Goal: Transaction & Acquisition: Purchase product/service

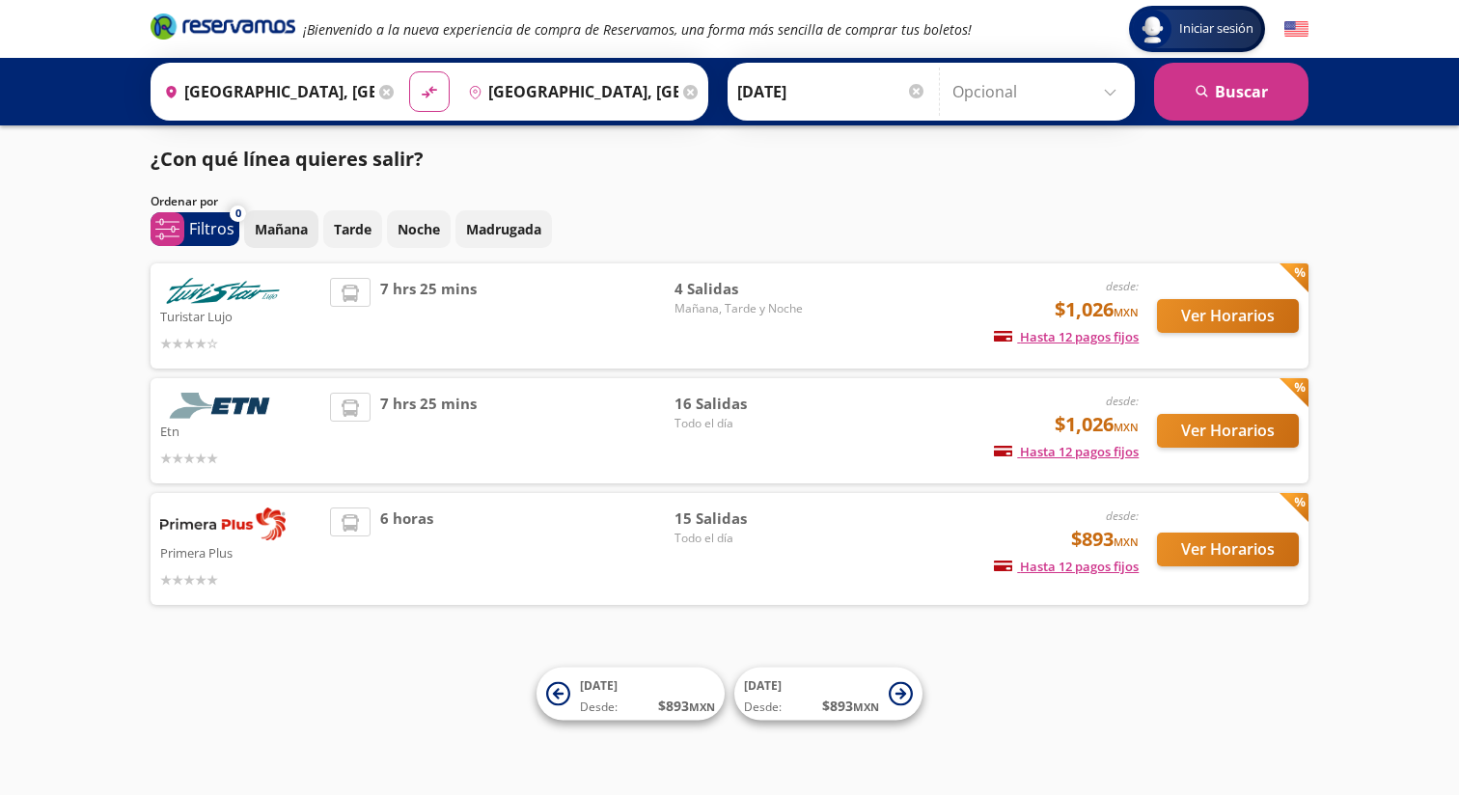
click at [296, 227] on p "Mañana" at bounding box center [281, 229] width 53 height 20
click at [1210, 542] on button "Ver Horarios" at bounding box center [1228, 550] width 142 height 34
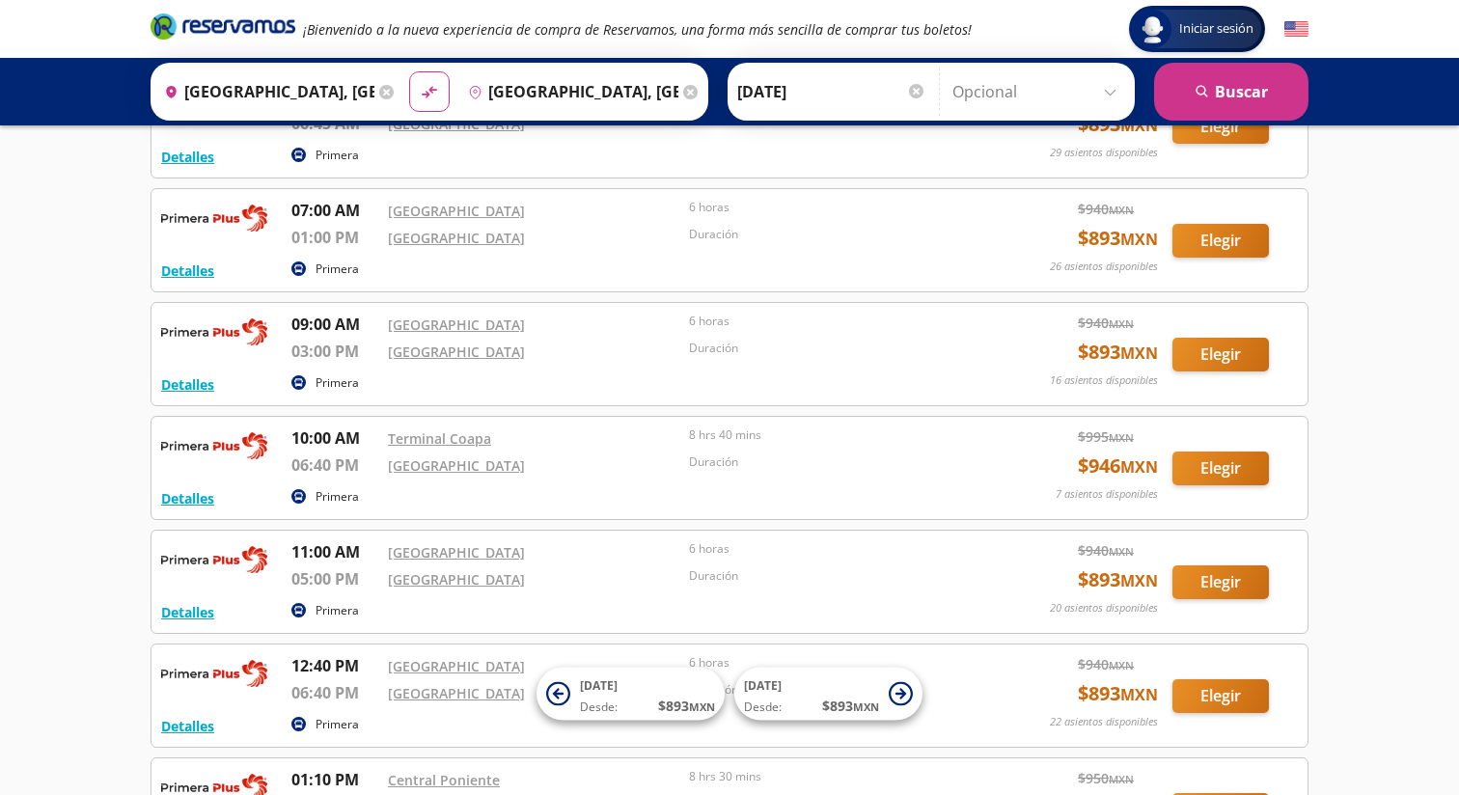
scroll to position [166, 0]
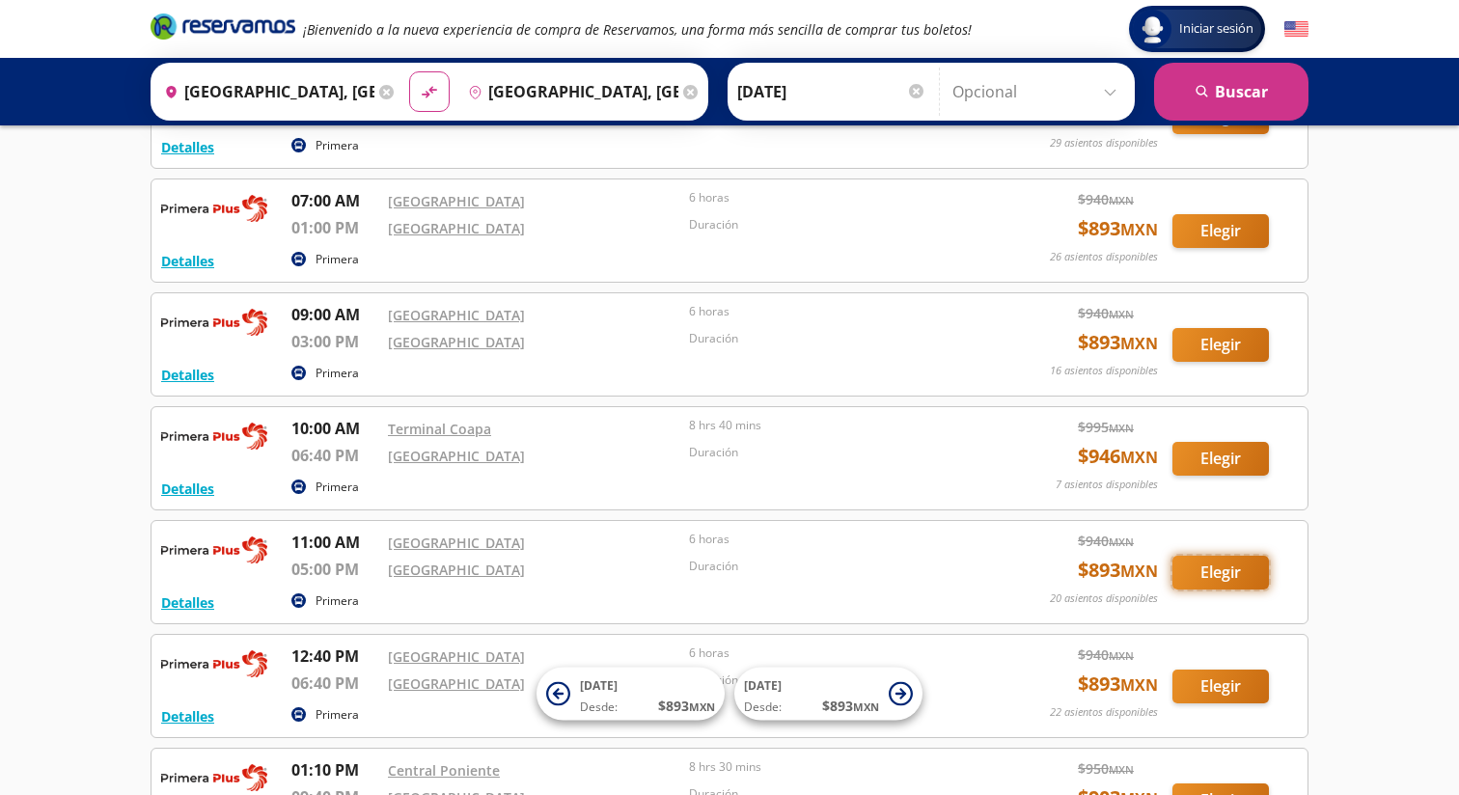
click at [1218, 577] on button "Elegir" at bounding box center [1221, 573] width 97 height 34
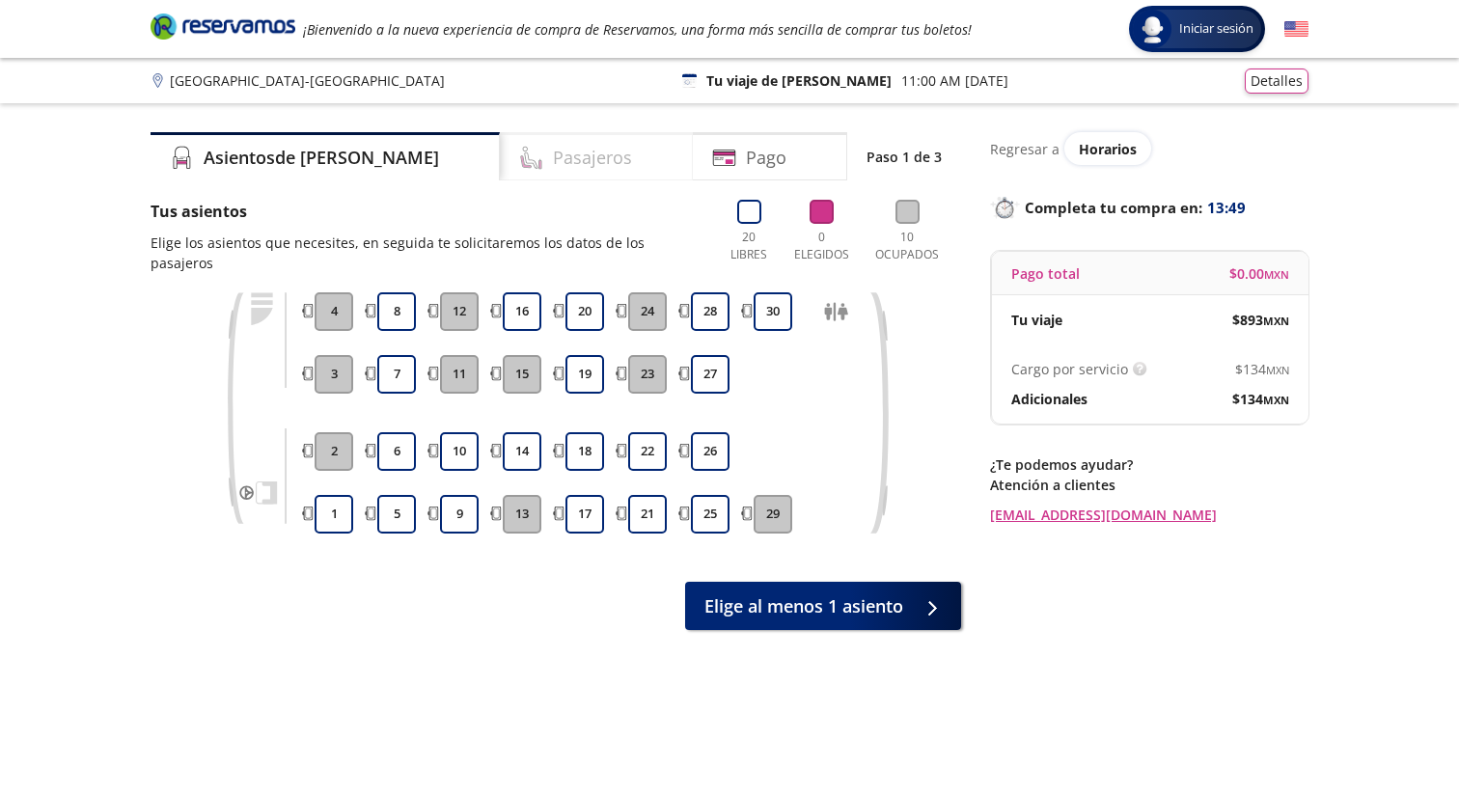
click at [553, 169] on h4 "Pasajeros" at bounding box center [592, 158] width 79 height 26
click at [591, 495] on button "17" at bounding box center [585, 514] width 39 height 39
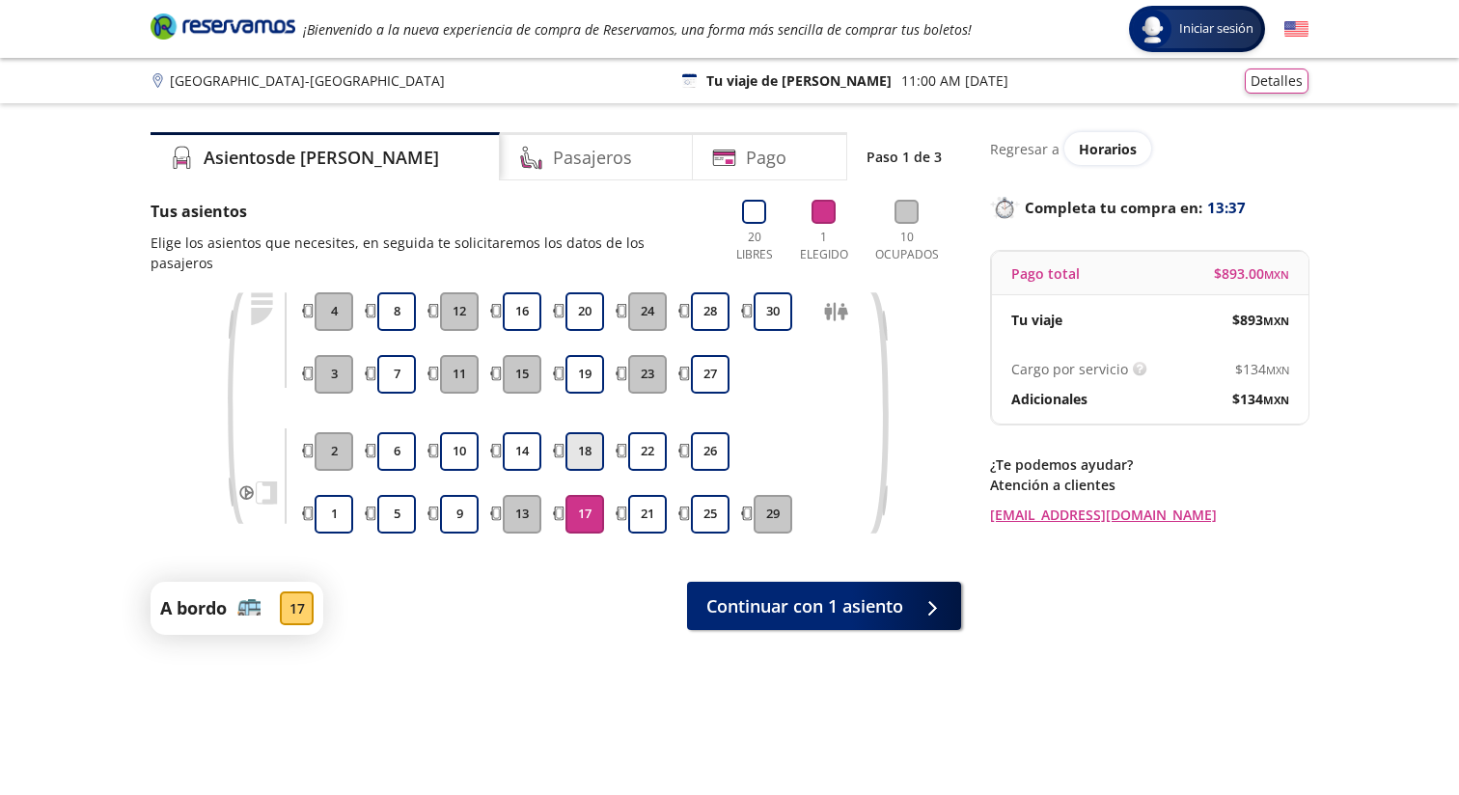
click at [589, 432] on button "18" at bounding box center [585, 451] width 39 height 39
click at [590, 357] on button "19" at bounding box center [585, 374] width 39 height 39
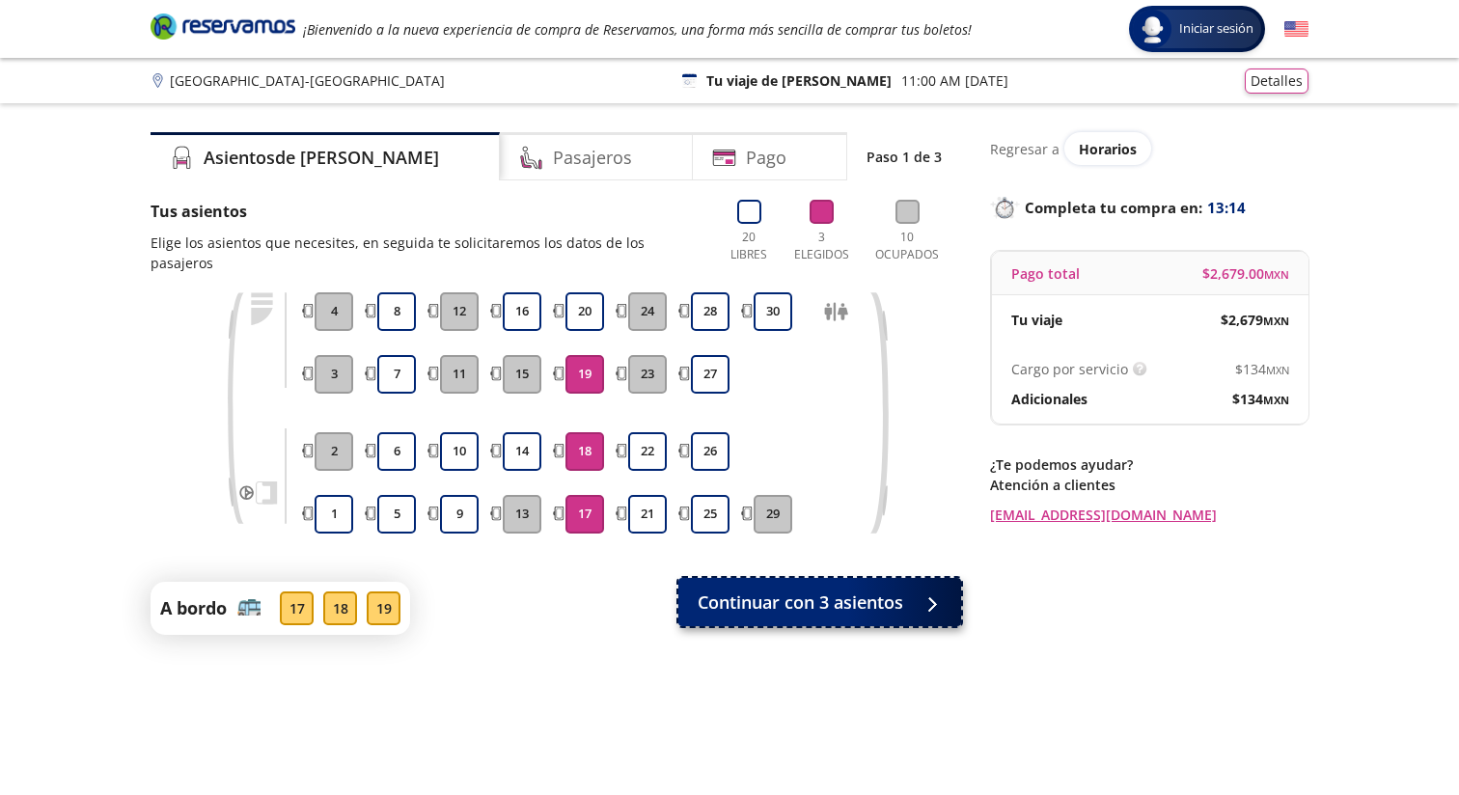
click at [872, 590] on span "Continuar con 3 asientos" at bounding box center [801, 603] width 206 height 26
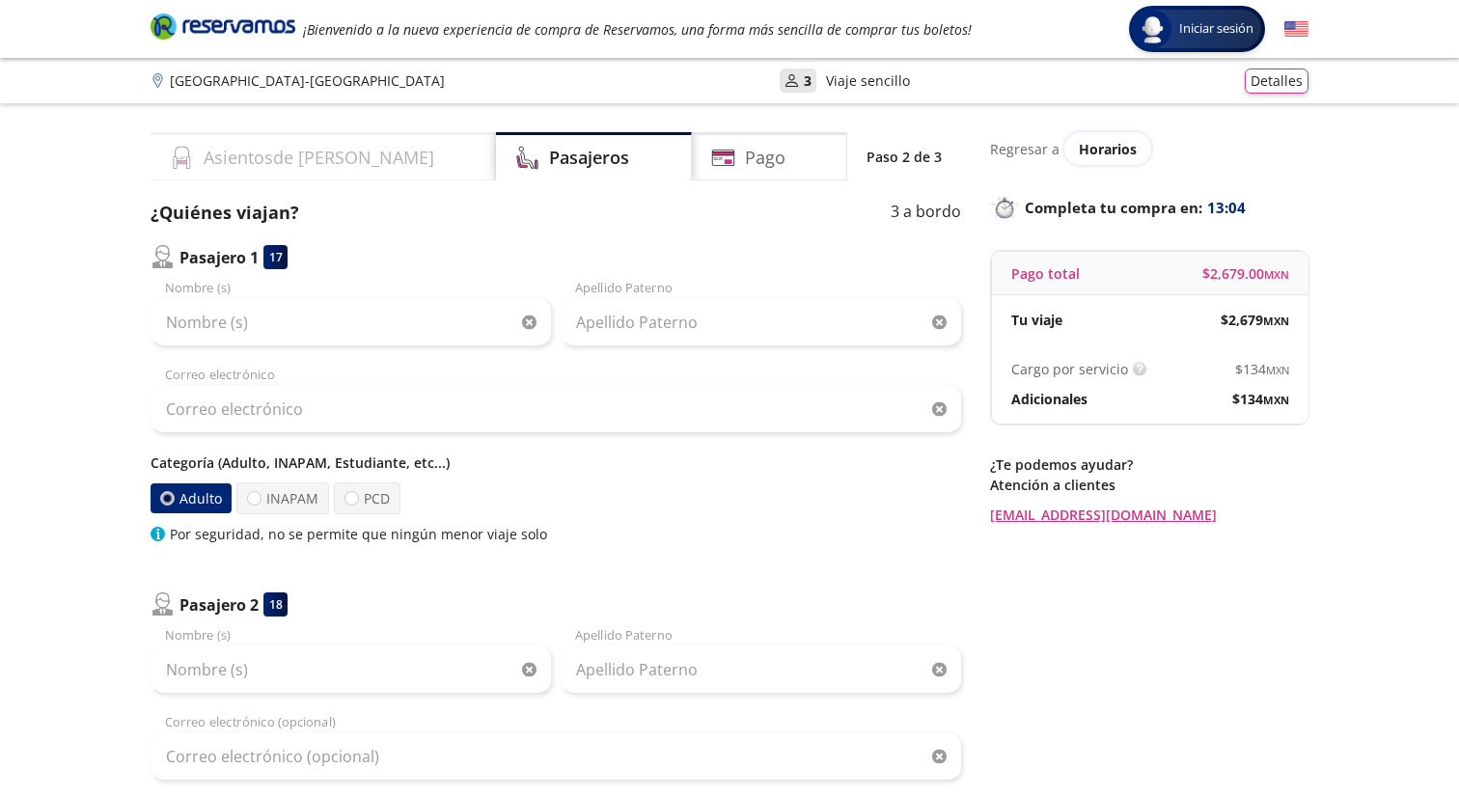
click at [327, 168] on div "Asientos de Ida" at bounding box center [324, 156] width 346 height 48
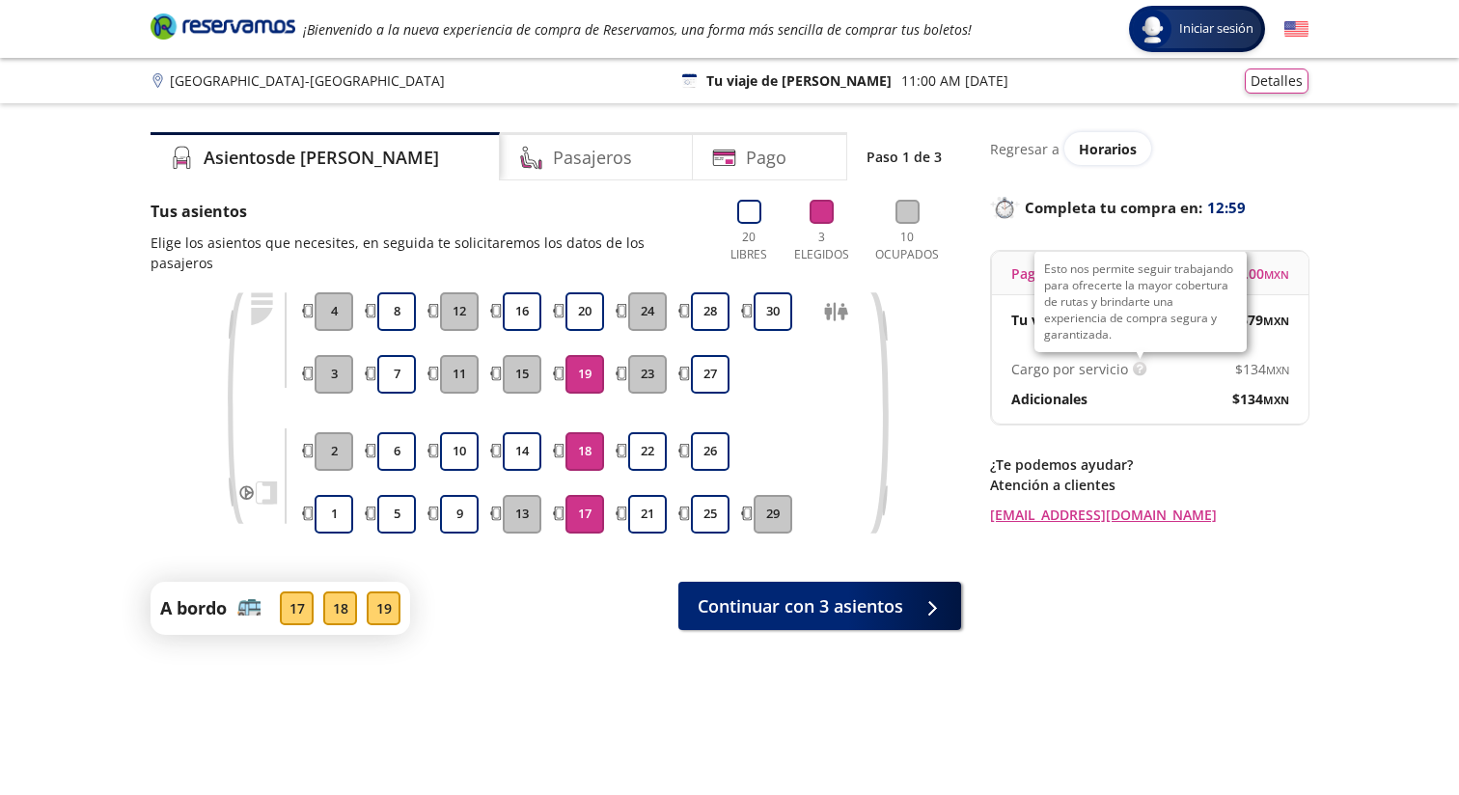
click at [1135, 368] on img at bounding box center [1140, 369] width 14 height 14
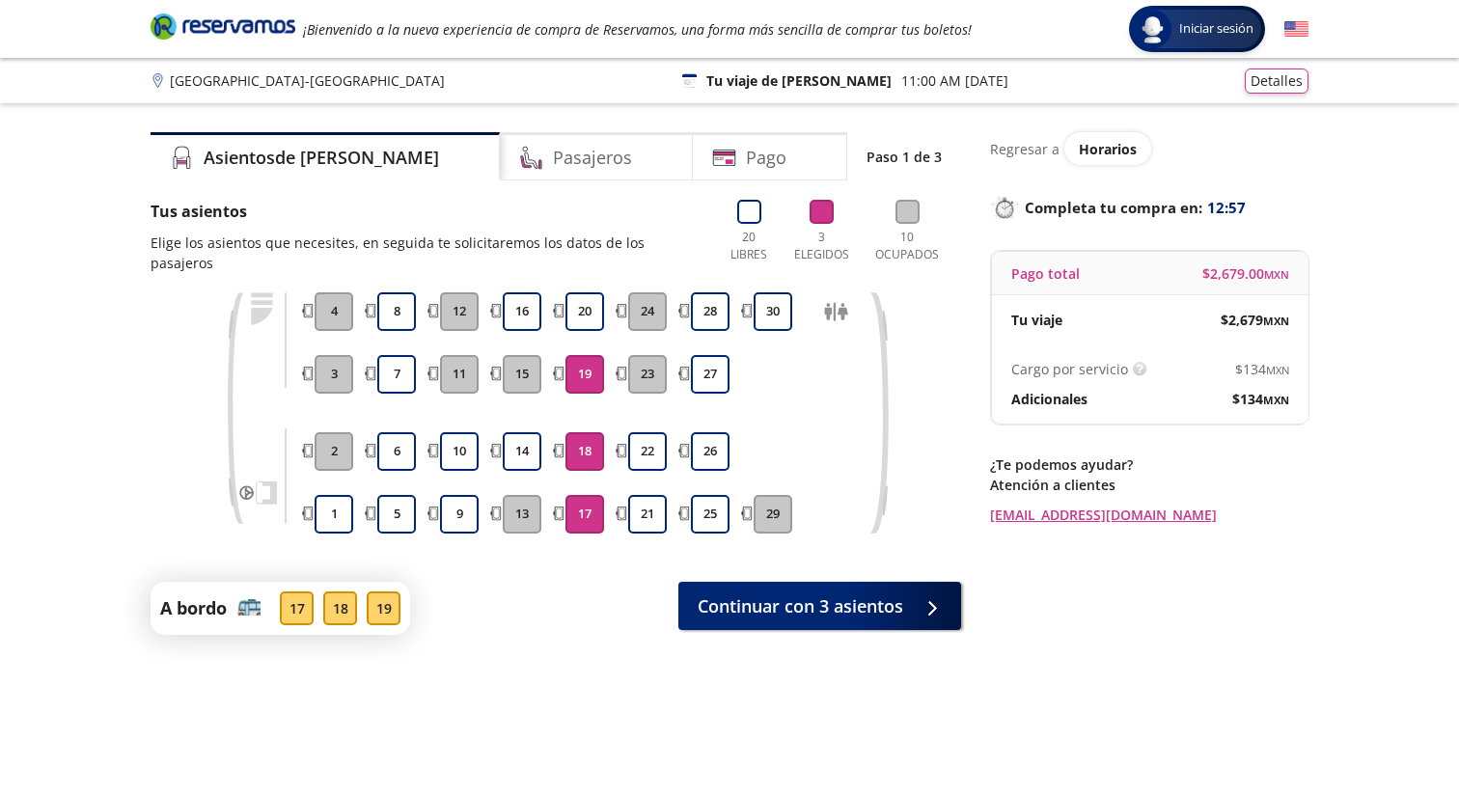
click at [1030, 153] on p "Regresar a" at bounding box center [1024, 149] width 69 height 20
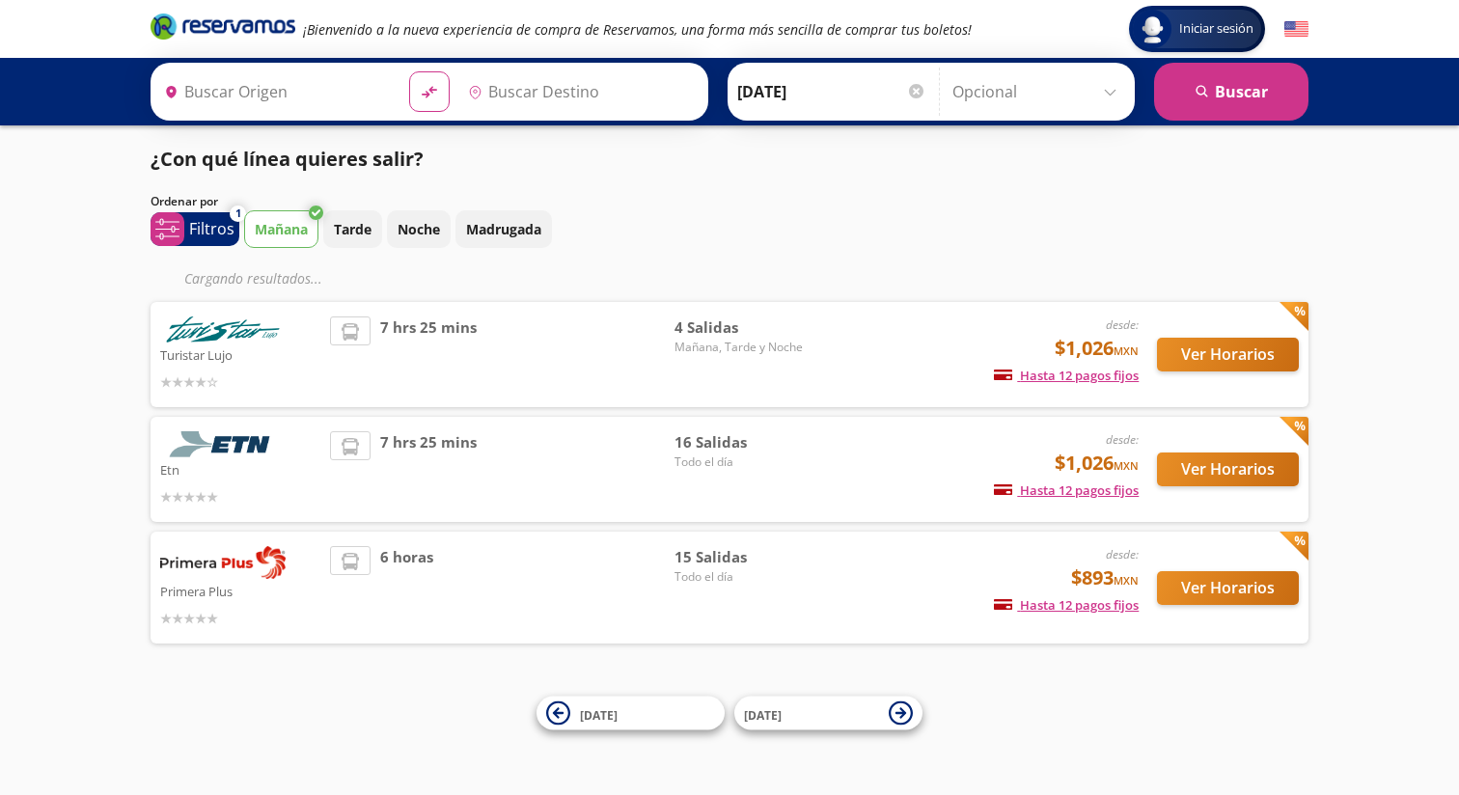
type input "[GEOGRAPHIC_DATA], [GEOGRAPHIC_DATA]"
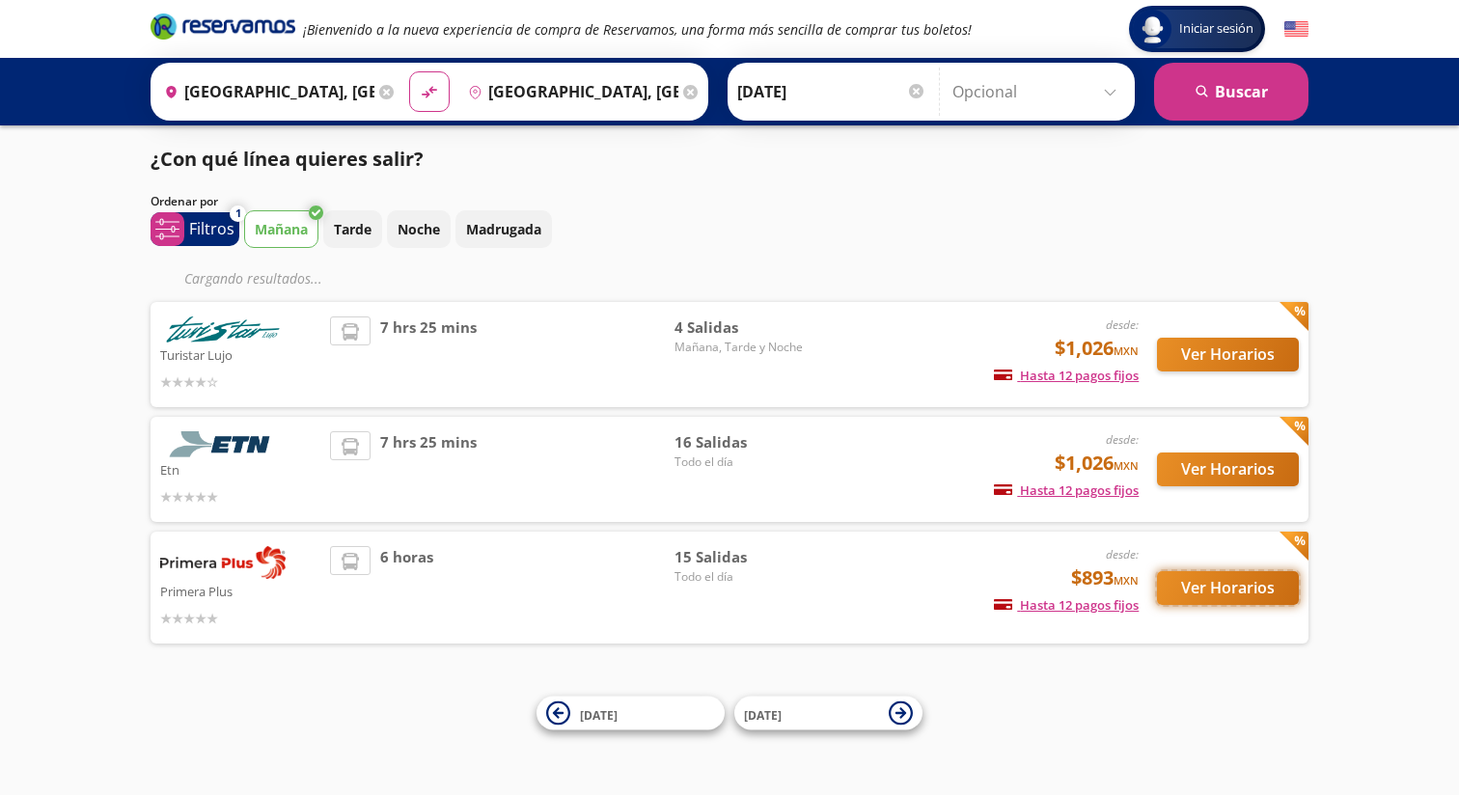
click at [1224, 594] on button "Ver Horarios" at bounding box center [1228, 588] width 142 height 34
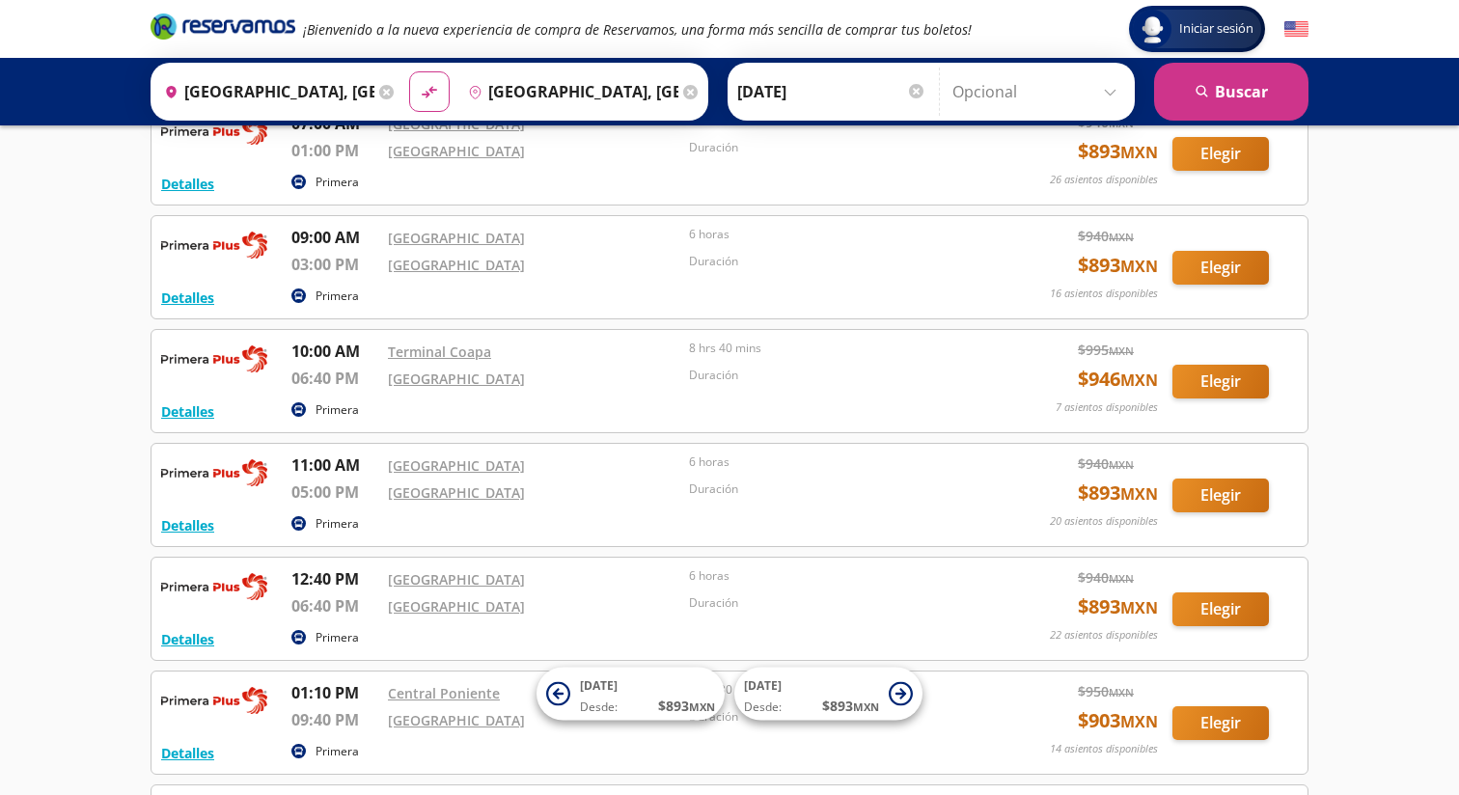
scroll to position [255, 0]
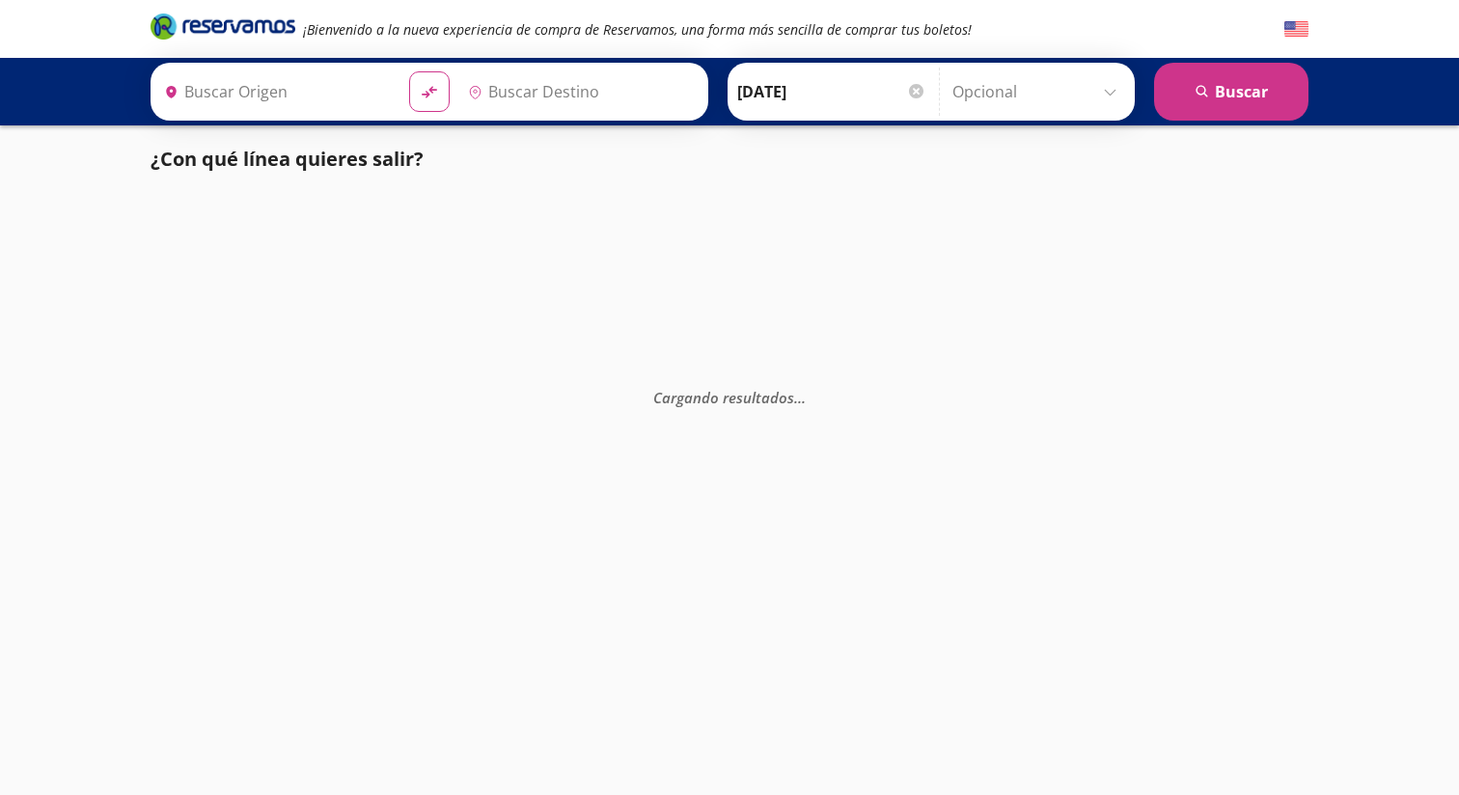
type input "[GEOGRAPHIC_DATA], [GEOGRAPHIC_DATA]"
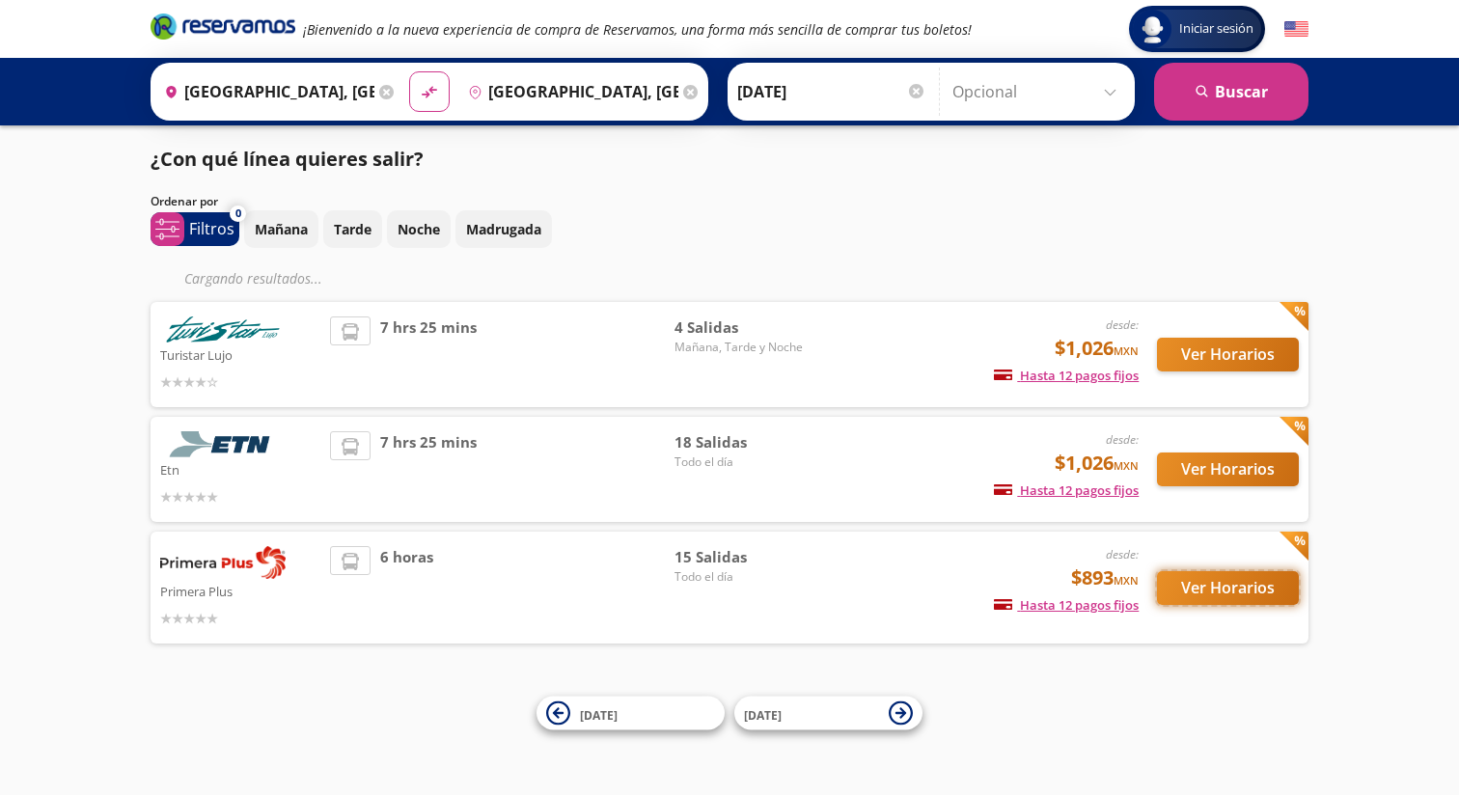
click at [1205, 595] on button "Ver Horarios" at bounding box center [1228, 588] width 142 height 34
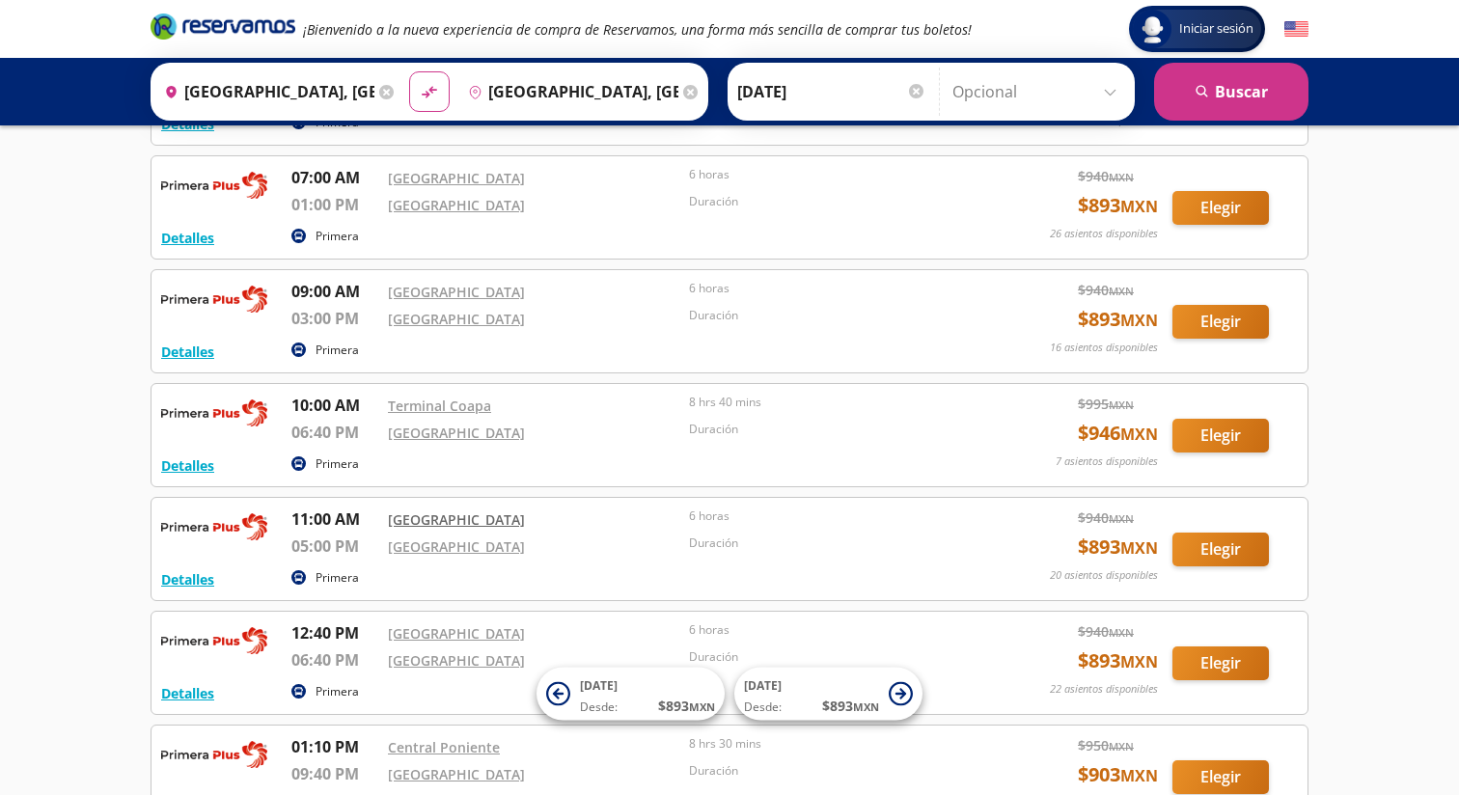
scroll to position [217, 0]
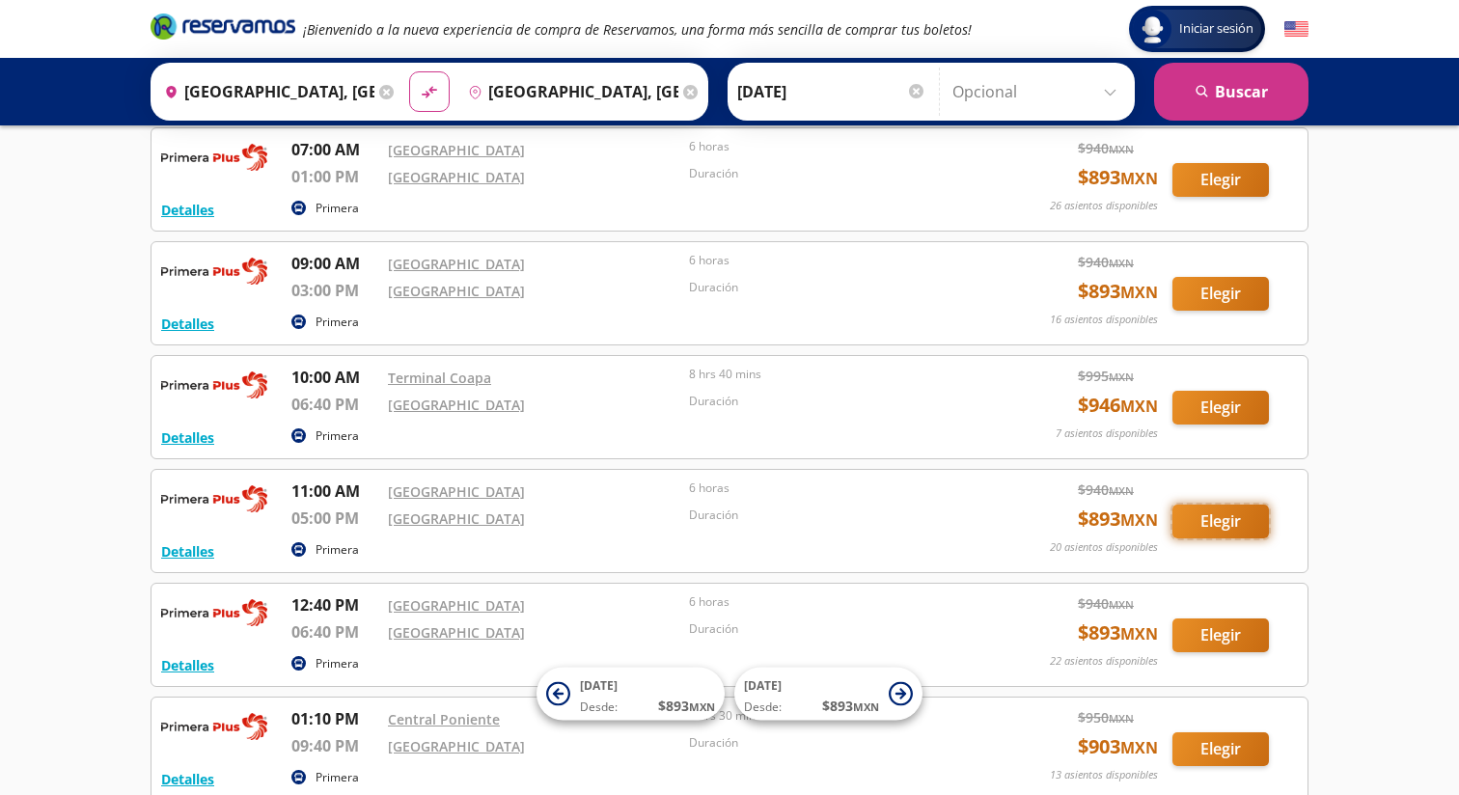
click at [1247, 518] on button "Elegir" at bounding box center [1221, 522] width 97 height 34
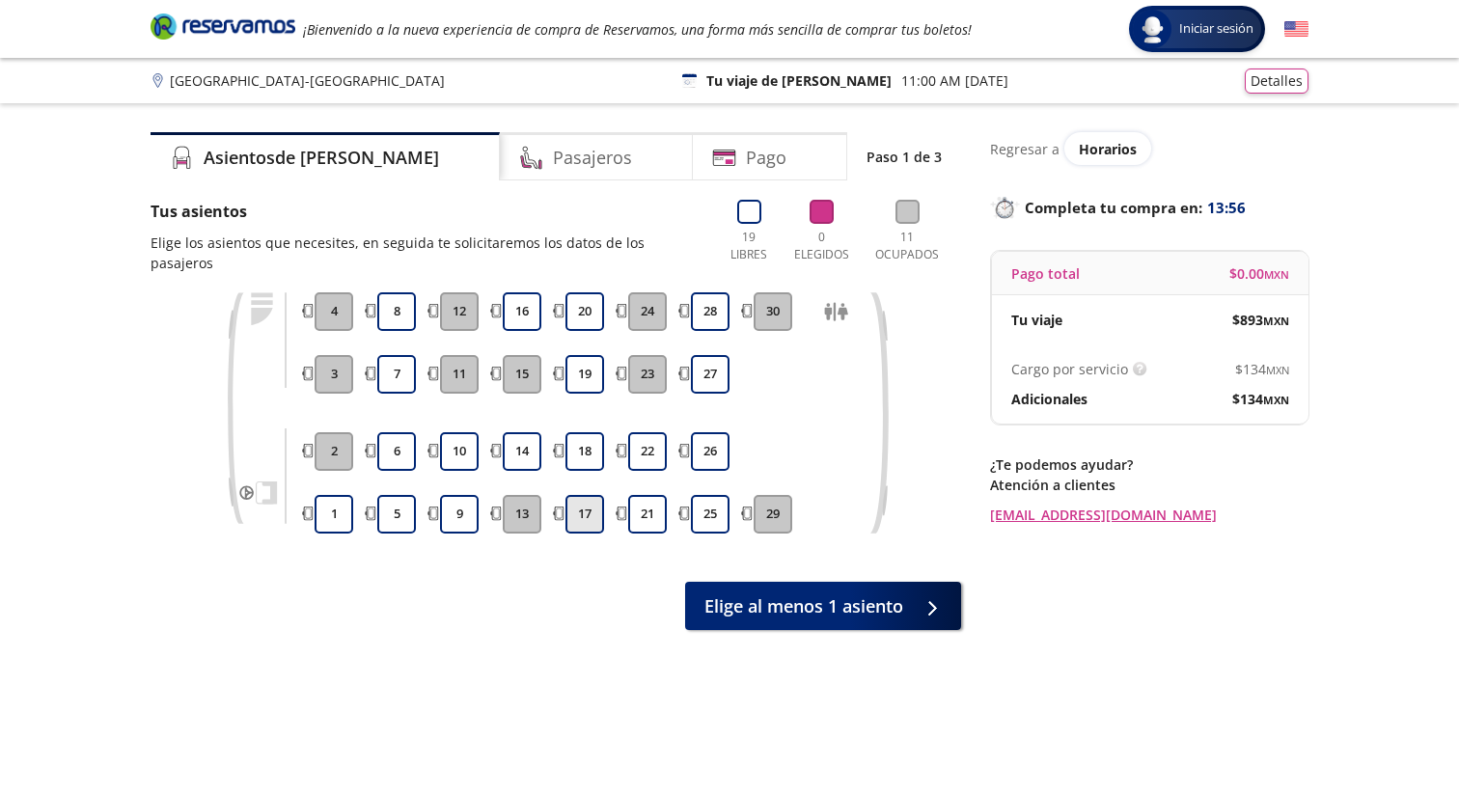
click at [591, 495] on button "17" at bounding box center [585, 514] width 39 height 39
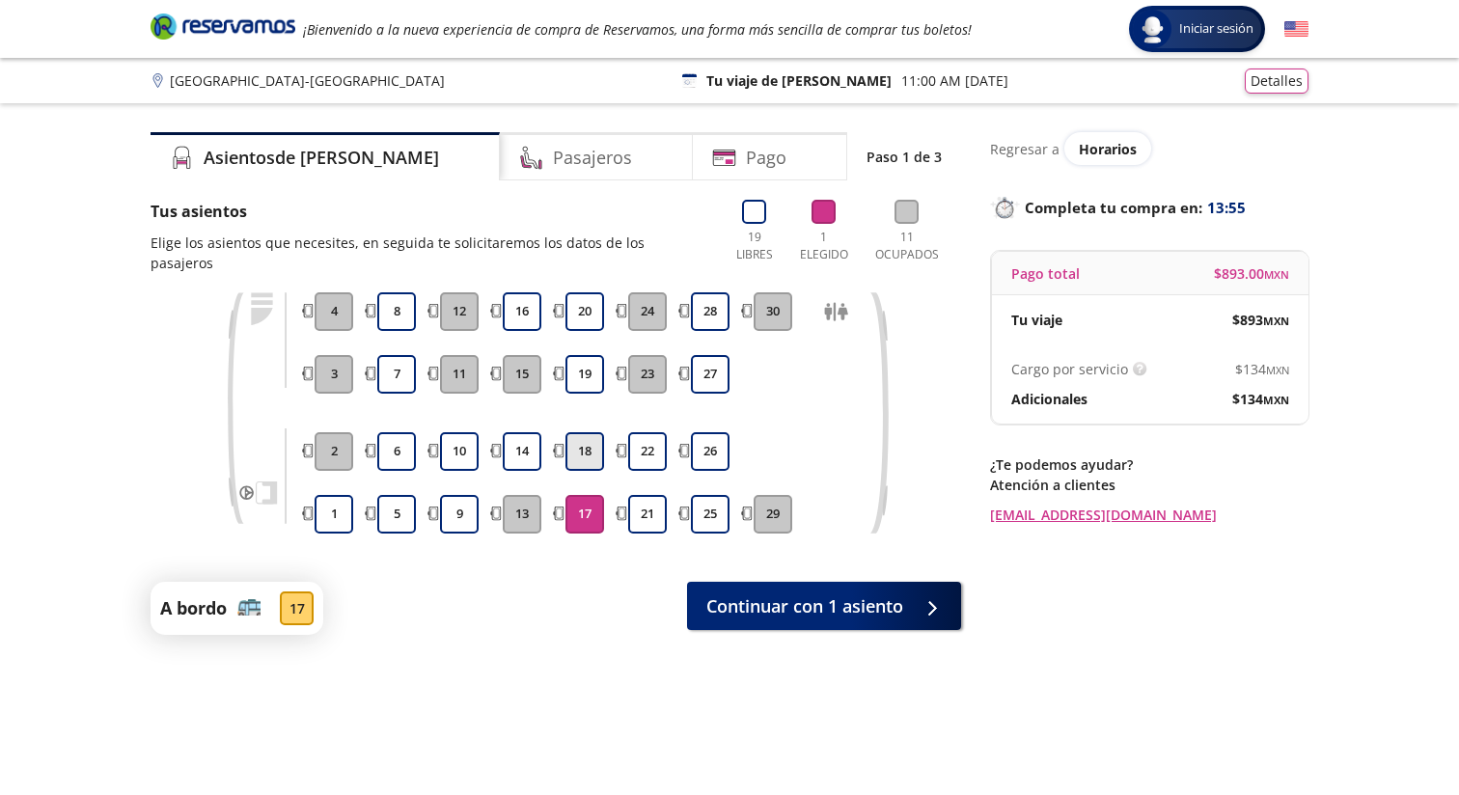
click at [579, 432] on button "18" at bounding box center [585, 451] width 39 height 39
click at [579, 355] on button "19" at bounding box center [585, 374] width 39 height 39
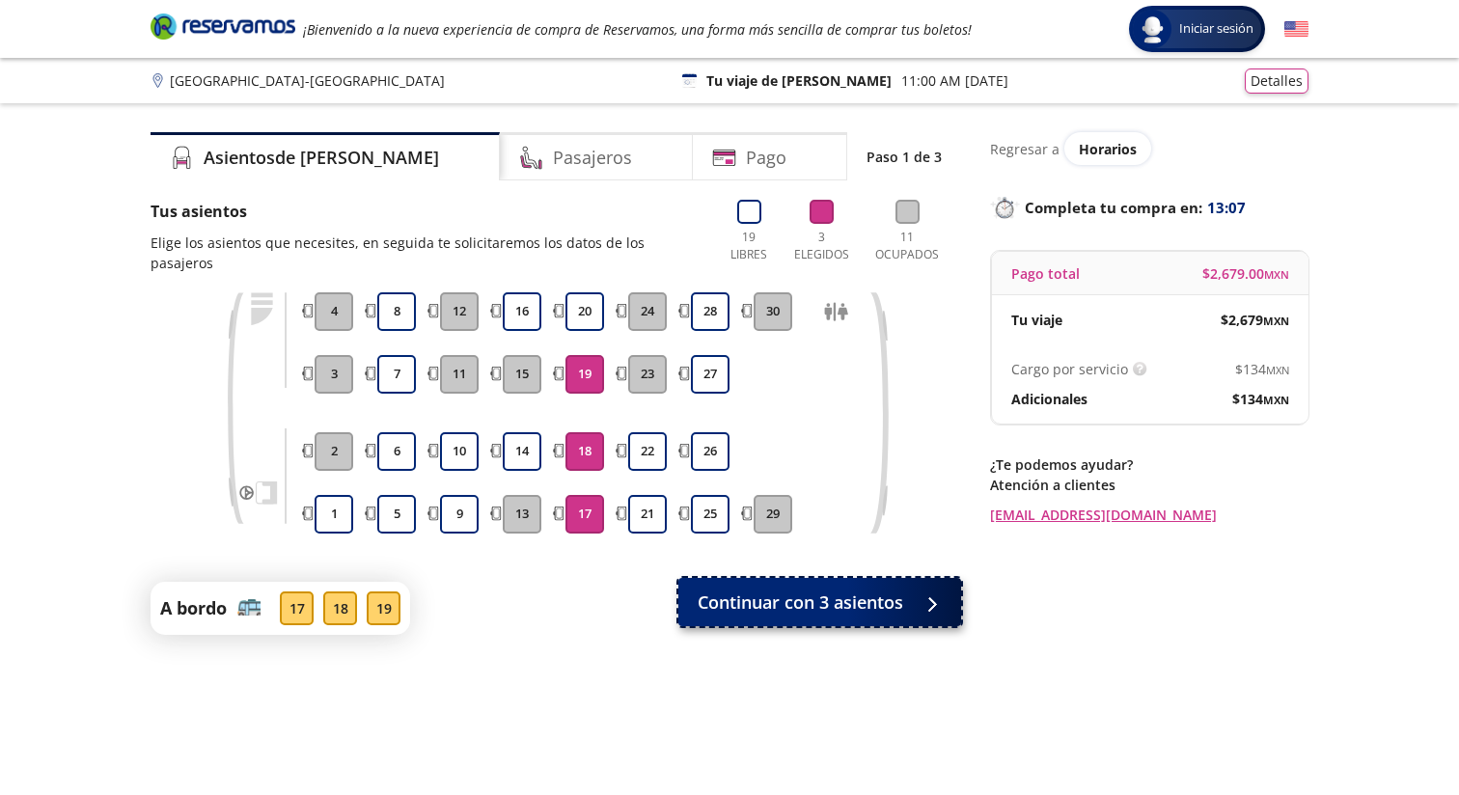
click at [772, 590] on span "Continuar con 3 asientos" at bounding box center [801, 603] width 206 height 26
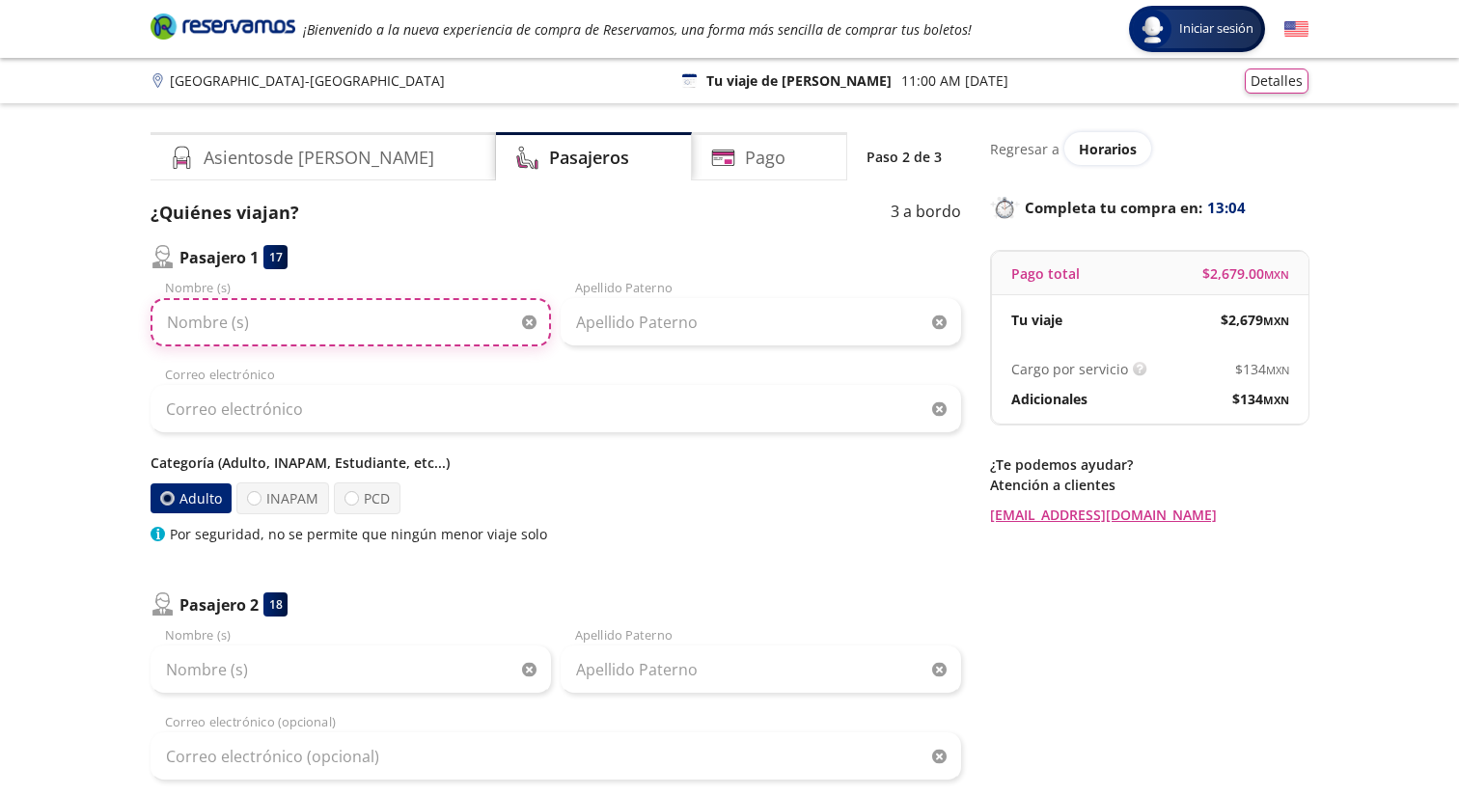
click at [345, 323] on input "Nombre (s)" at bounding box center [351, 322] width 401 height 48
type input "s"
drag, startPoint x: 361, startPoint y: 336, endPoint x: 212, endPoint y: 325, distance: 149.0
click at [212, 325] on input "[PERSON_NAME]" at bounding box center [351, 322] width 401 height 48
type input "SOFÍA"
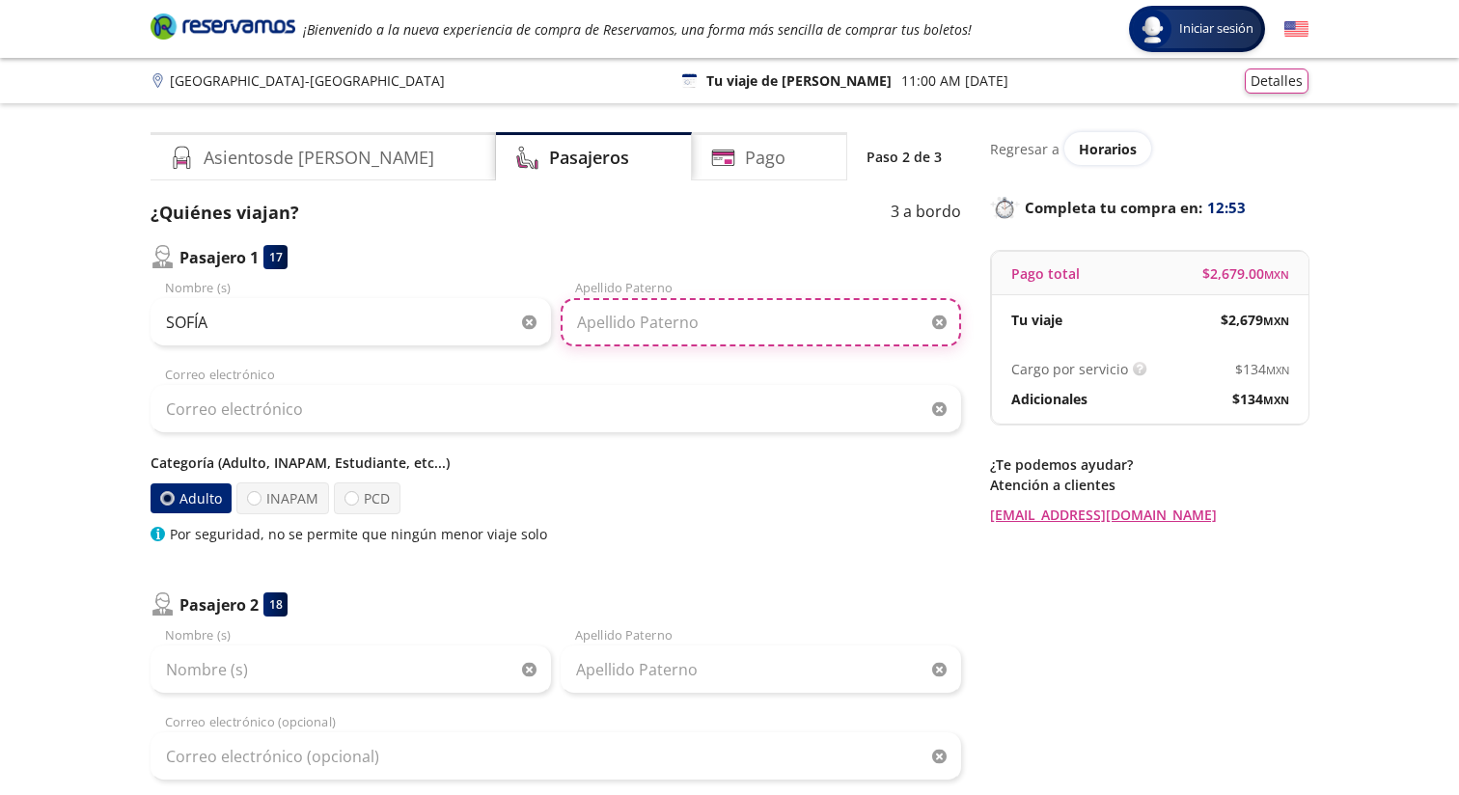
click at [662, 326] on input "Apellido Paterno" at bounding box center [761, 322] width 401 height 48
type input "[PERSON_NAME]"
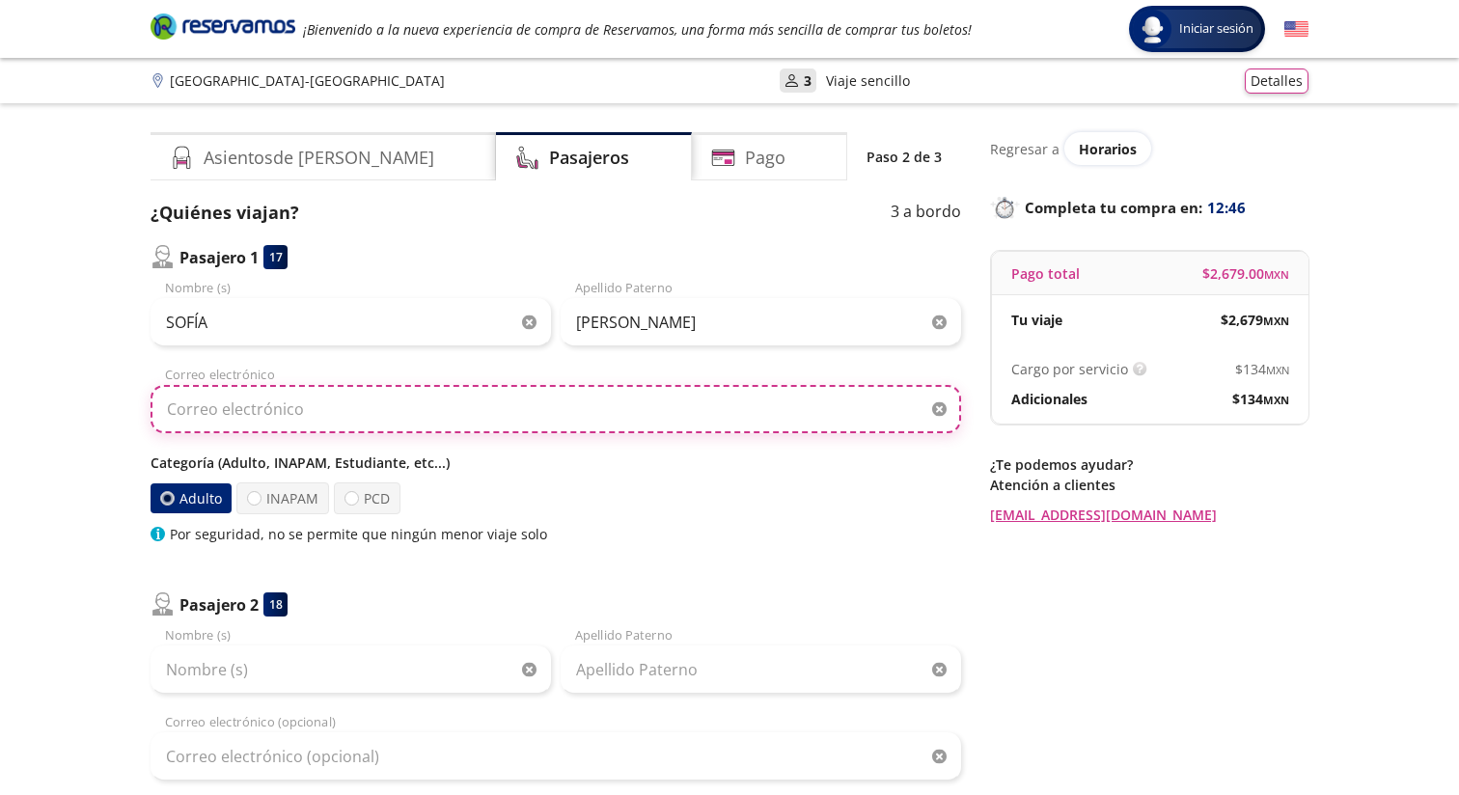
click at [350, 401] on input "Correo electrónico" at bounding box center [556, 409] width 811 height 48
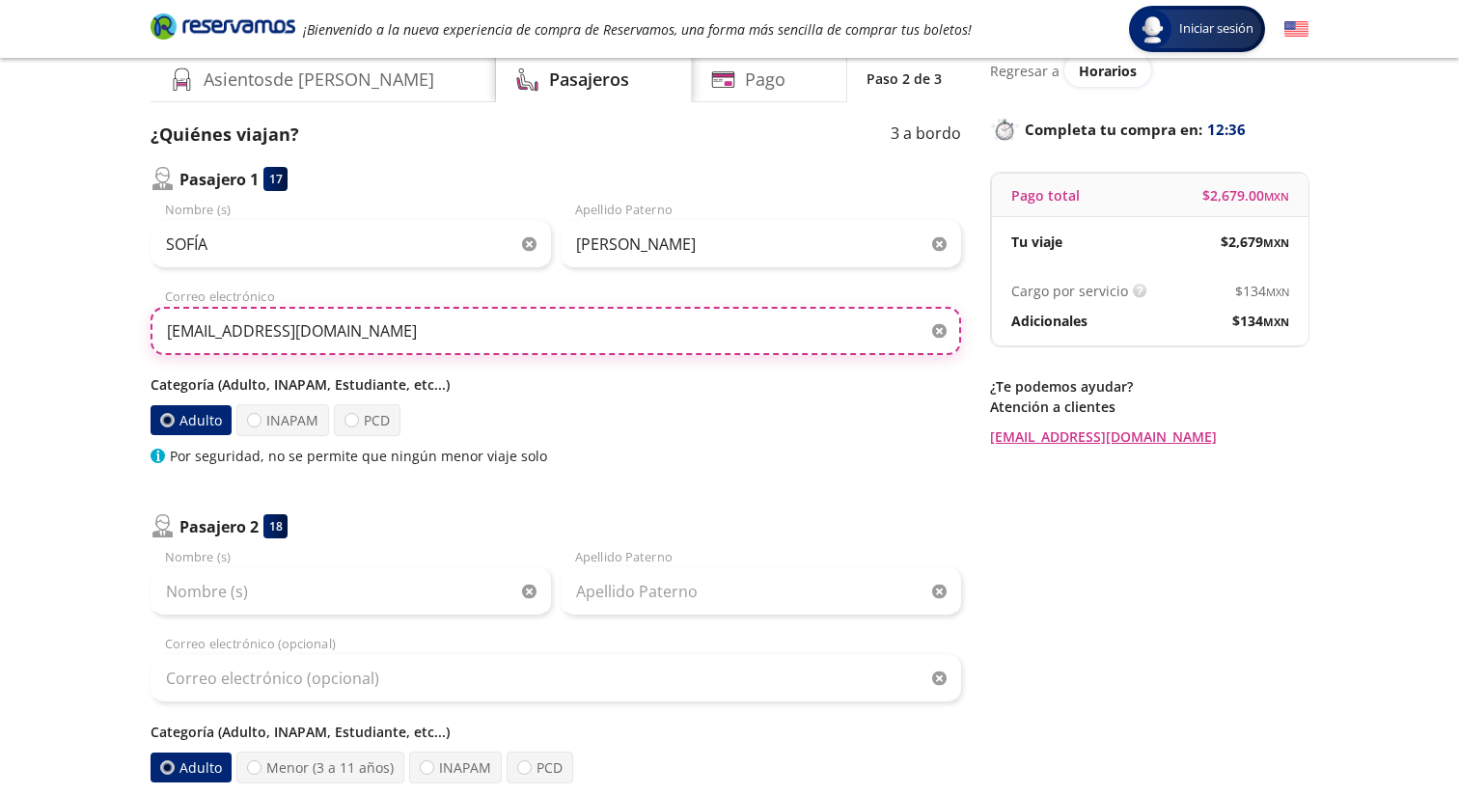
scroll to position [84, 0]
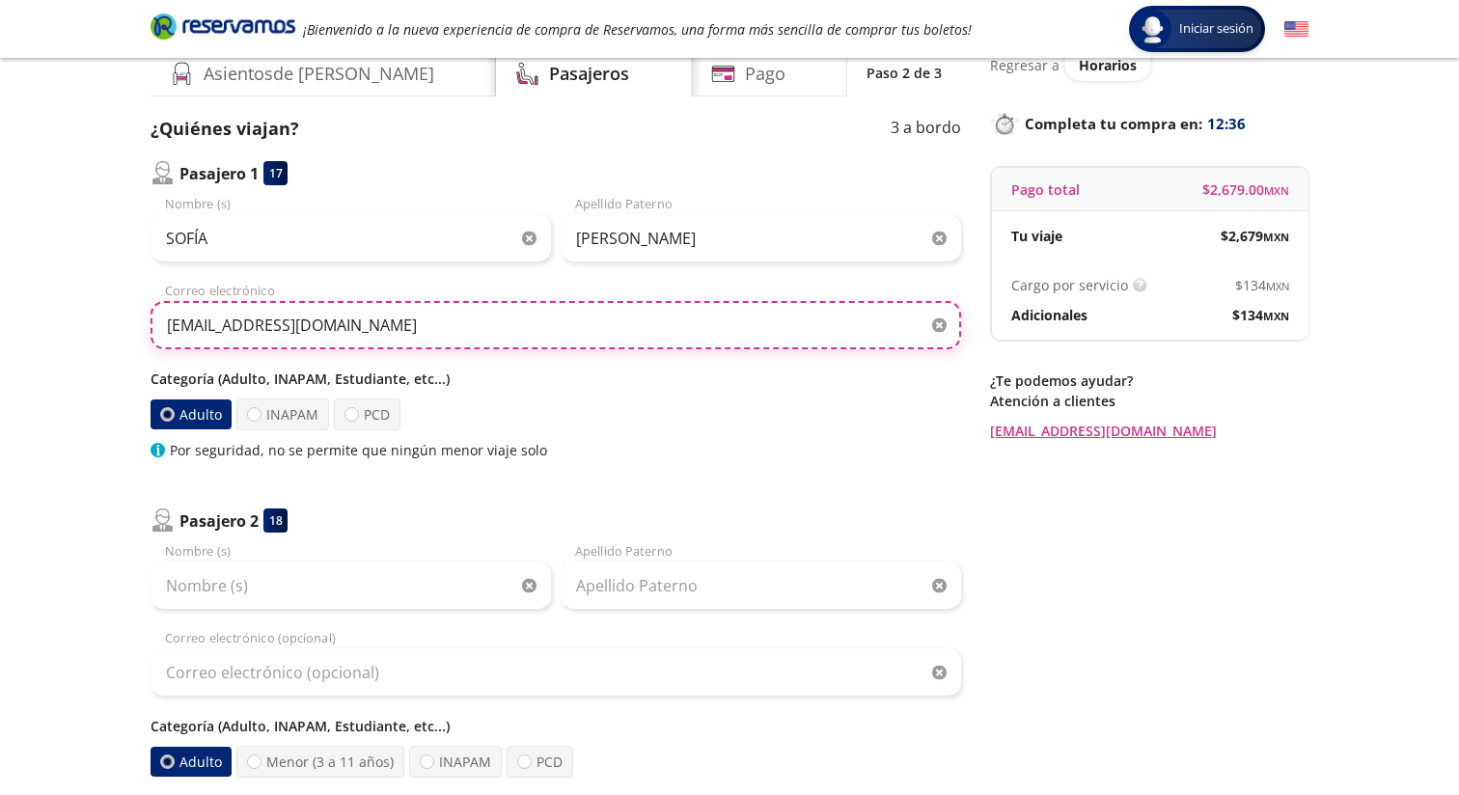
type input "[EMAIL_ADDRESS][DOMAIN_NAME]"
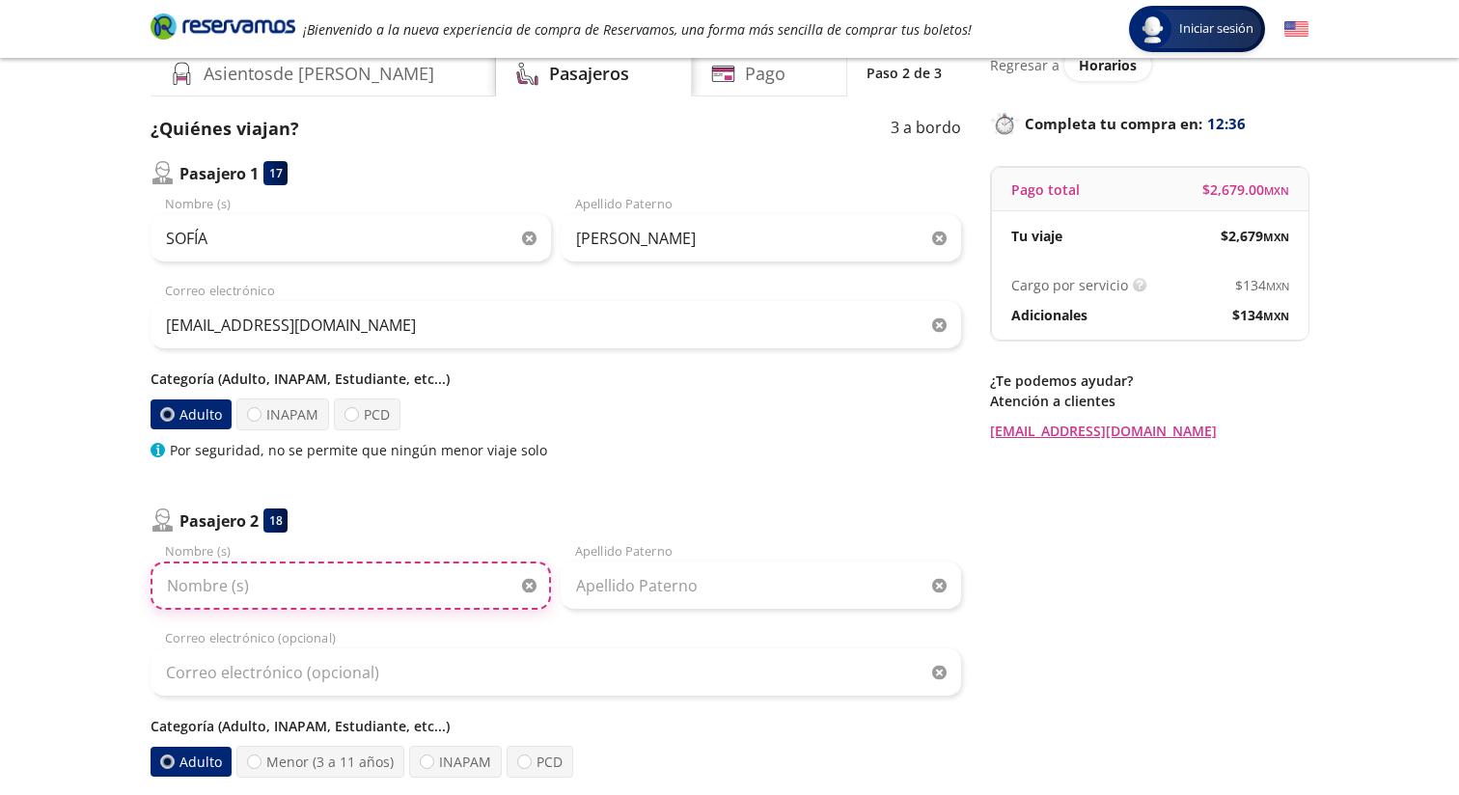
click at [277, 582] on input "Nombre (s)" at bounding box center [351, 586] width 401 height 48
type input "J"
drag, startPoint x: 258, startPoint y: 581, endPoint x: 126, endPoint y: 570, distance: 131.7
click at [126, 570] on div "Group 9 Created with Sketch. Datos para la compra Ciudad de [GEOGRAPHIC_DATA] -…" at bounding box center [729, 681] width 1459 height 1530
type input "[PERSON_NAME]"
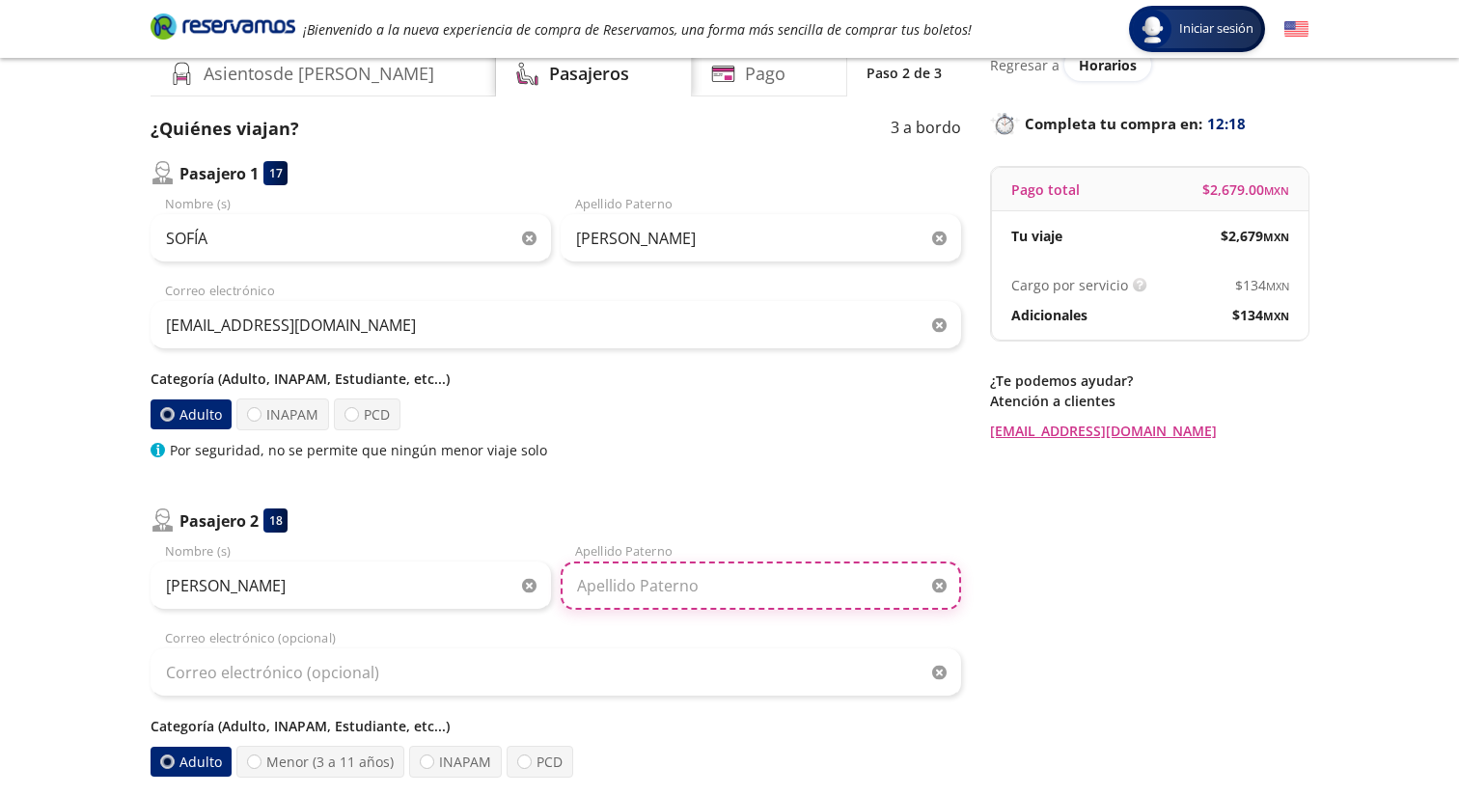
click at [637, 592] on input "Apellido Paterno" at bounding box center [761, 586] width 401 height 48
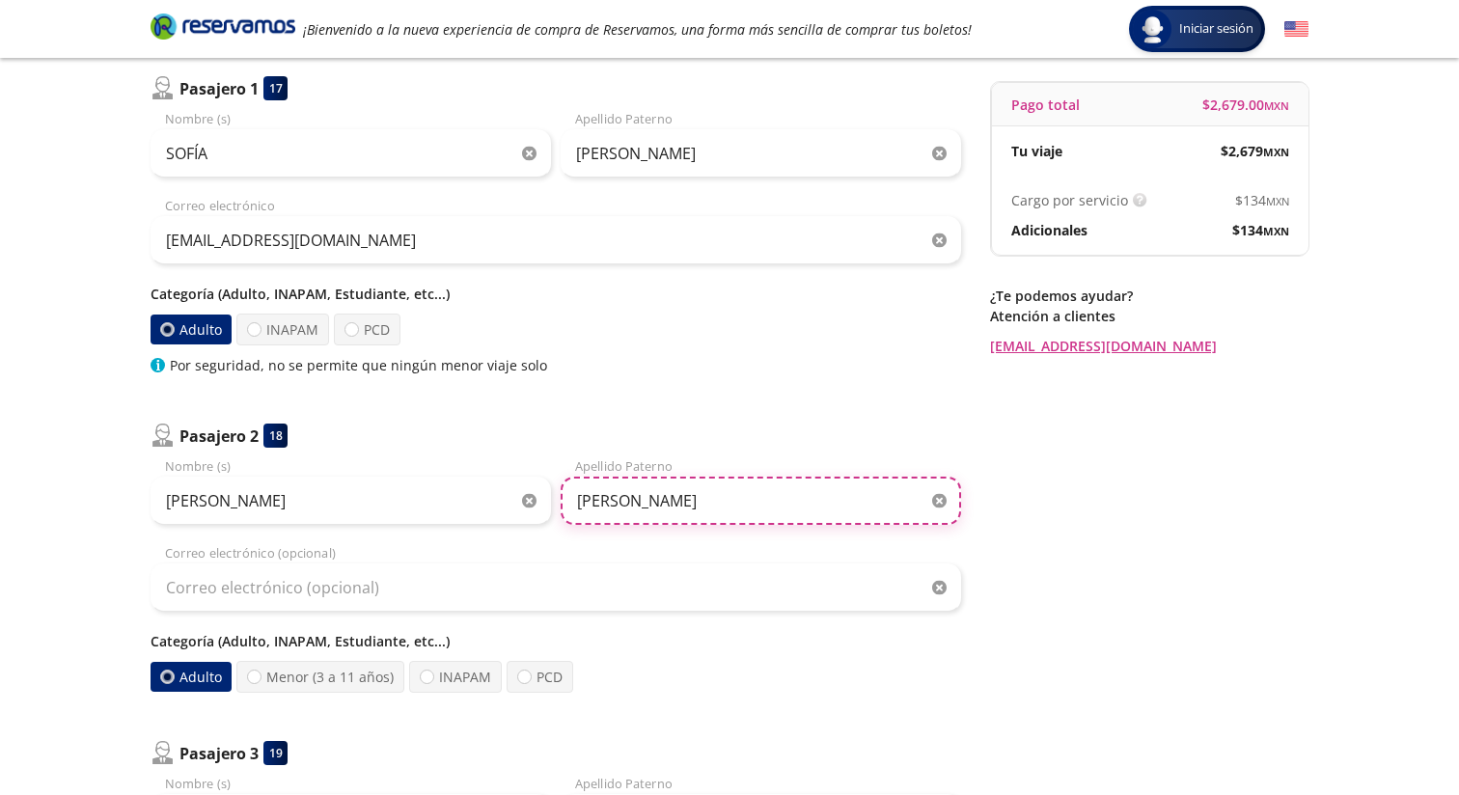
scroll to position [196, 0]
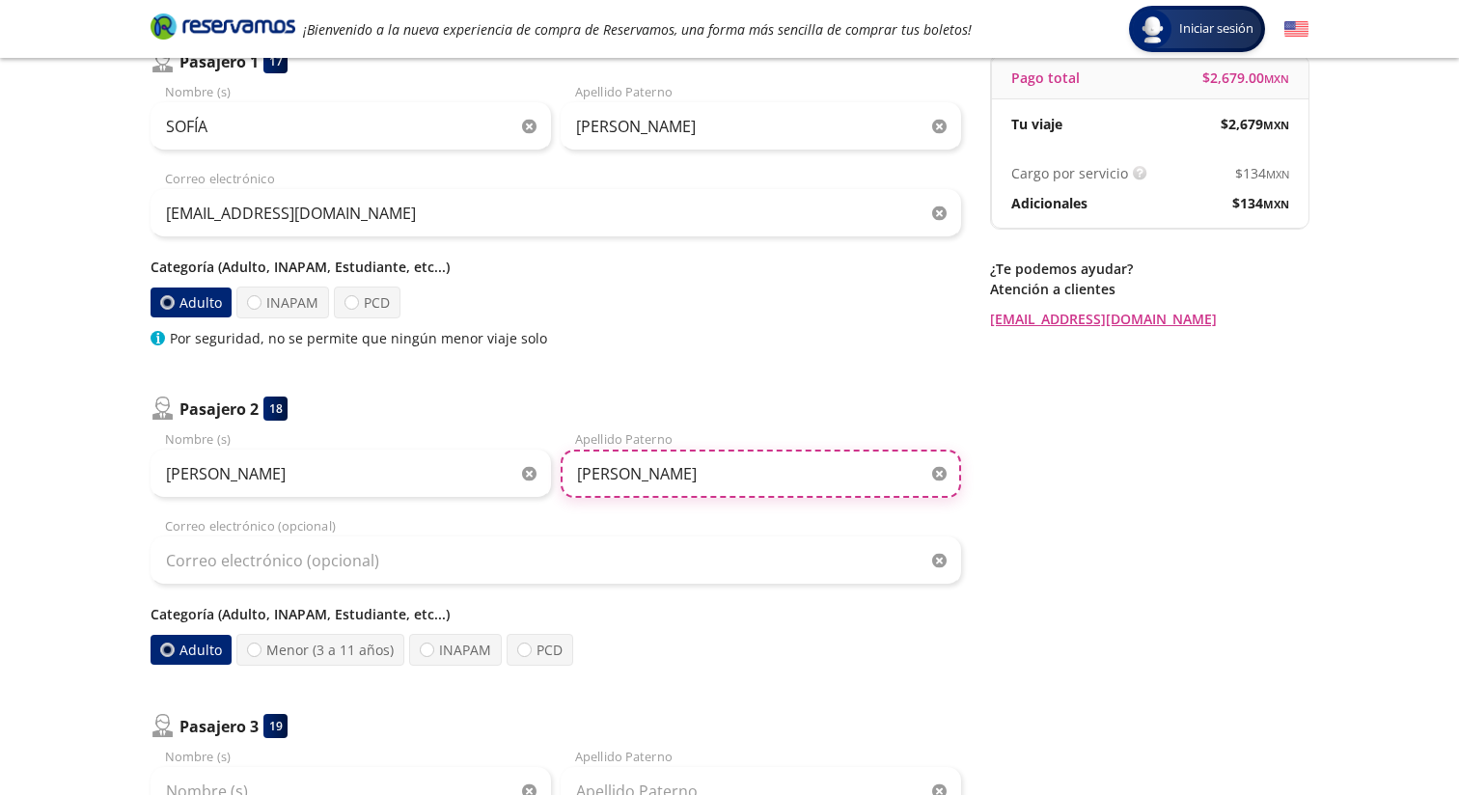
type input "[PERSON_NAME]"
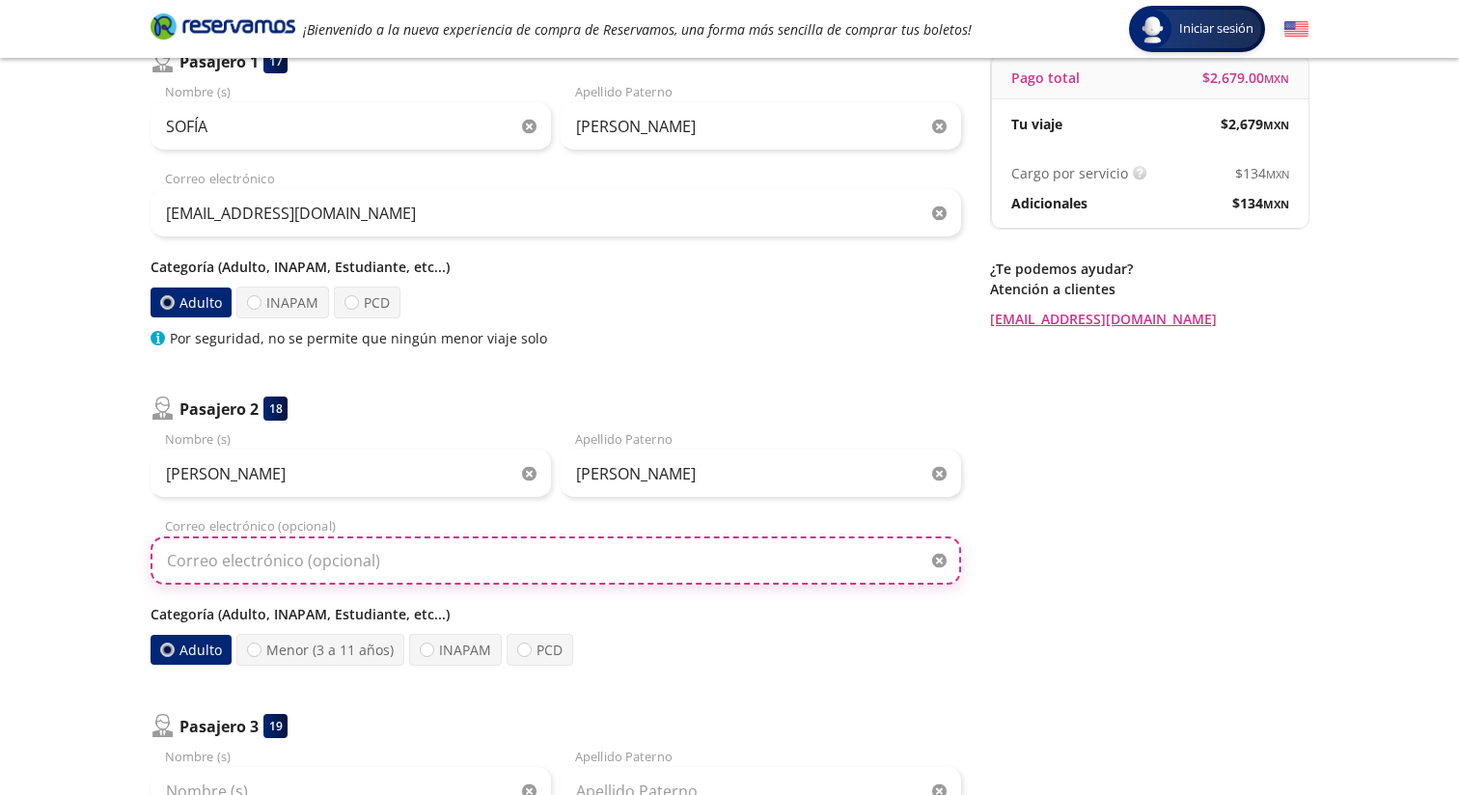
click at [577, 558] on input "Correo electrónico (opcional)" at bounding box center [556, 561] width 811 height 48
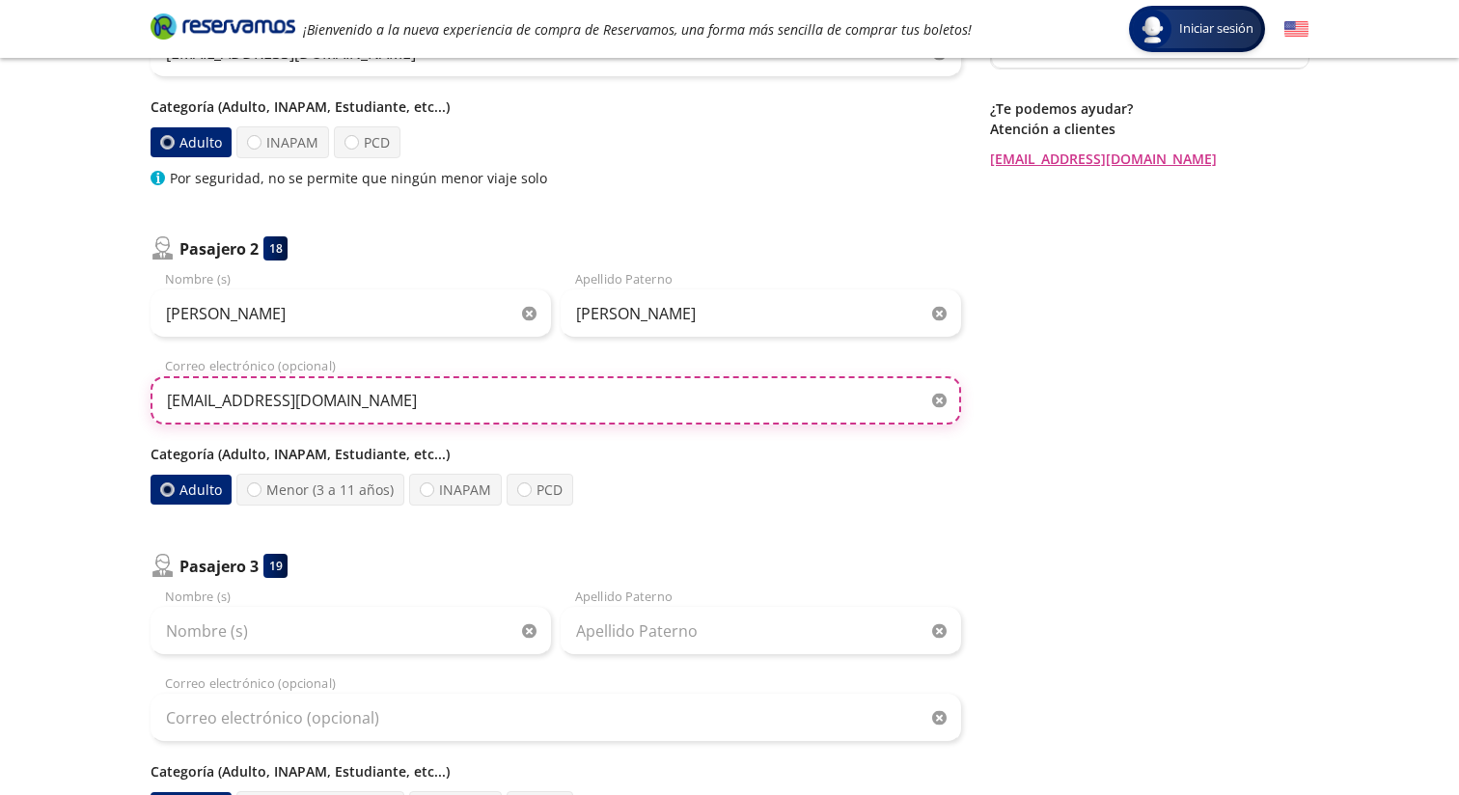
scroll to position [366, 0]
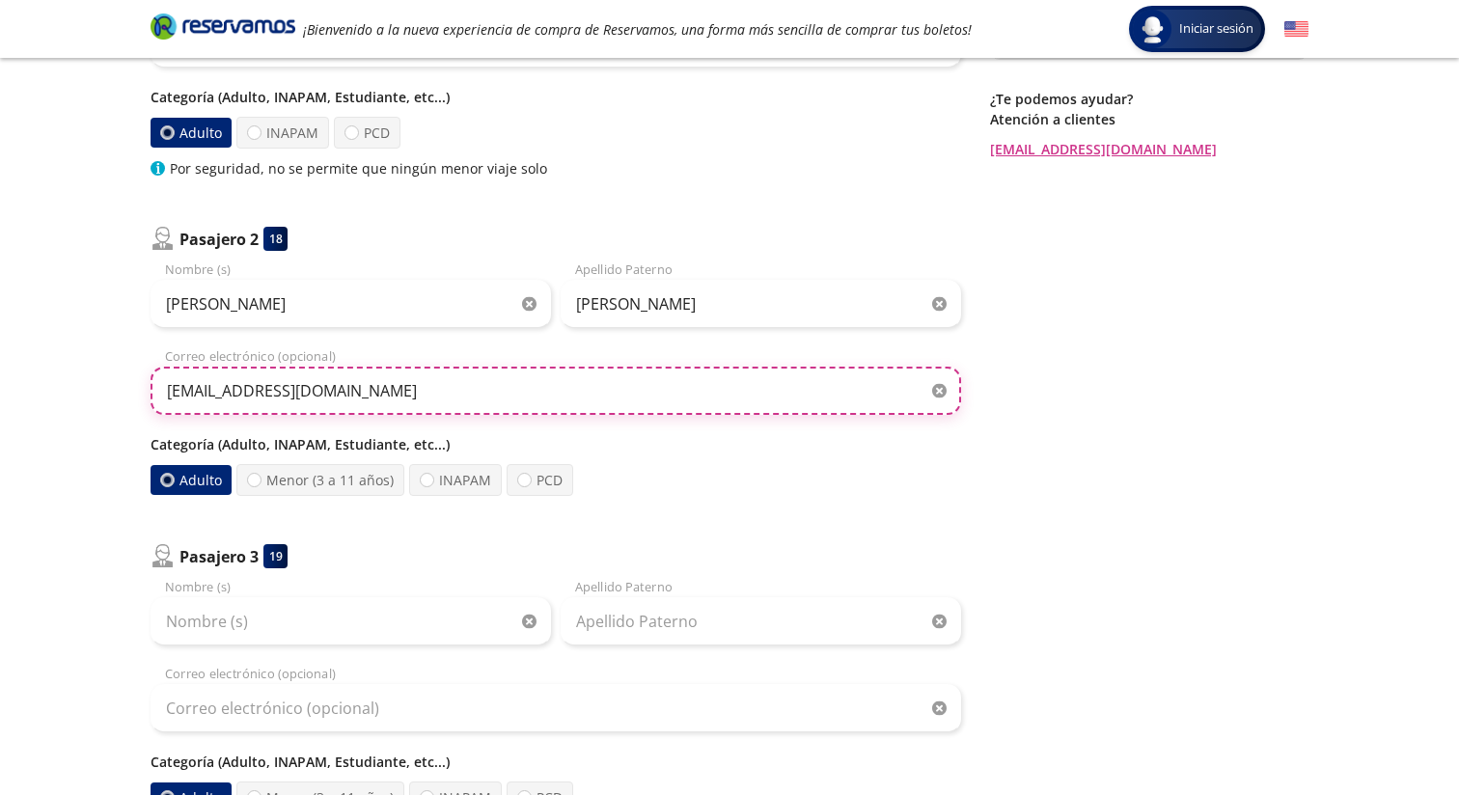
type input "[EMAIL_ADDRESS][DOMAIN_NAME]"
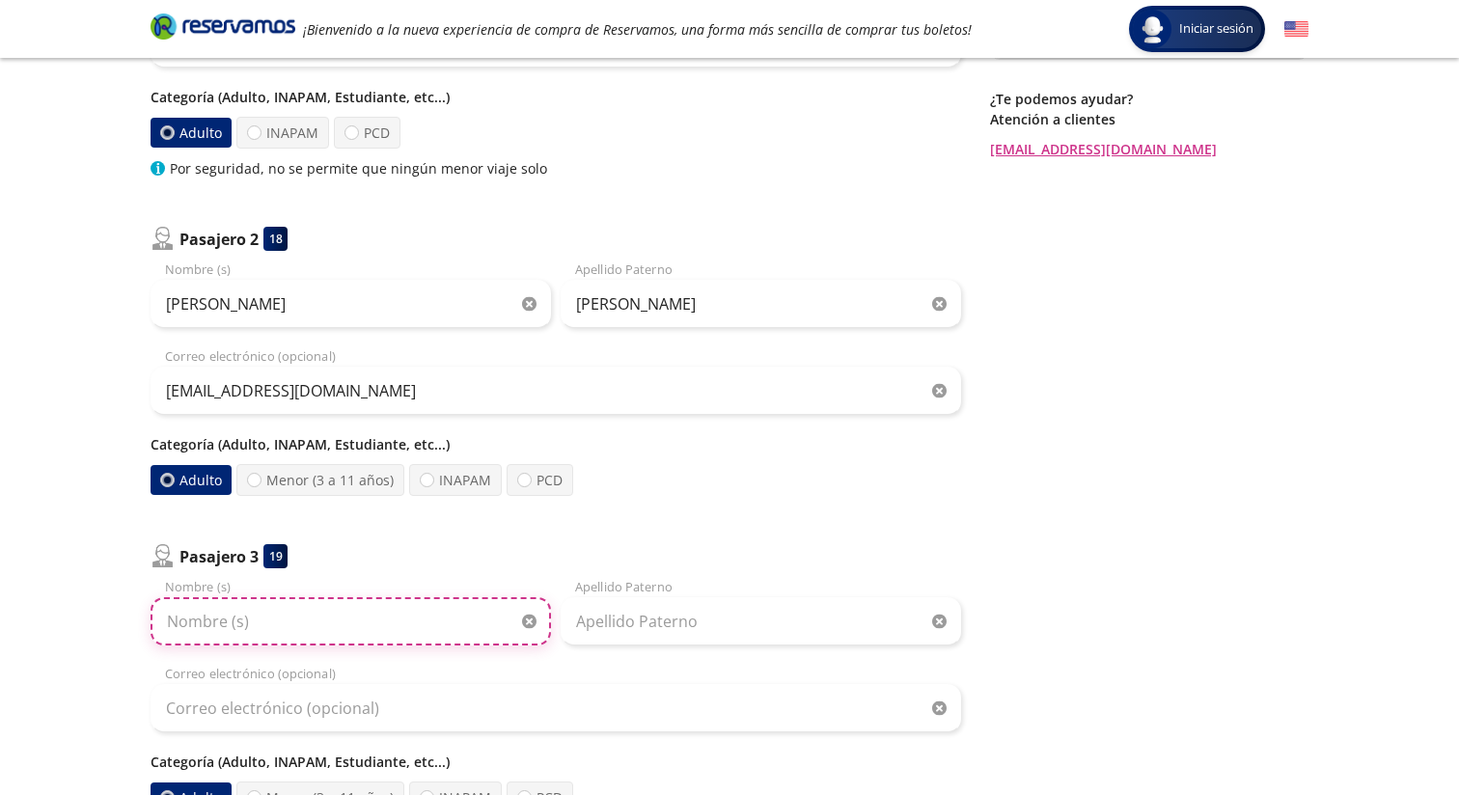
click at [318, 633] on input "Nombre (s)" at bounding box center [351, 621] width 401 height 48
type input "[PERSON_NAME]"
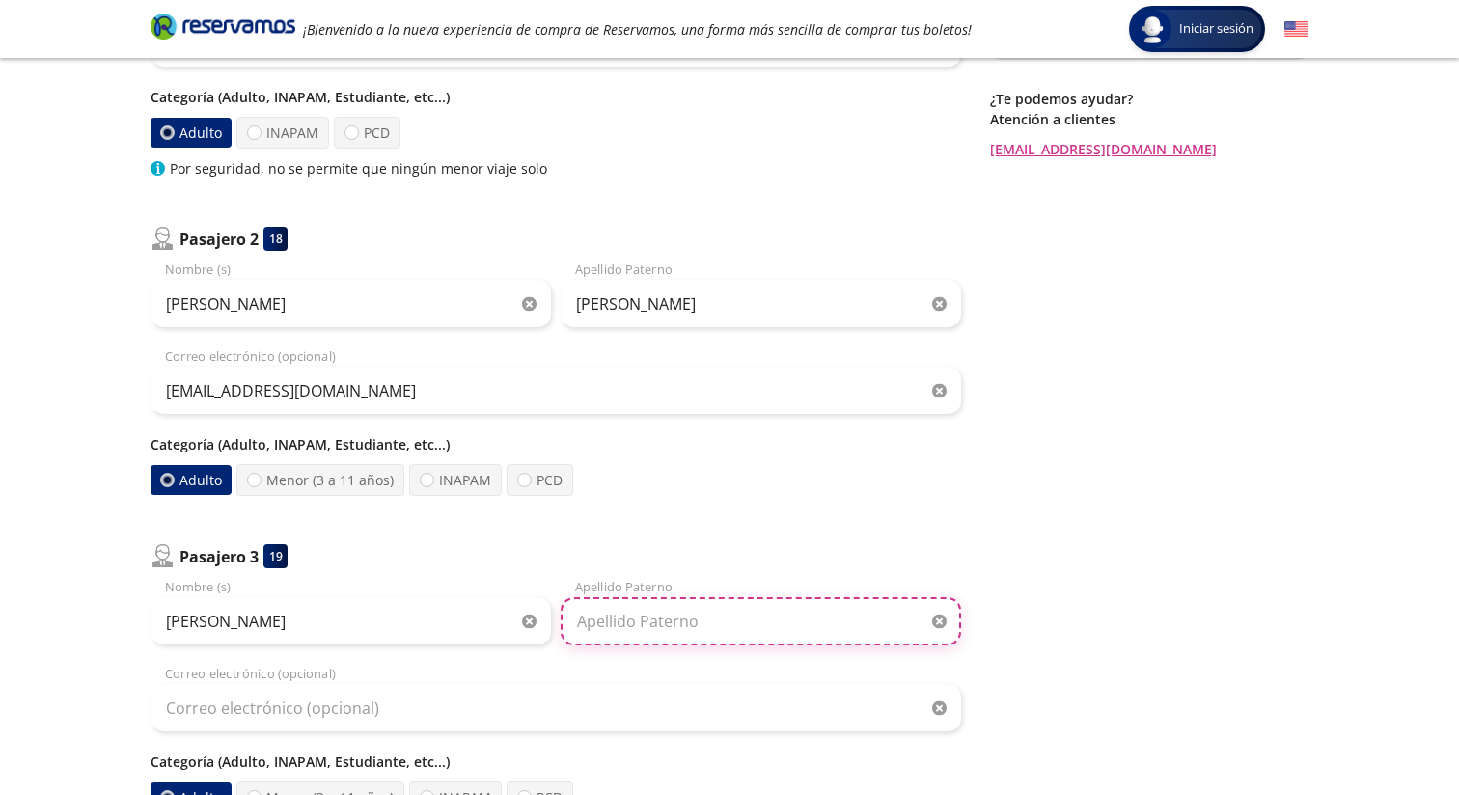
click at [600, 636] on input "Apellido Paterno" at bounding box center [761, 621] width 401 height 48
type input "C"
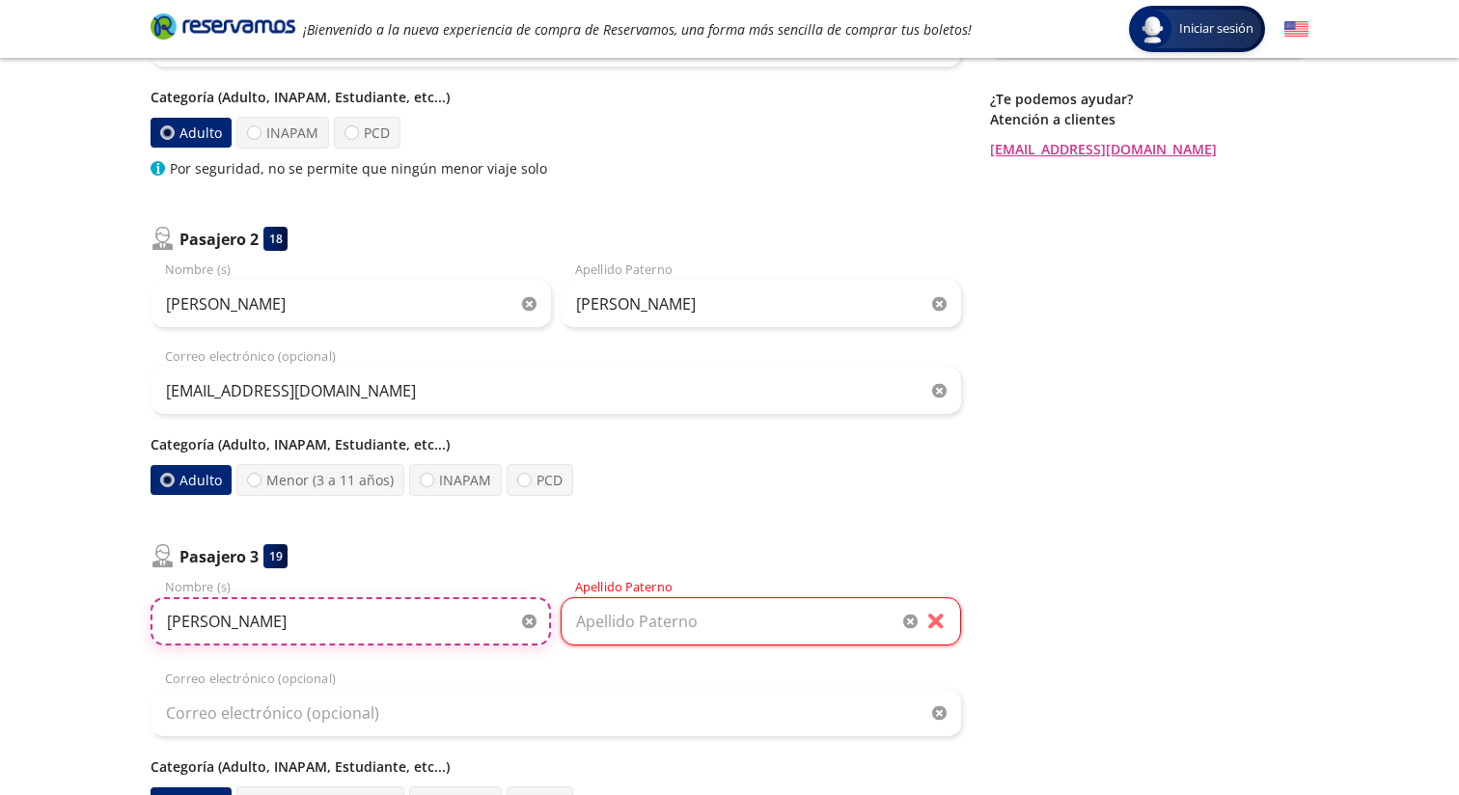
drag, startPoint x: 323, startPoint y: 623, endPoint x: 144, endPoint y: 605, distance: 180.4
click at [144, 605] on div "Asientos de [PERSON_NAME] Pago Paso 2 de 3 ¿Quiénes viajan? 3 a bordo Pasajero …" at bounding box center [729, 404] width 1177 height 1277
type input "[PERSON_NAME]"
click at [628, 627] on input "Apellido Paterno" at bounding box center [761, 621] width 401 height 48
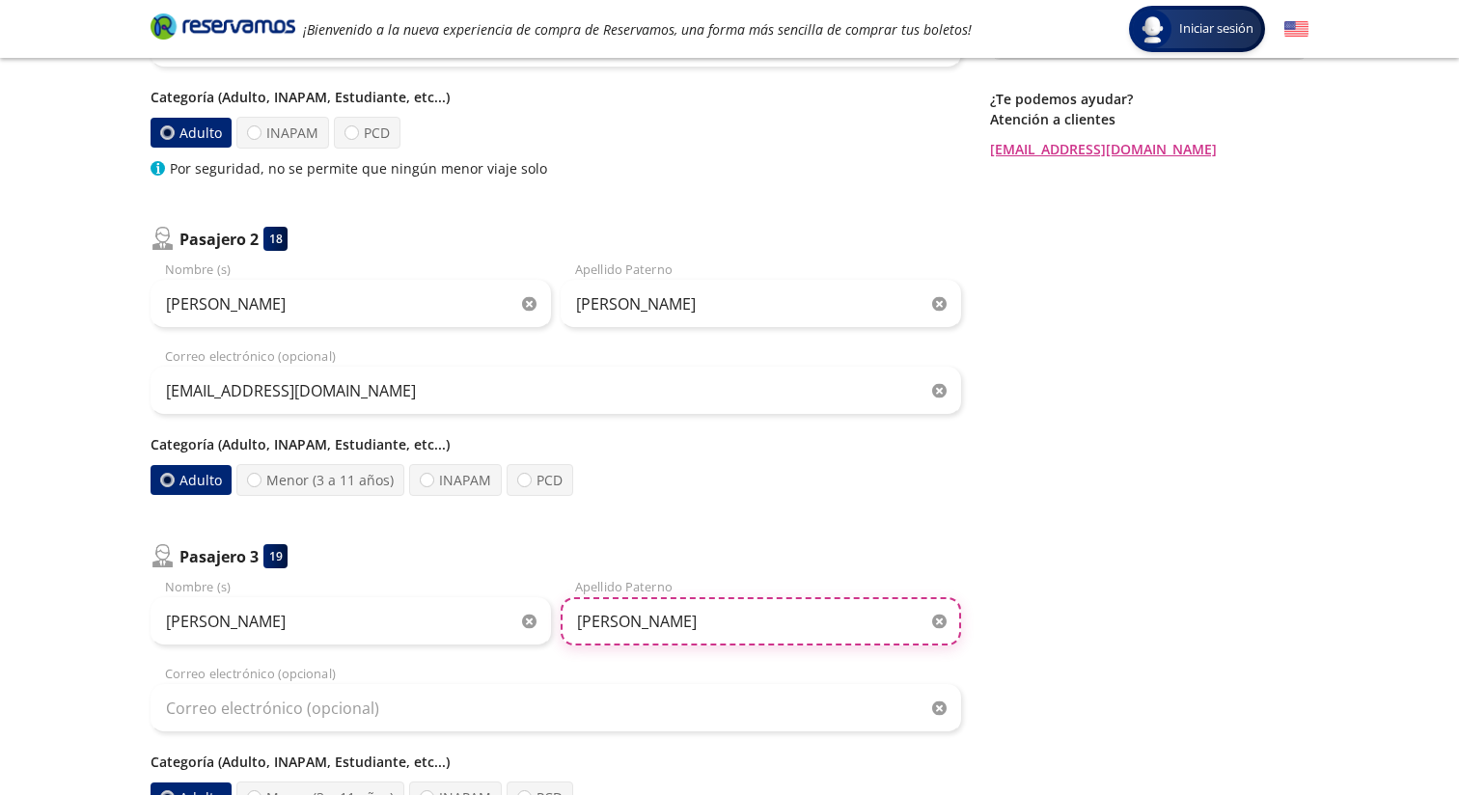
type input "[PERSON_NAME]"
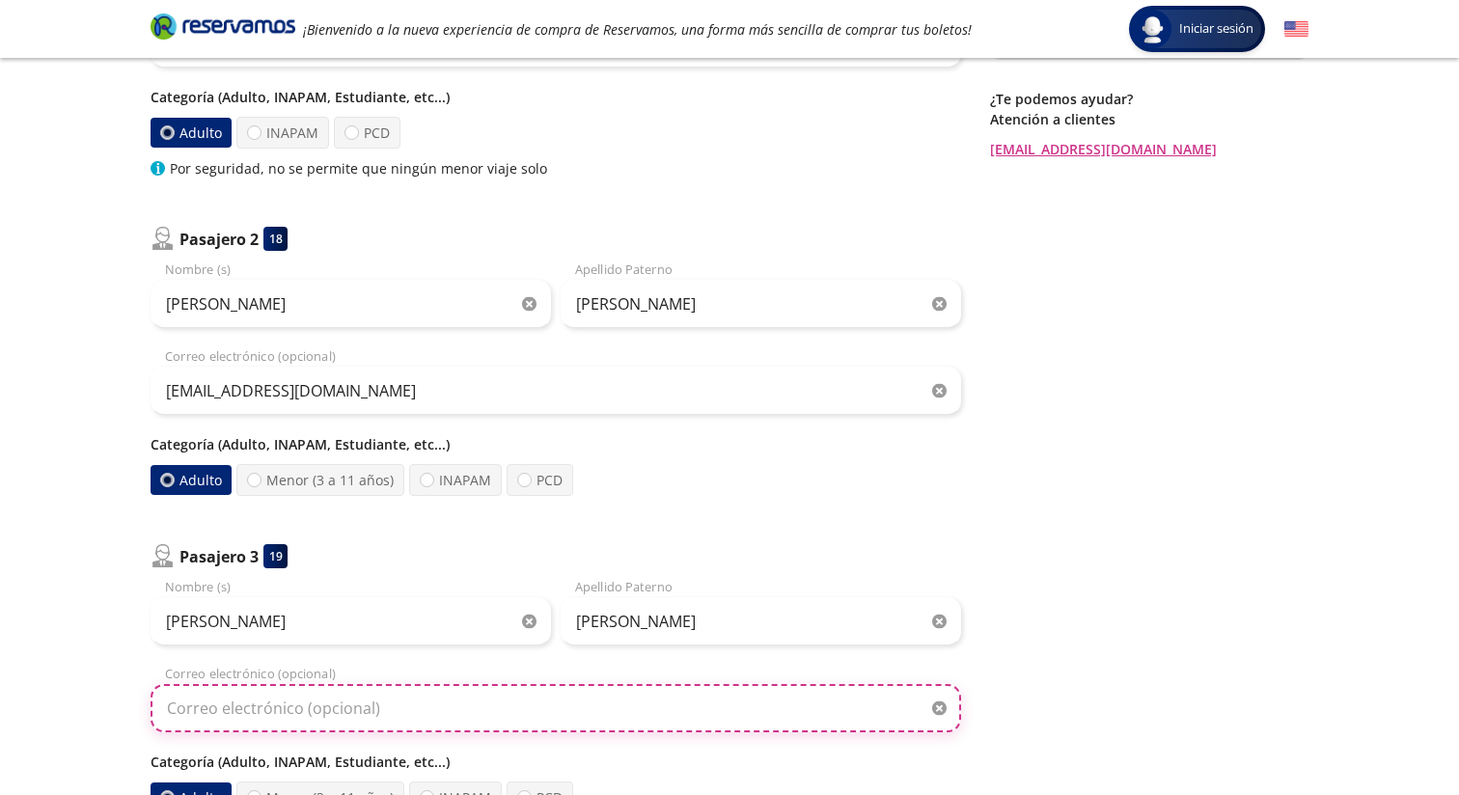
click at [481, 701] on input "Correo electrónico (opcional)" at bounding box center [556, 708] width 811 height 48
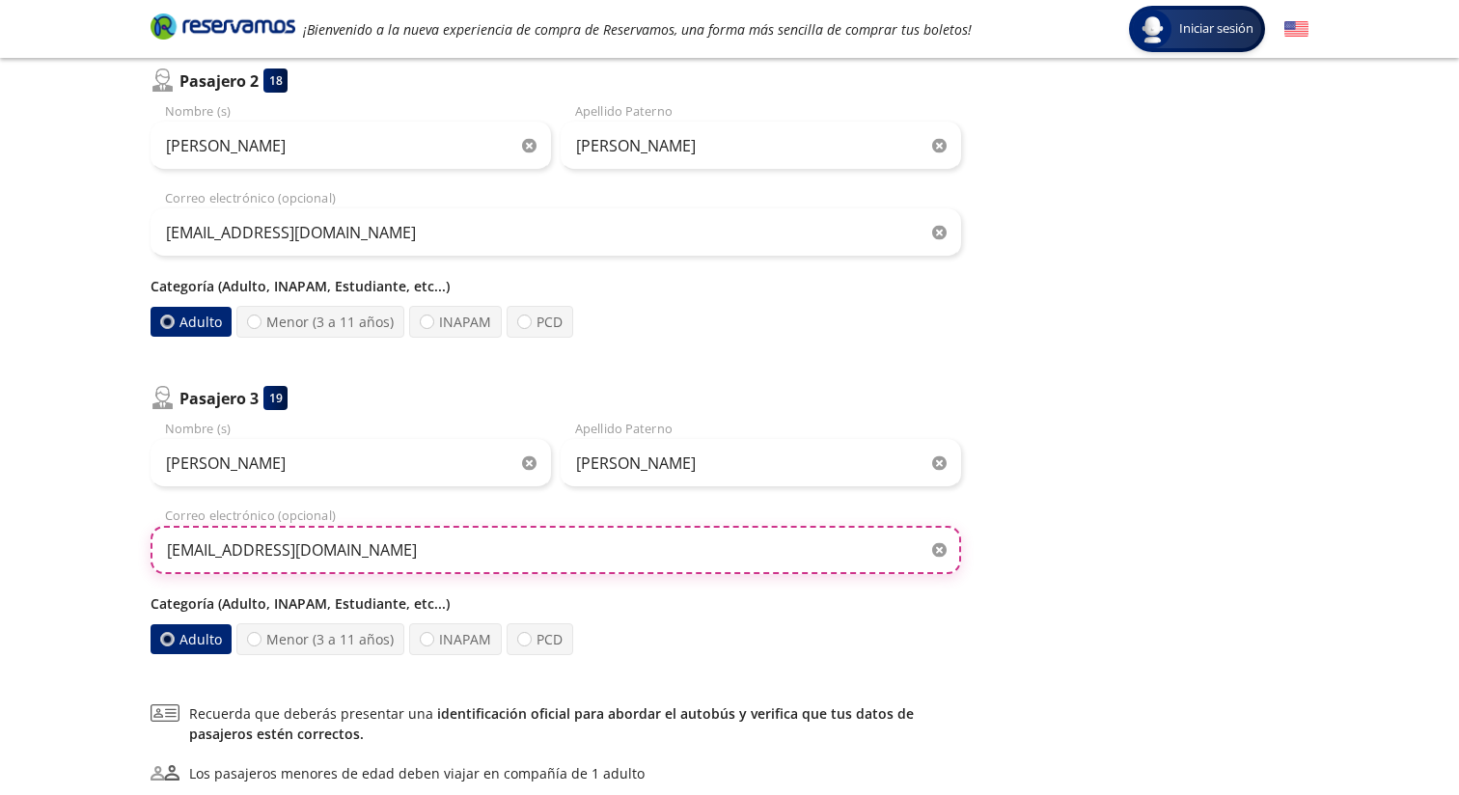
scroll to position [525, 0]
type input "[EMAIL_ADDRESS][DOMAIN_NAME]"
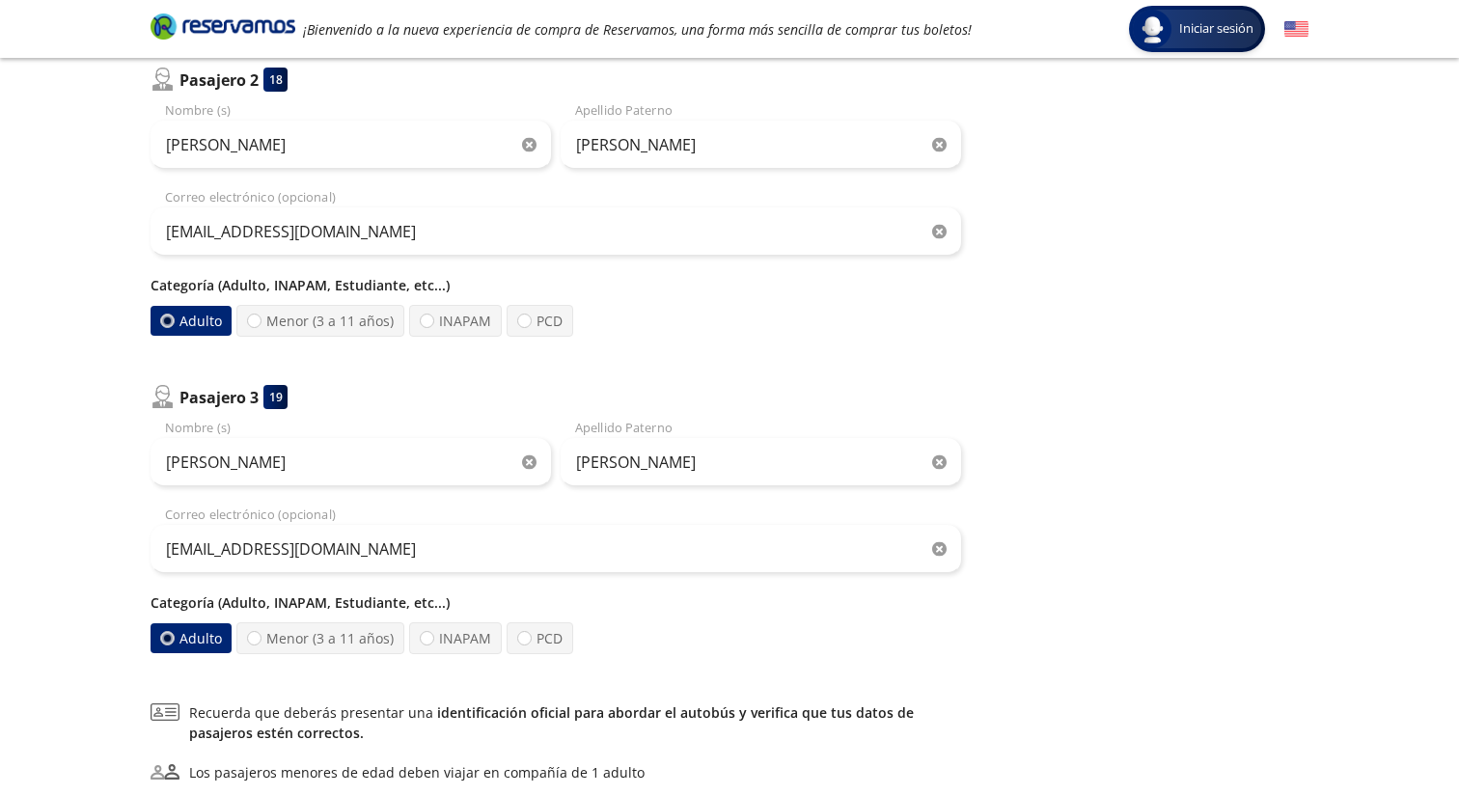
click at [686, 620] on div "Categoría (Adulto, INAPAM, Estudiante, etc...) Adulto Menor (3 a 11 años) INAPA…" at bounding box center [556, 624] width 811 height 62
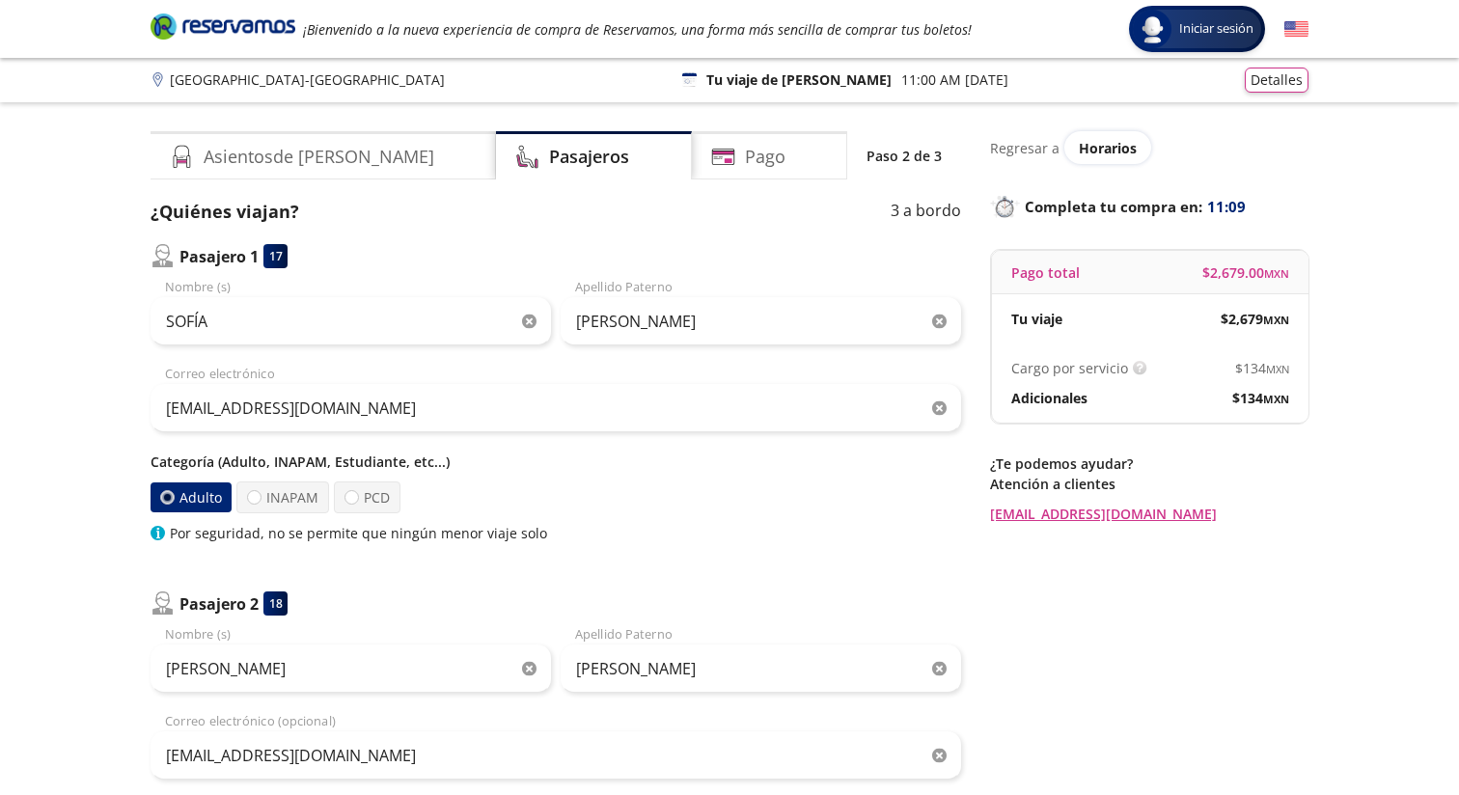
scroll to position [0, 0]
click at [1284, 77] on button "Detalles" at bounding box center [1277, 78] width 64 height 25
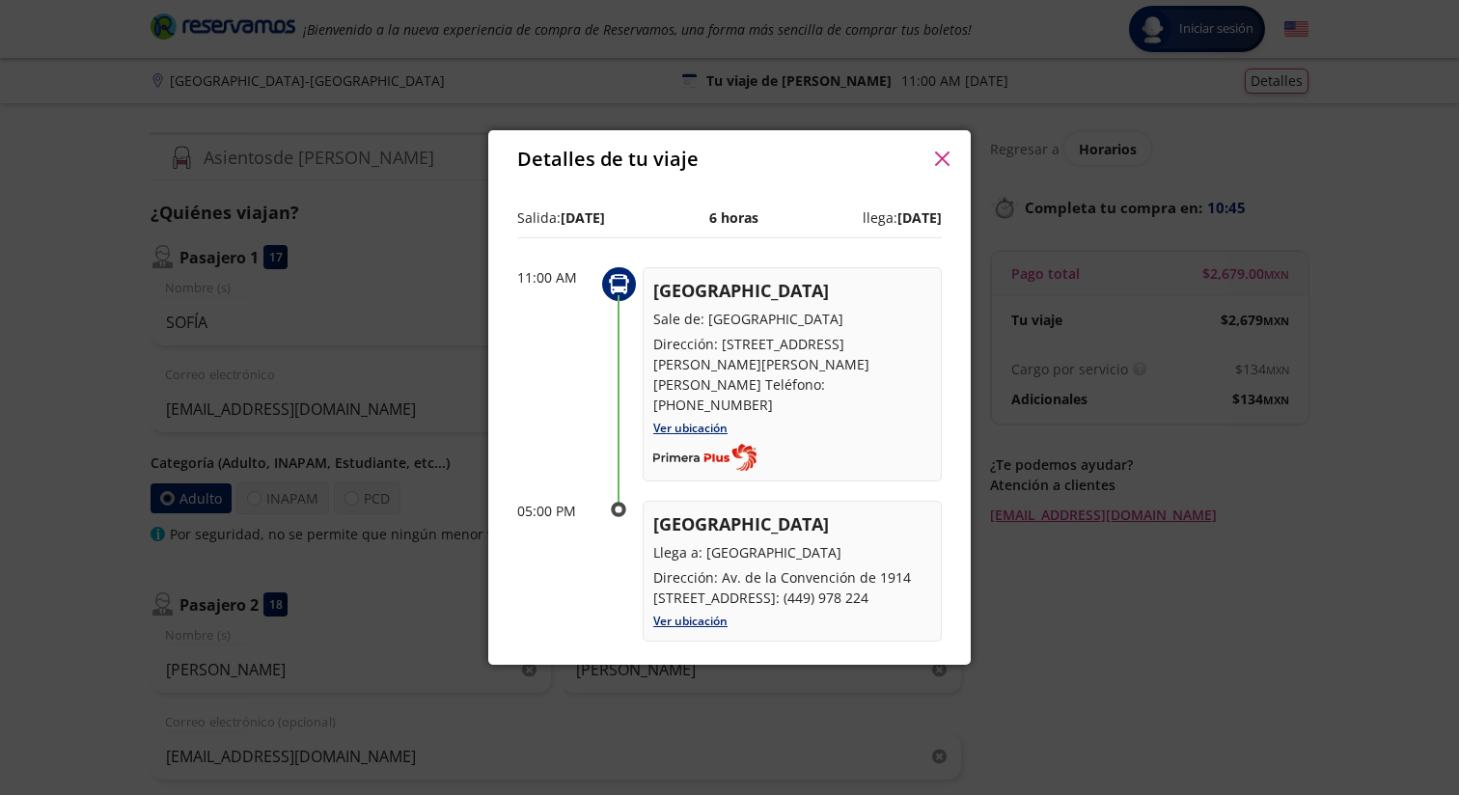
click at [937, 159] on icon "button" at bounding box center [942, 159] width 14 height 14
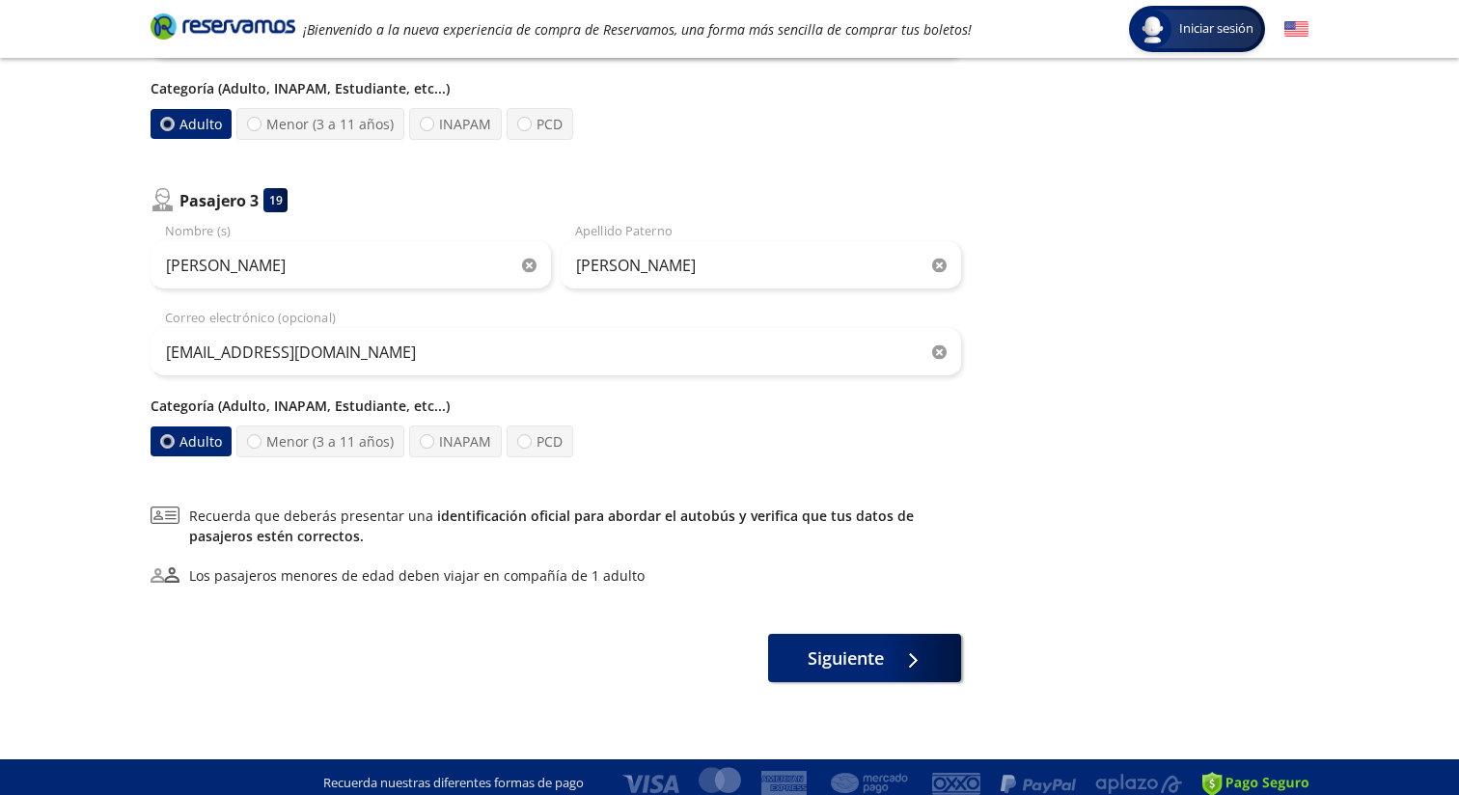
scroll to position [724, 0]
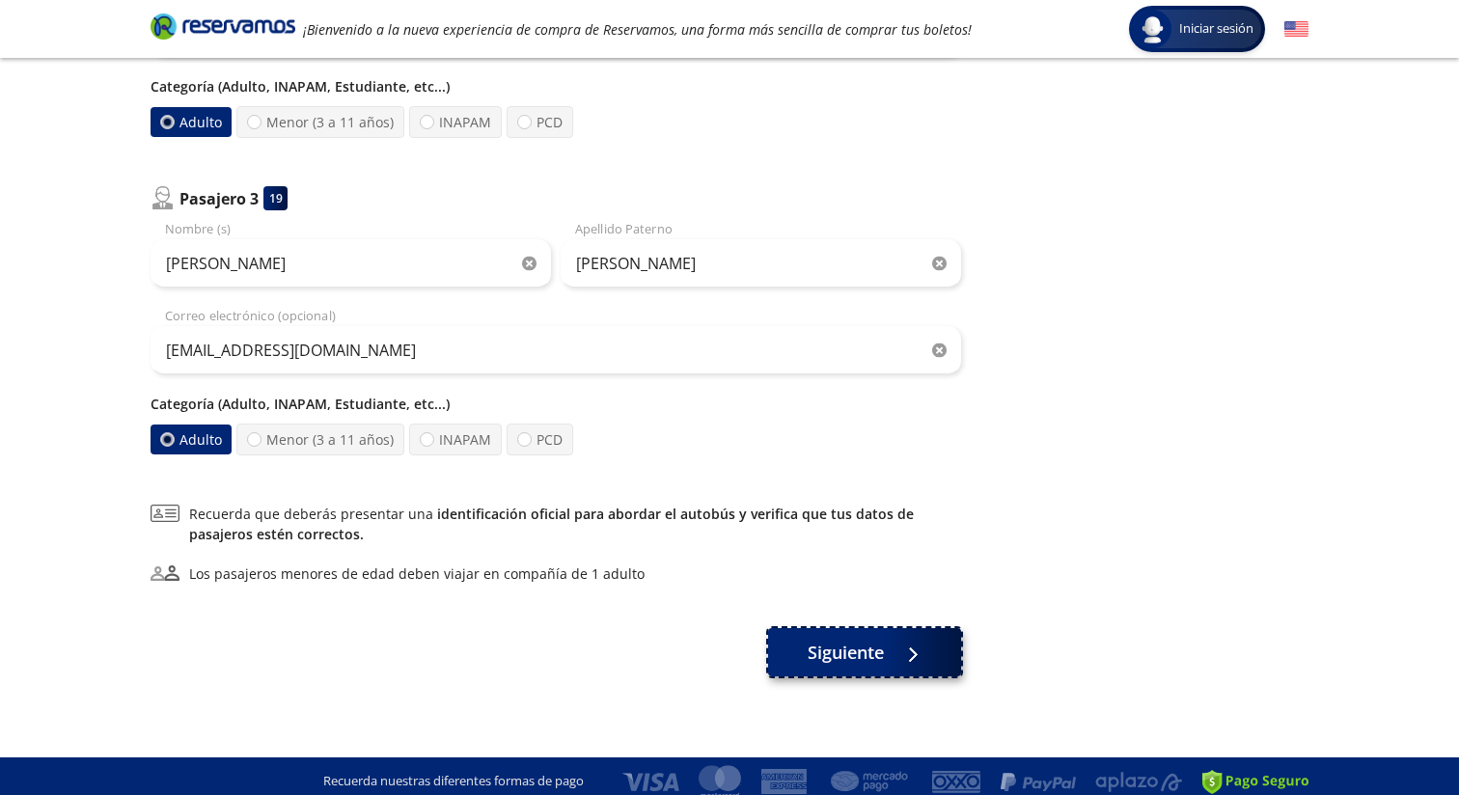
click at [827, 676] on button "Siguiente" at bounding box center [864, 652] width 193 height 48
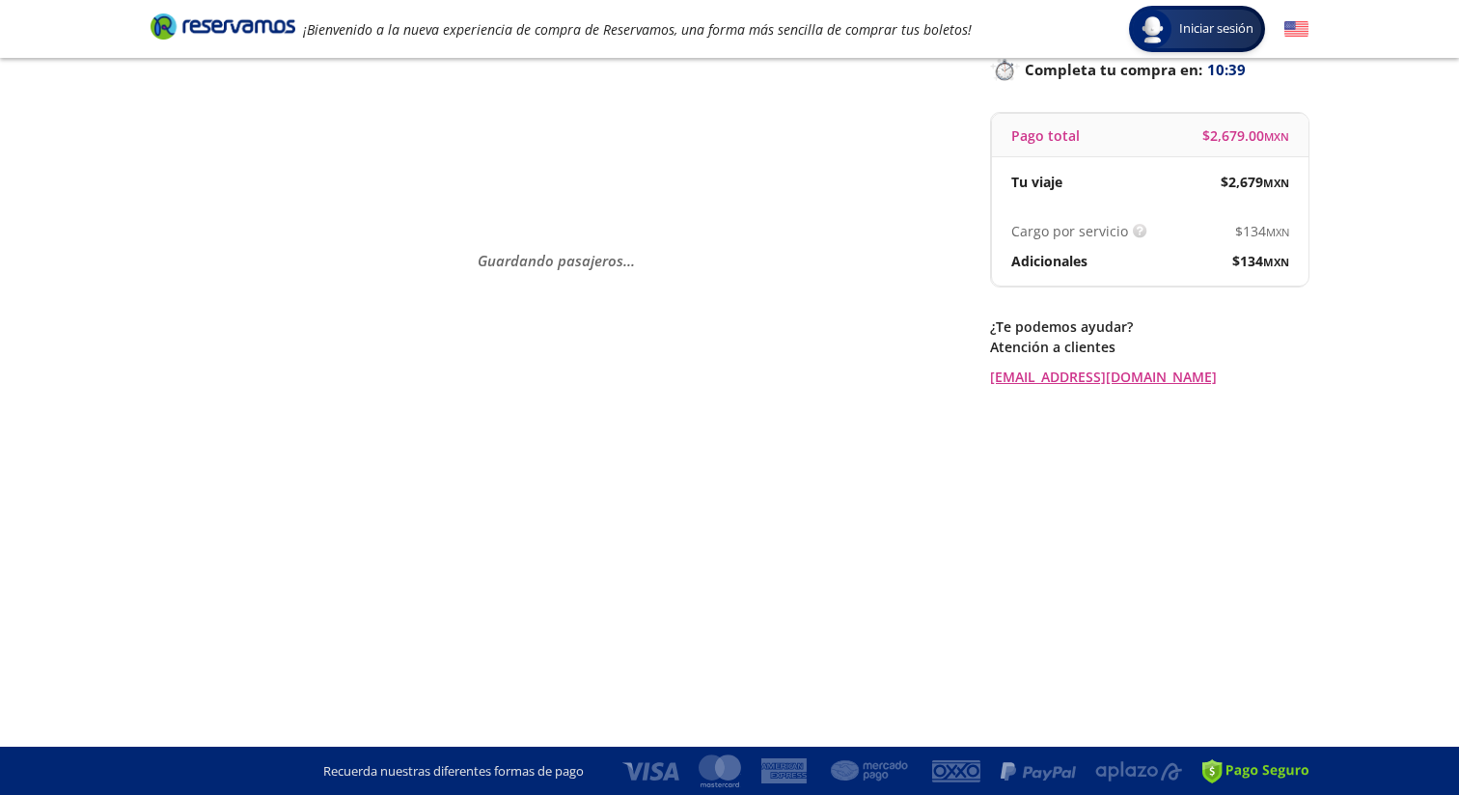
scroll to position [0, 0]
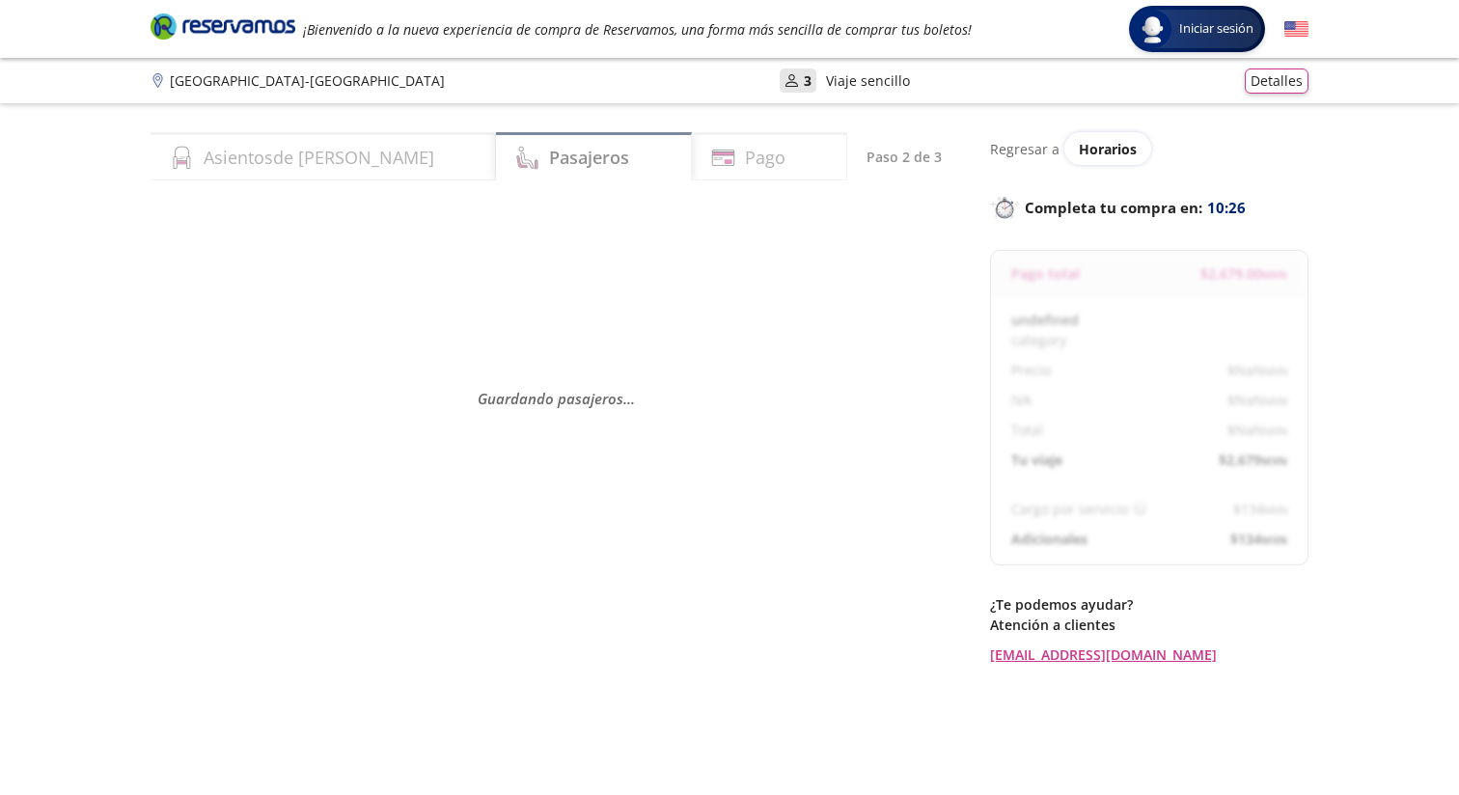
select select "MX"
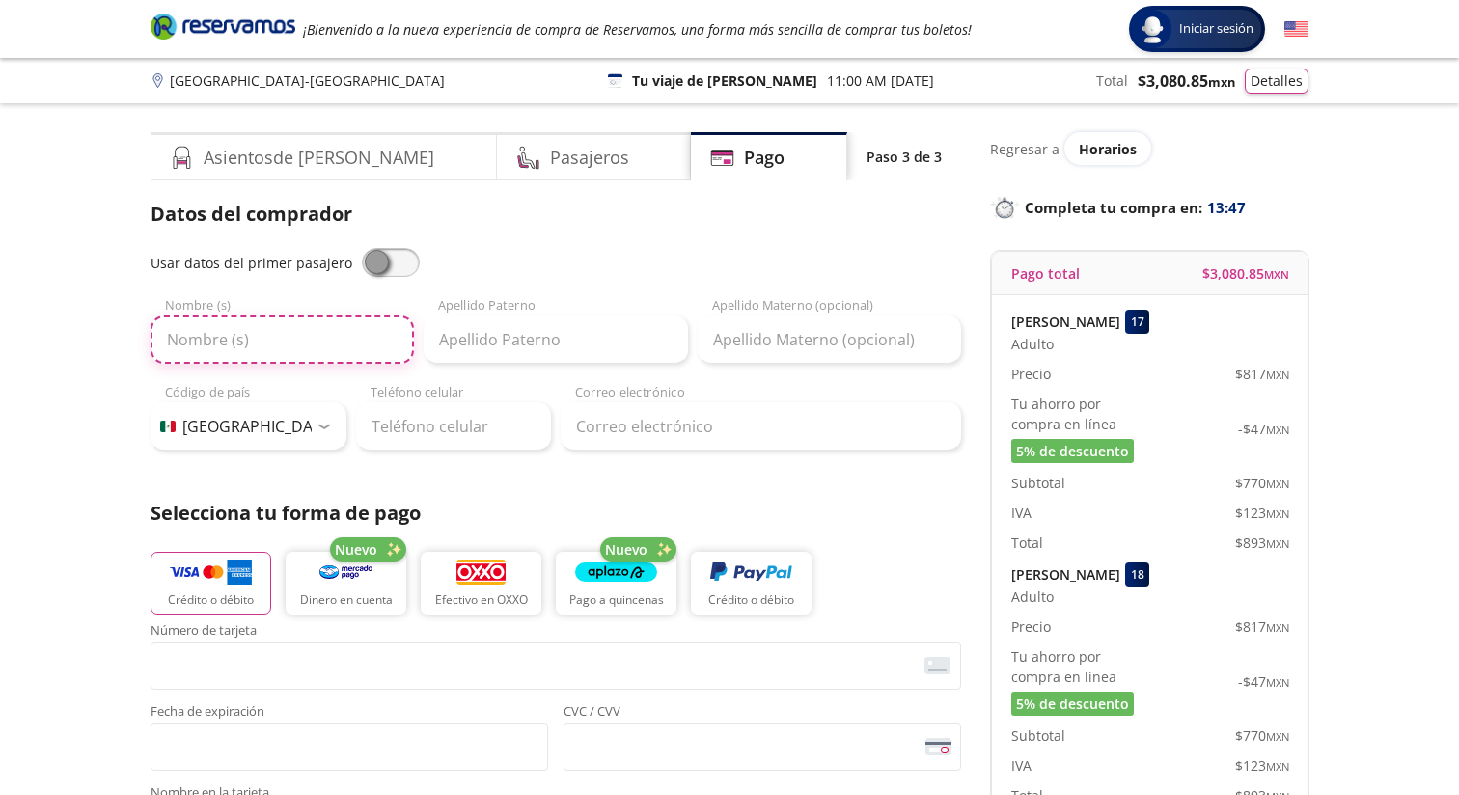
click at [232, 334] on input "Nombre (s)" at bounding box center [282, 340] width 263 height 48
type input "SOFÍA"
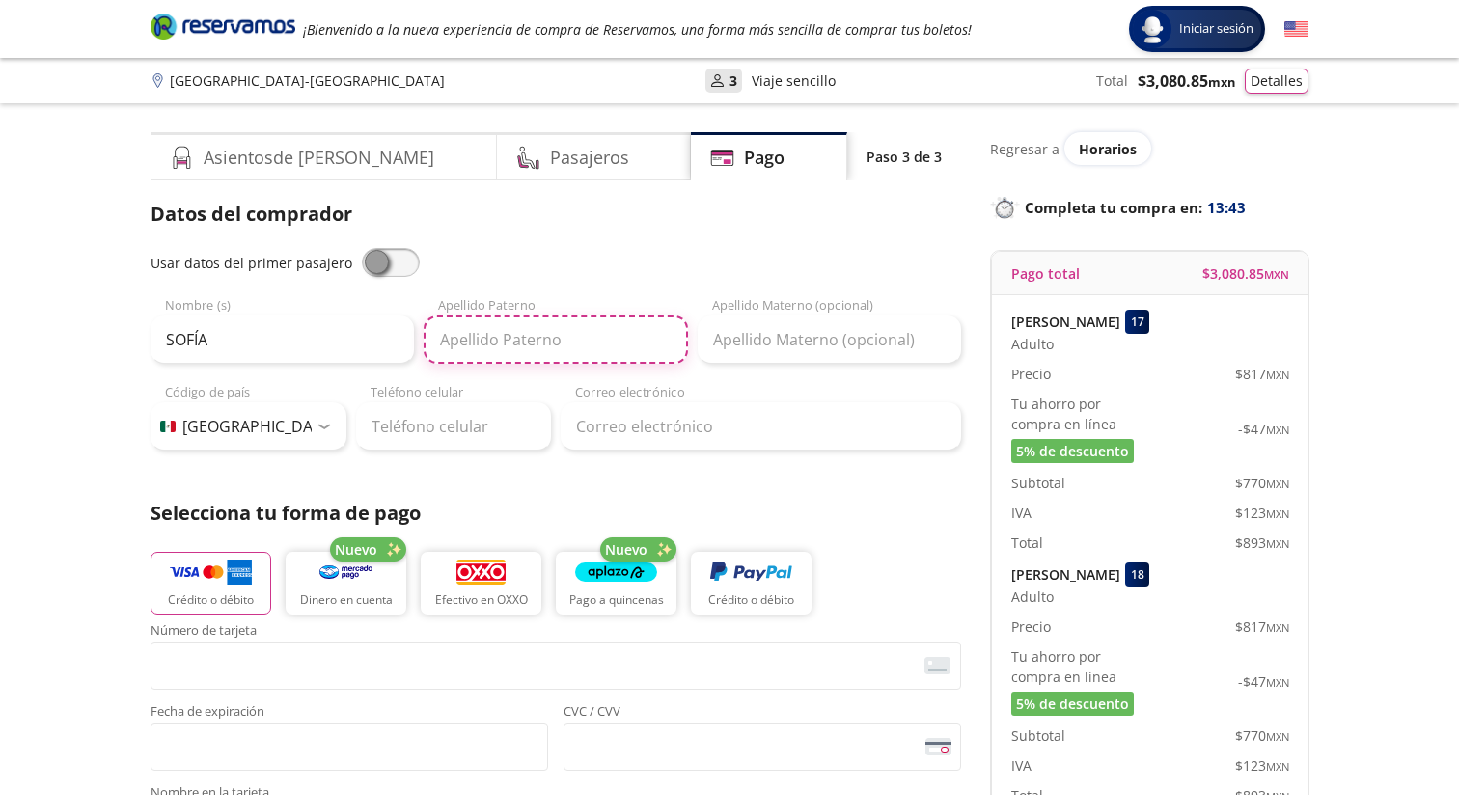
click at [462, 341] on input "Apellido Paterno" at bounding box center [555, 340] width 263 height 48
type input "[PERSON_NAME]"
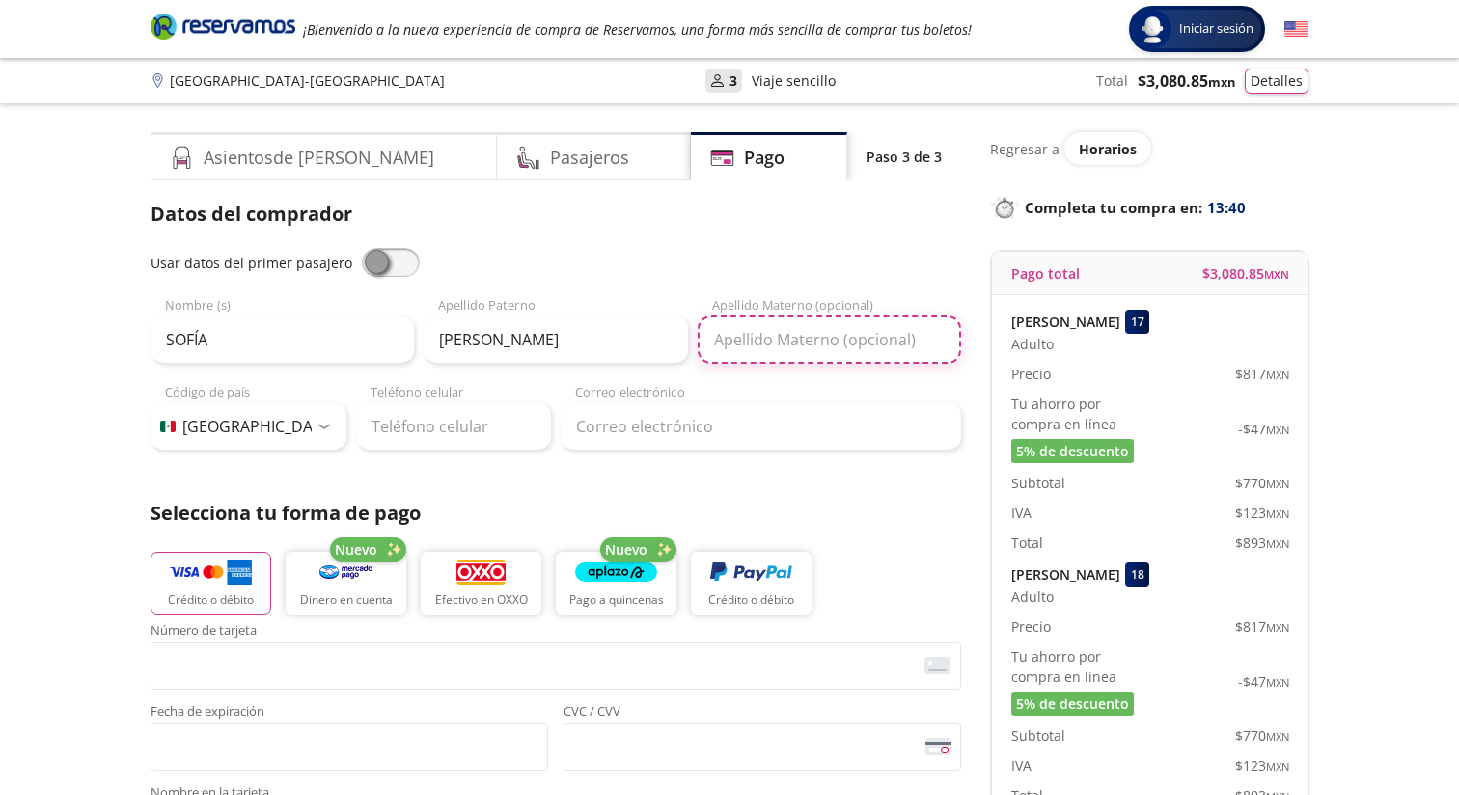
click at [783, 339] on input "Apellido Materno (opcional)" at bounding box center [829, 340] width 263 height 48
type input "[GEOGRAPHIC_DATA]"
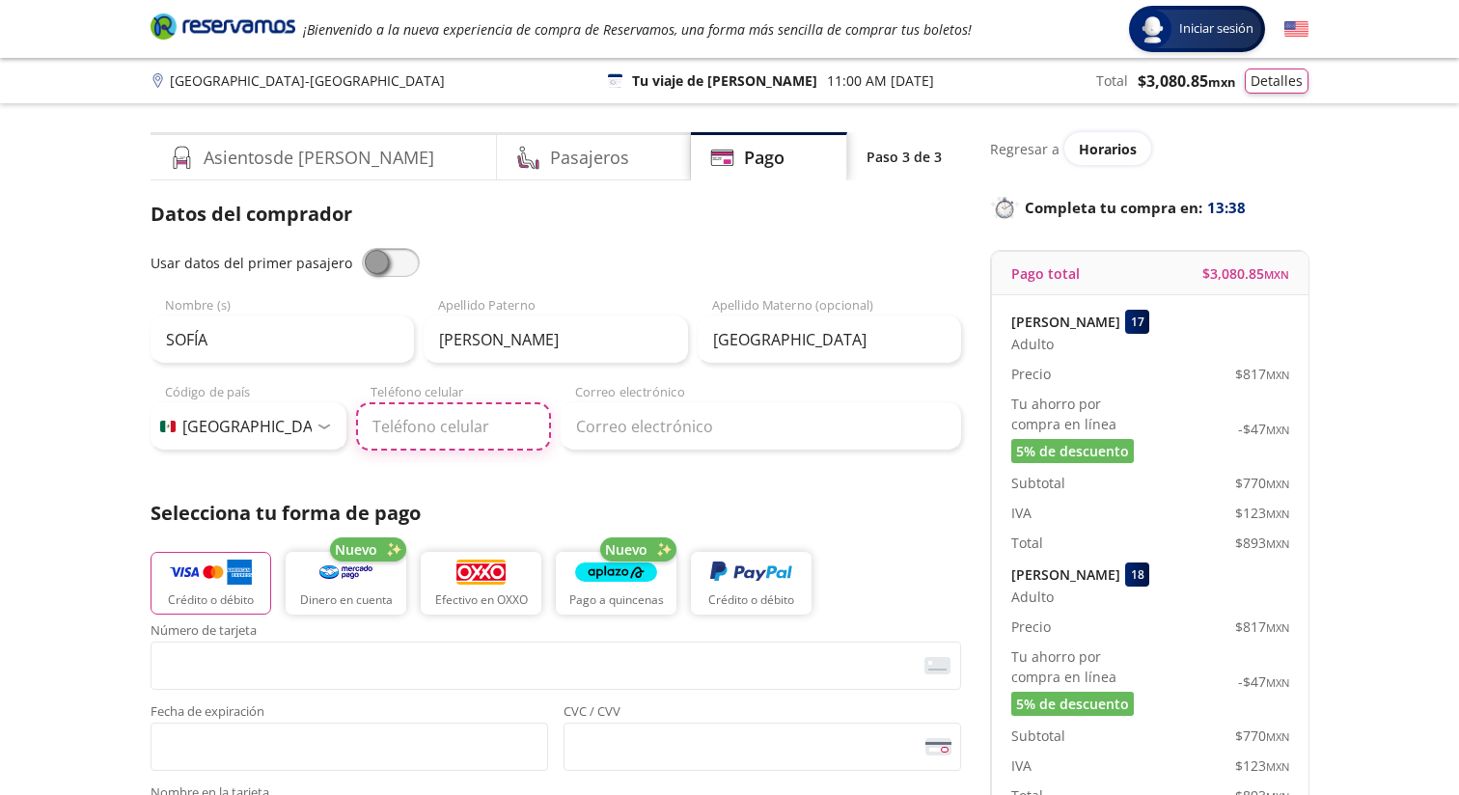
click at [475, 432] on input "Teléfono celular" at bounding box center [454, 426] width 196 height 48
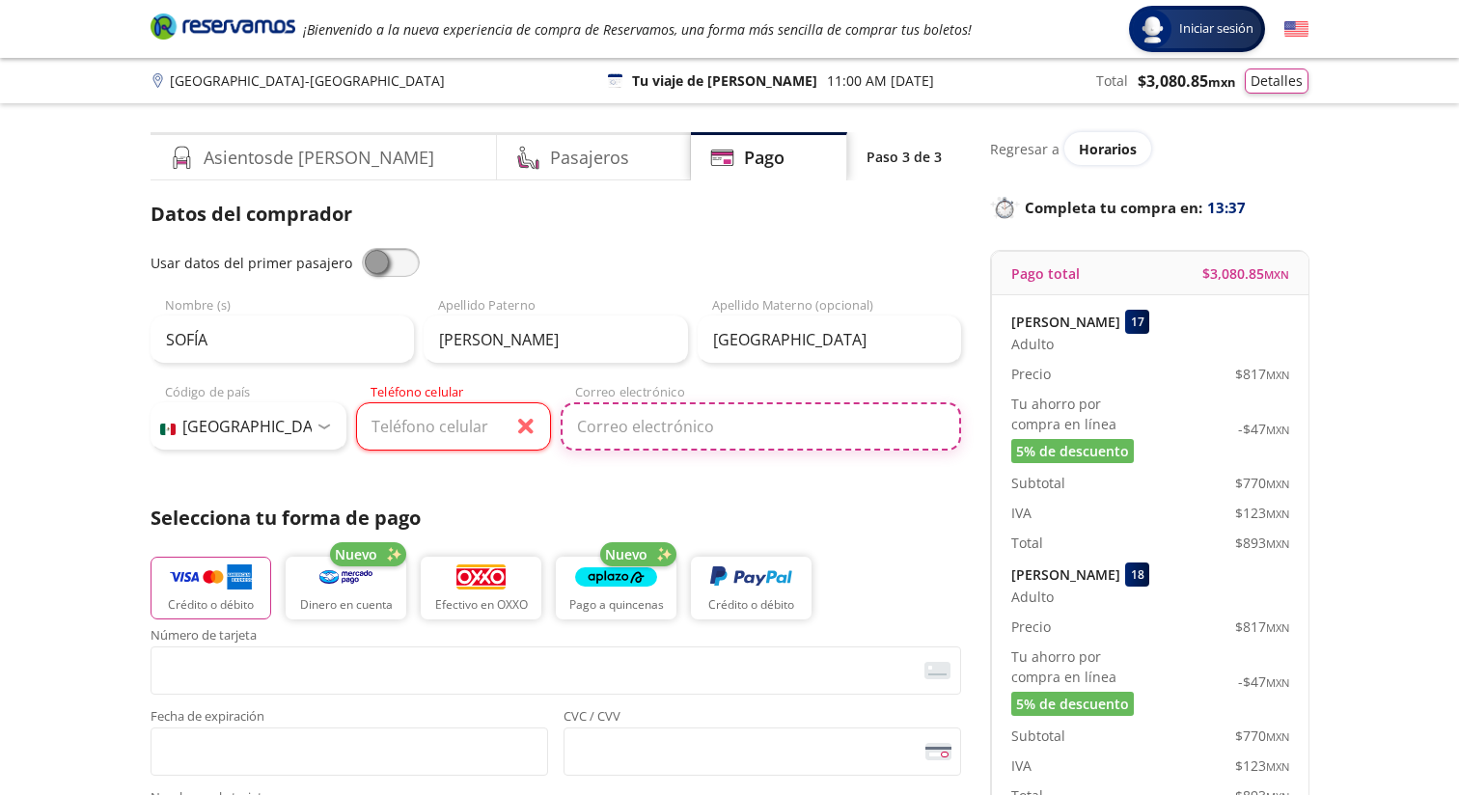
click at [633, 434] on input "Correo electrónico" at bounding box center [761, 426] width 401 height 48
type input "[EMAIL_ADDRESS][DOMAIN_NAME]"
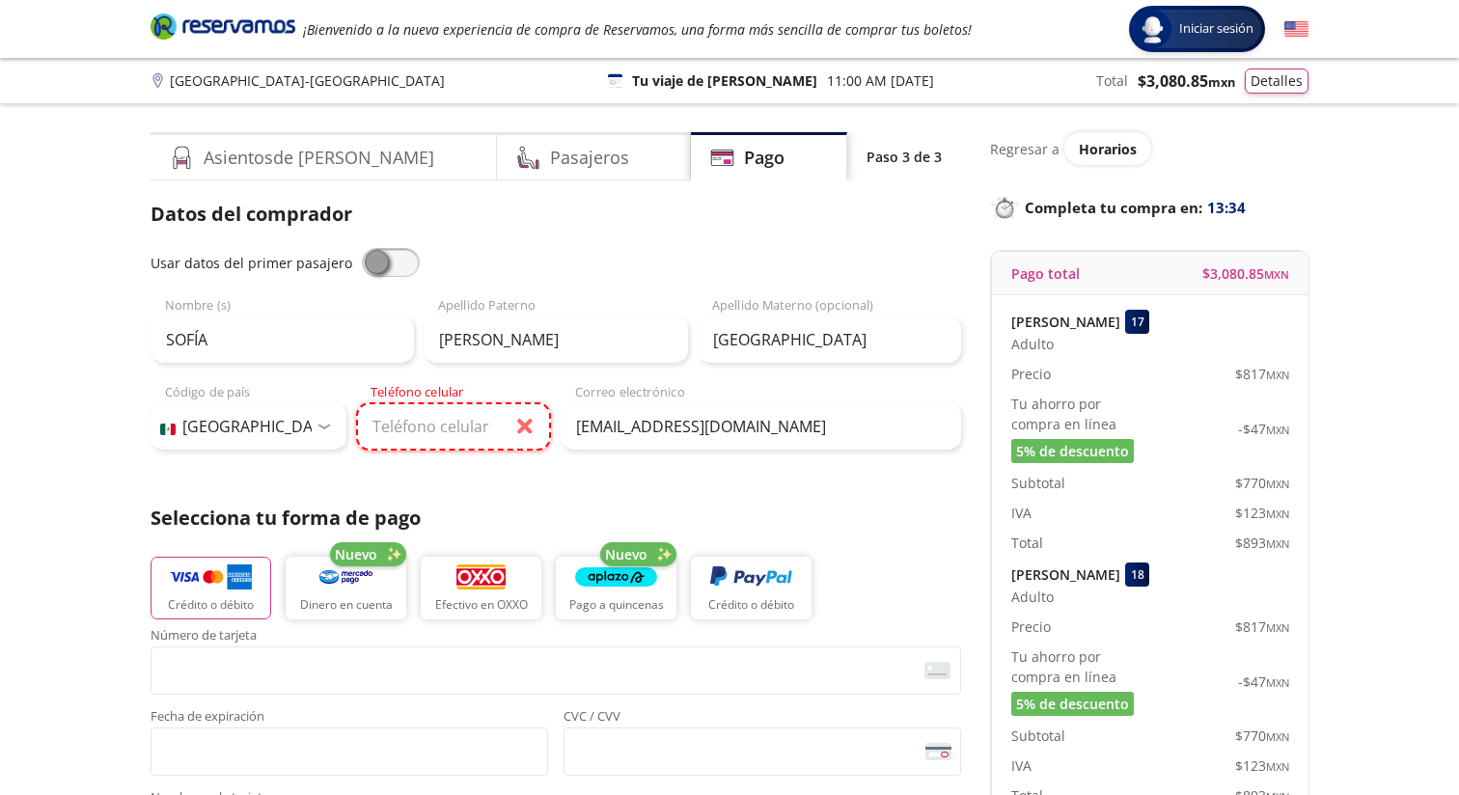
click at [441, 429] on input "Teléfono celular" at bounding box center [454, 426] width 196 height 48
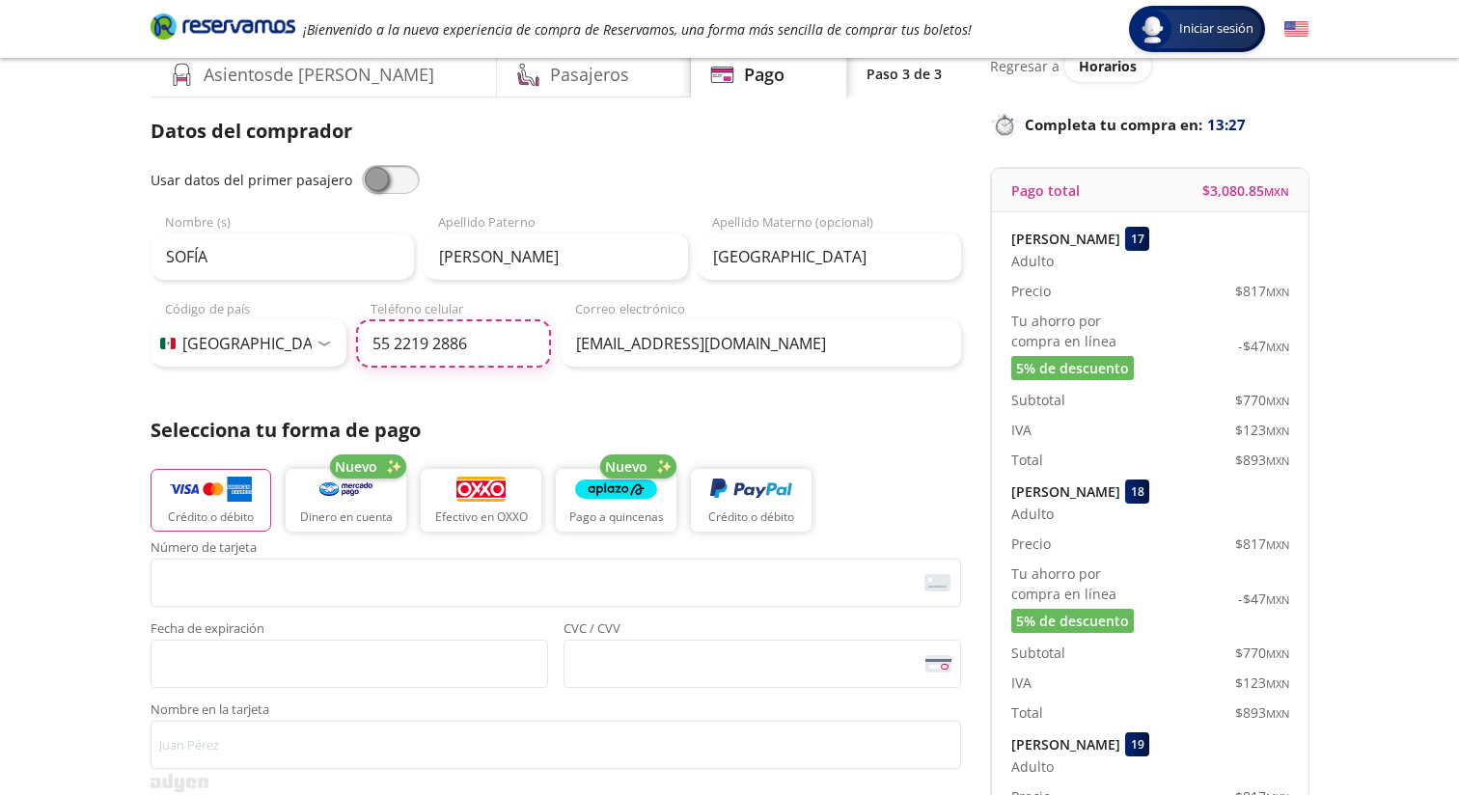
scroll to position [84, 0]
type input "55 2219 2886"
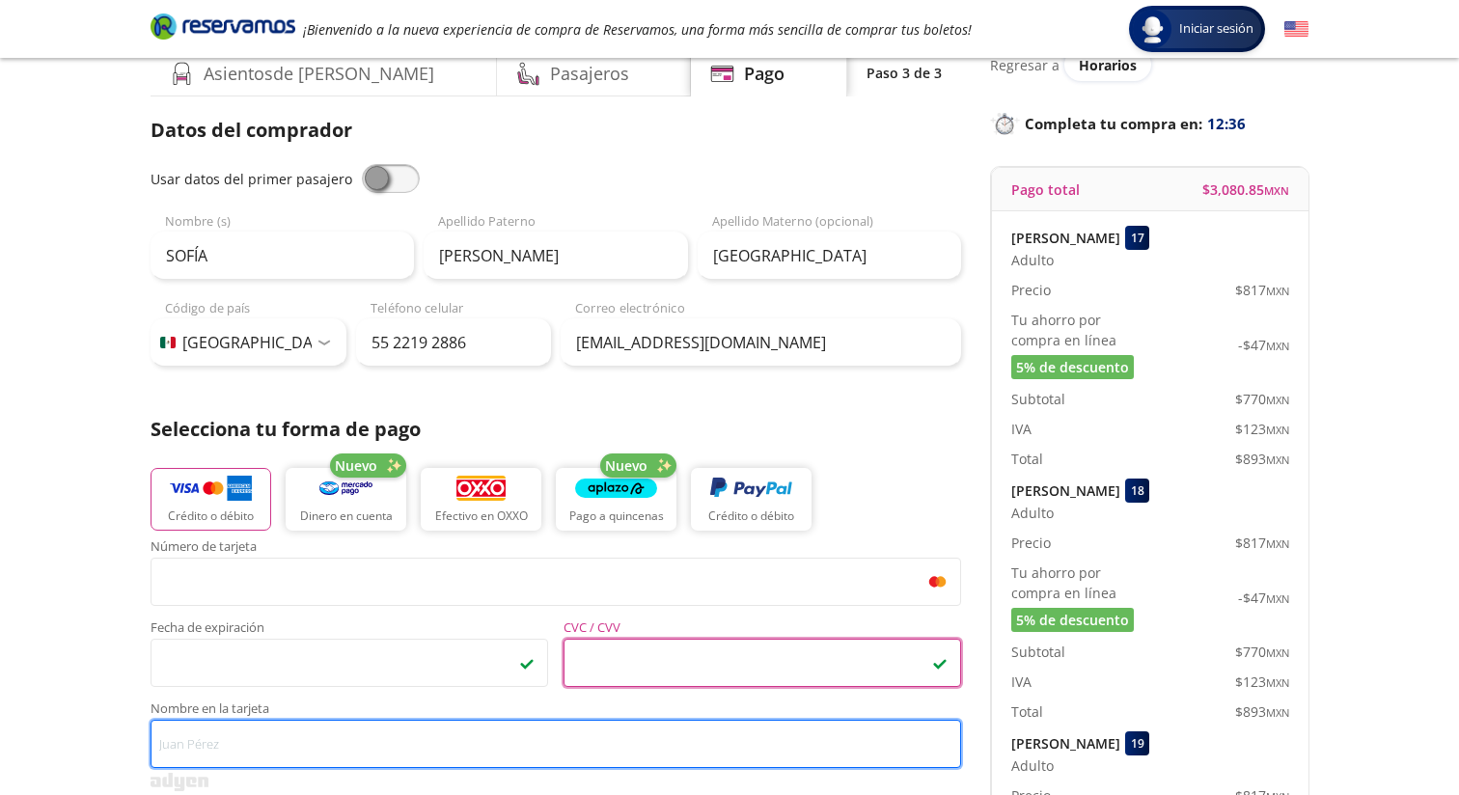
click at [369, 741] on input "Nombre en la tarjeta" at bounding box center [556, 744] width 811 height 48
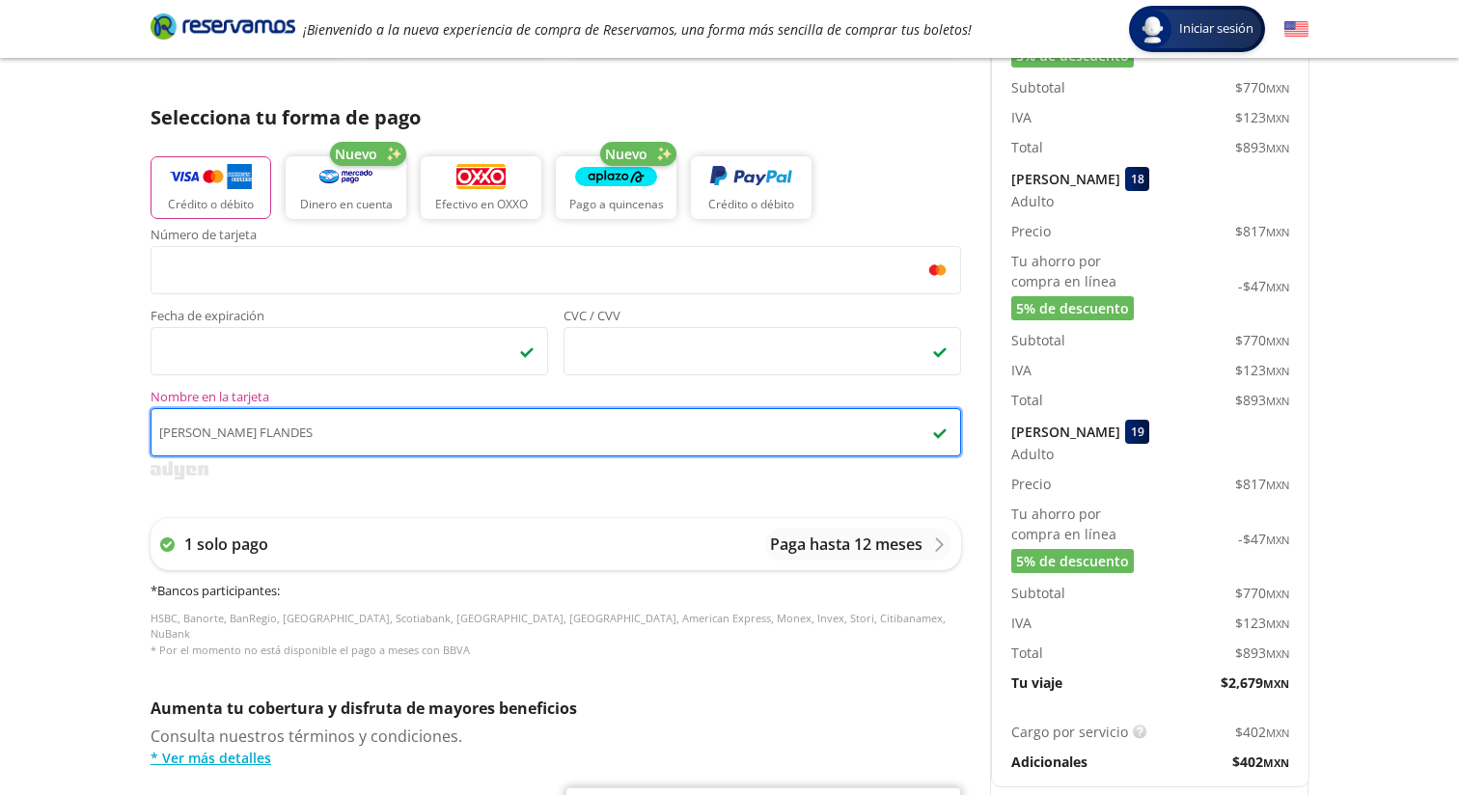
scroll to position [425, 0]
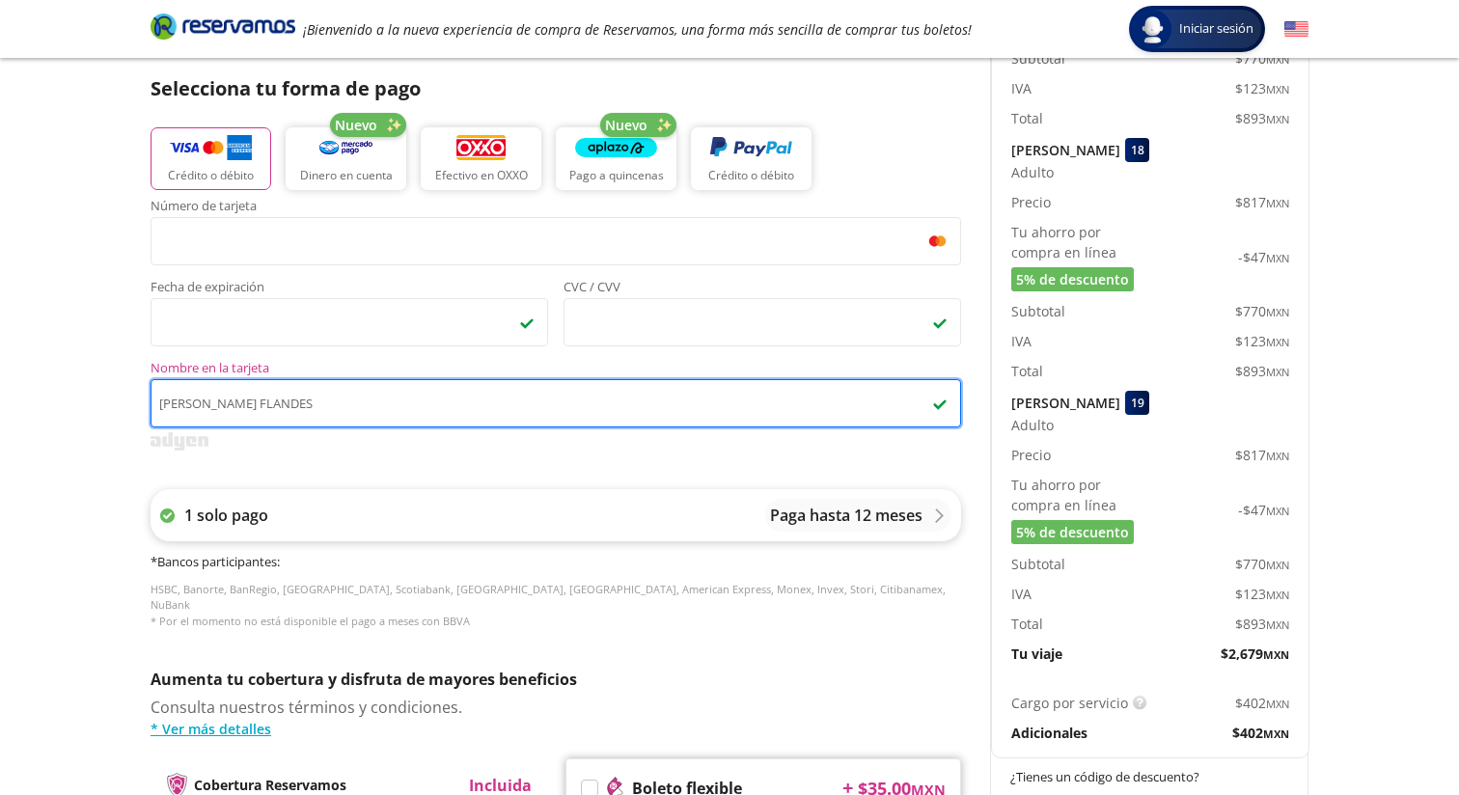
type input "[PERSON_NAME] FLANDES"
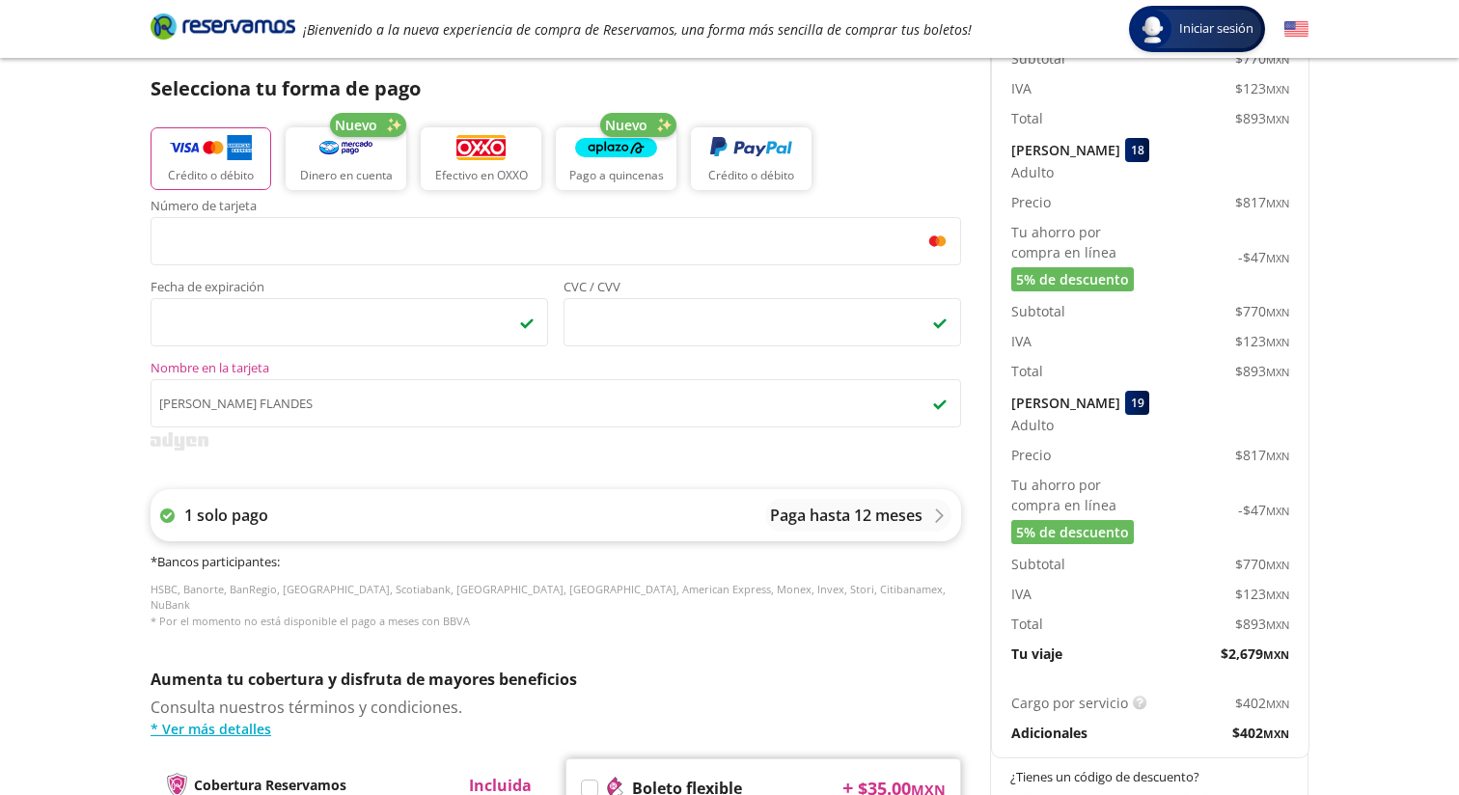
click at [782, 511] on p "Paga hasta 12 meses" at bounding box center [846, 515] width 152 height 23
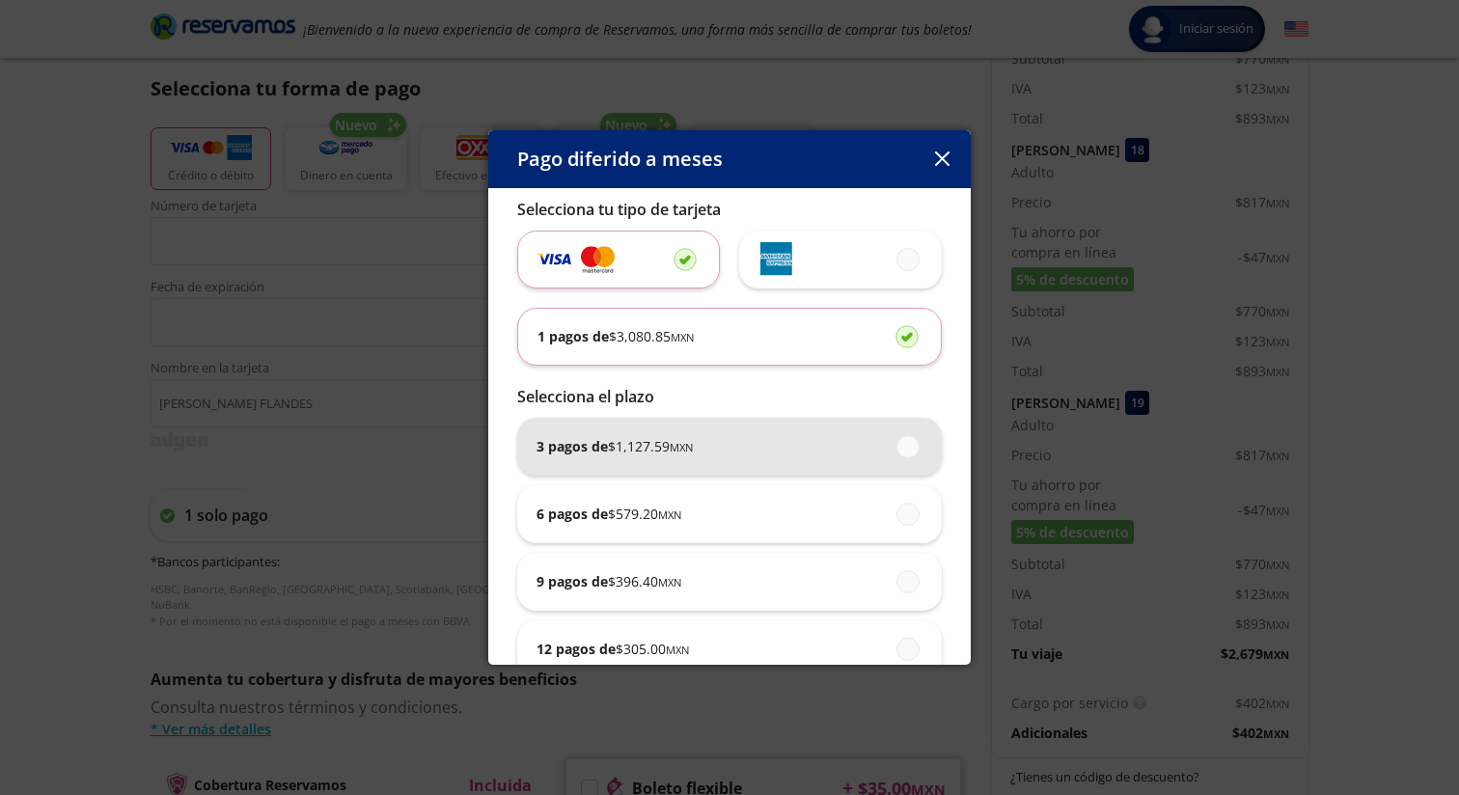
scroll to position [41, 0]
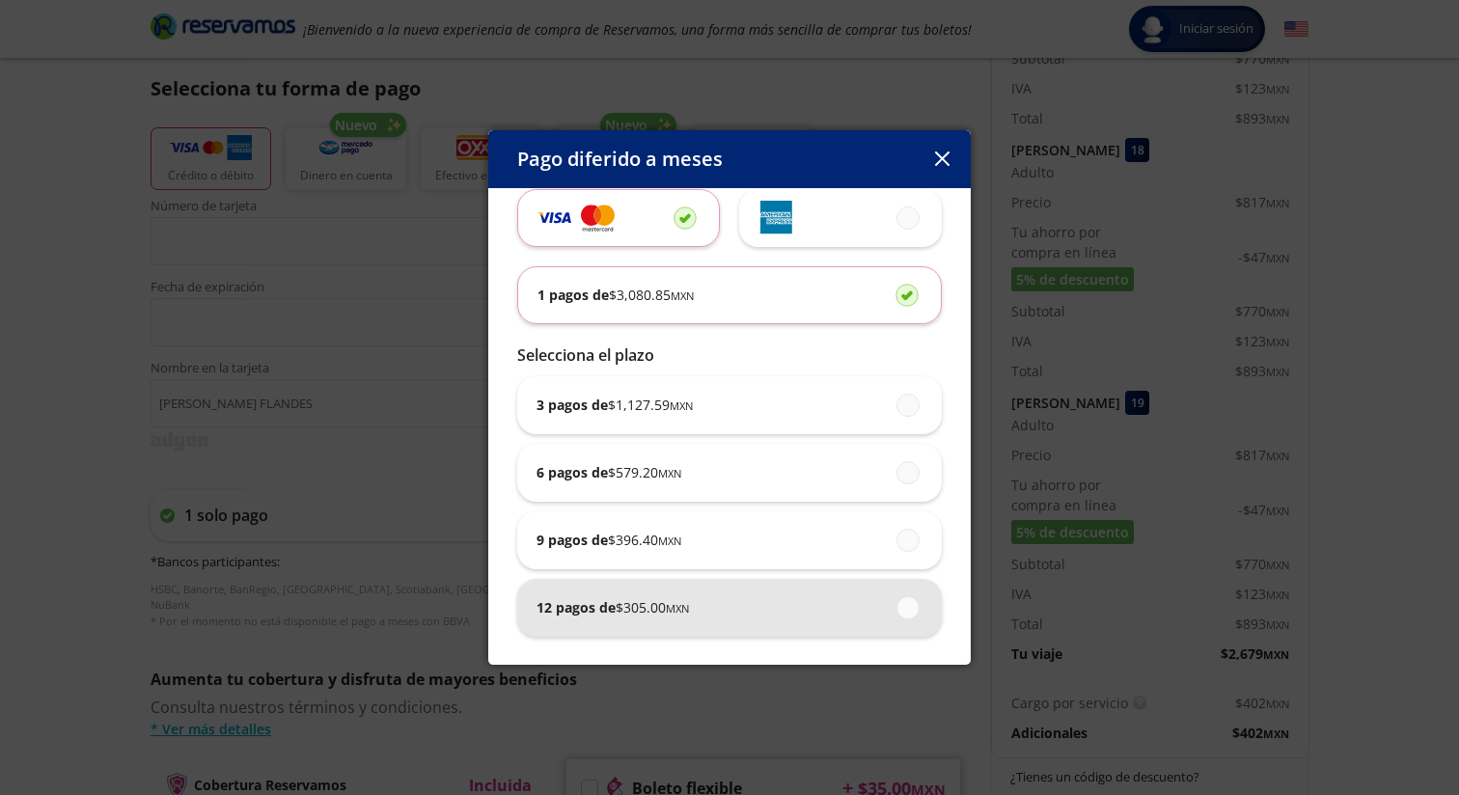
click at [807, 610] on div "12 pagos de $ 305.00 MXN" at bounding box center [730, 608] width 386 height 58
click at [897, 610] on input "12 pagos de $ 305.00 MXN" at bounding box center [903, 607] width 13 height 13
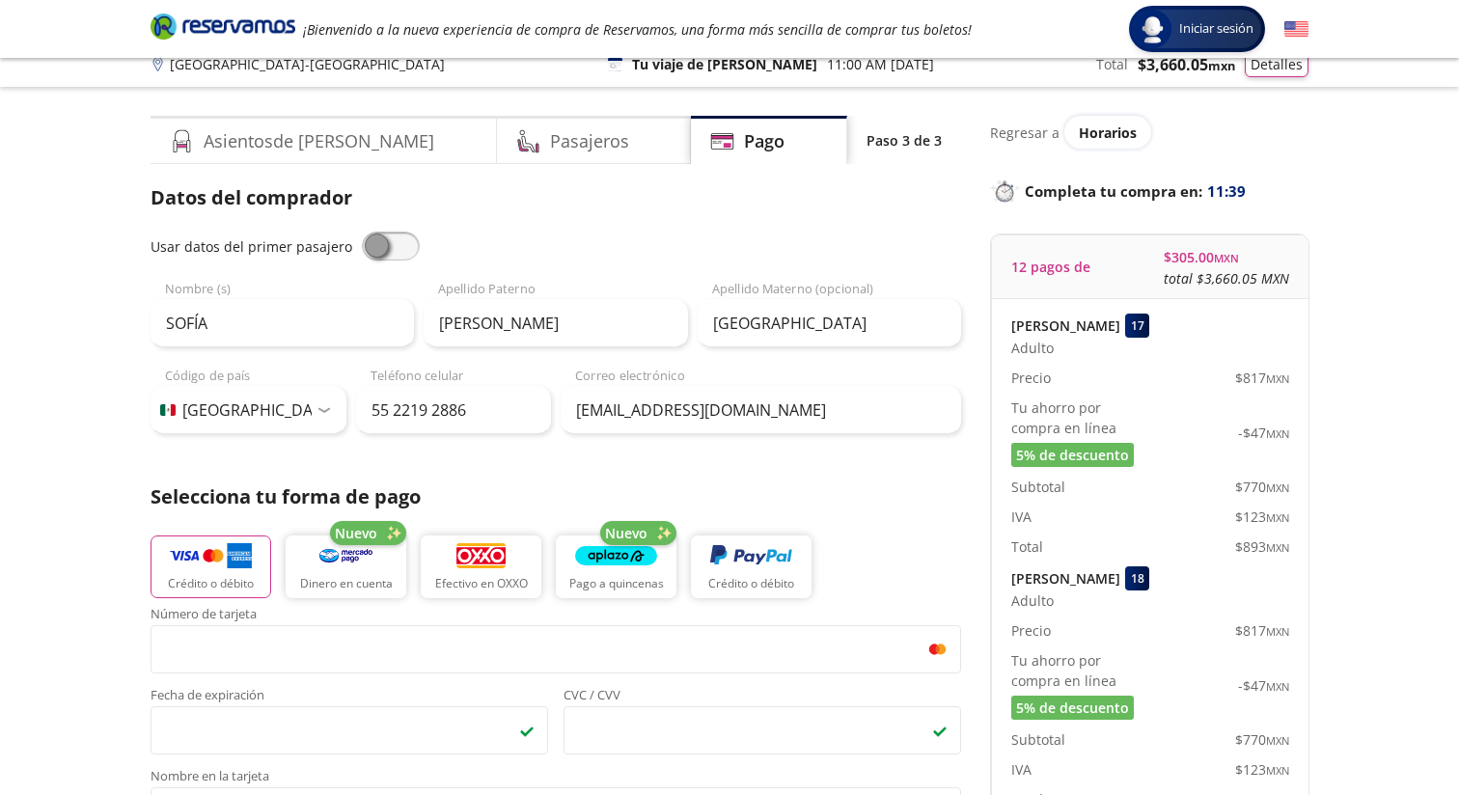
scroll to position [0, 0]
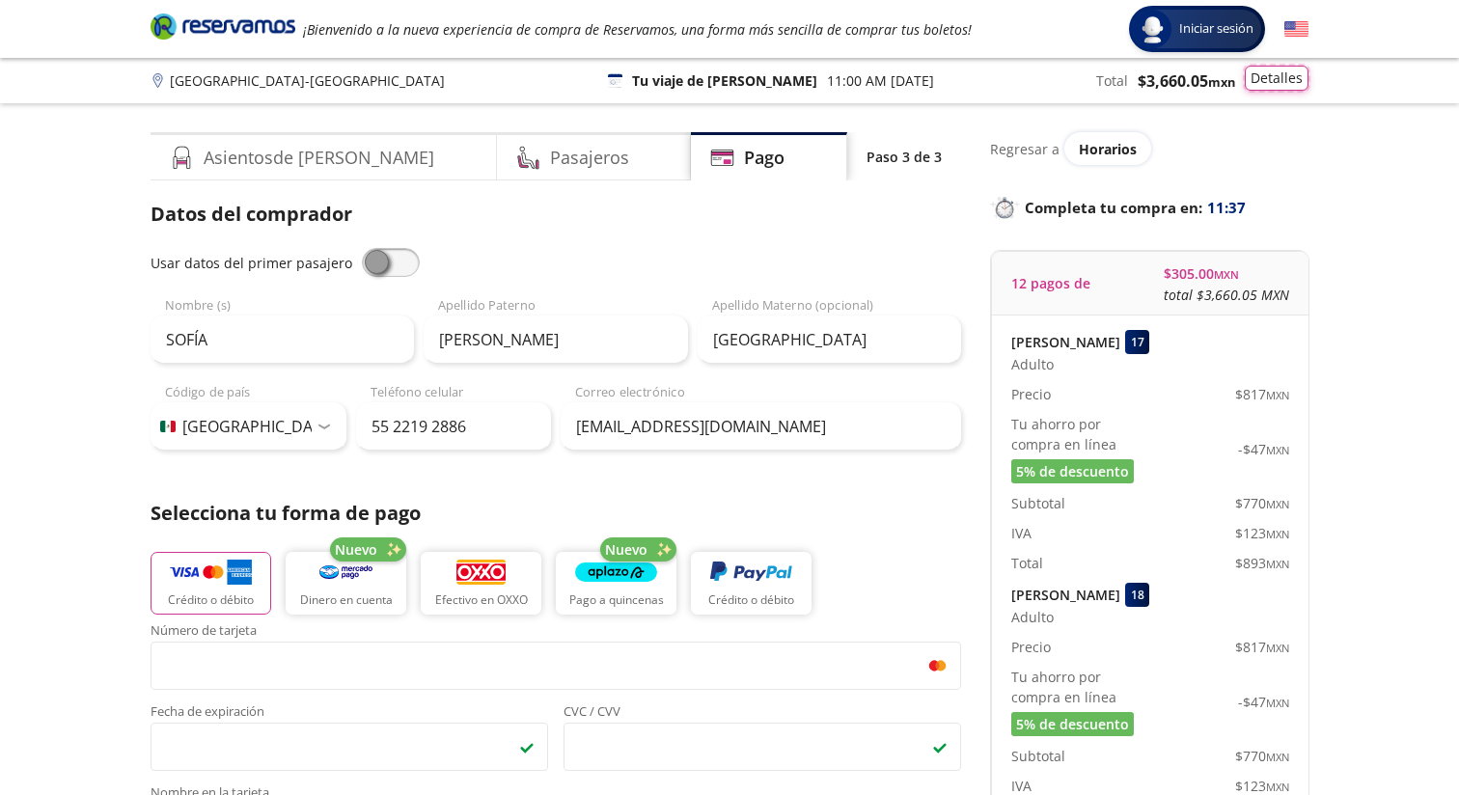
click at [1263, 83] on button "Detalles" at bounding box center [1277, 78] width 64 height 25
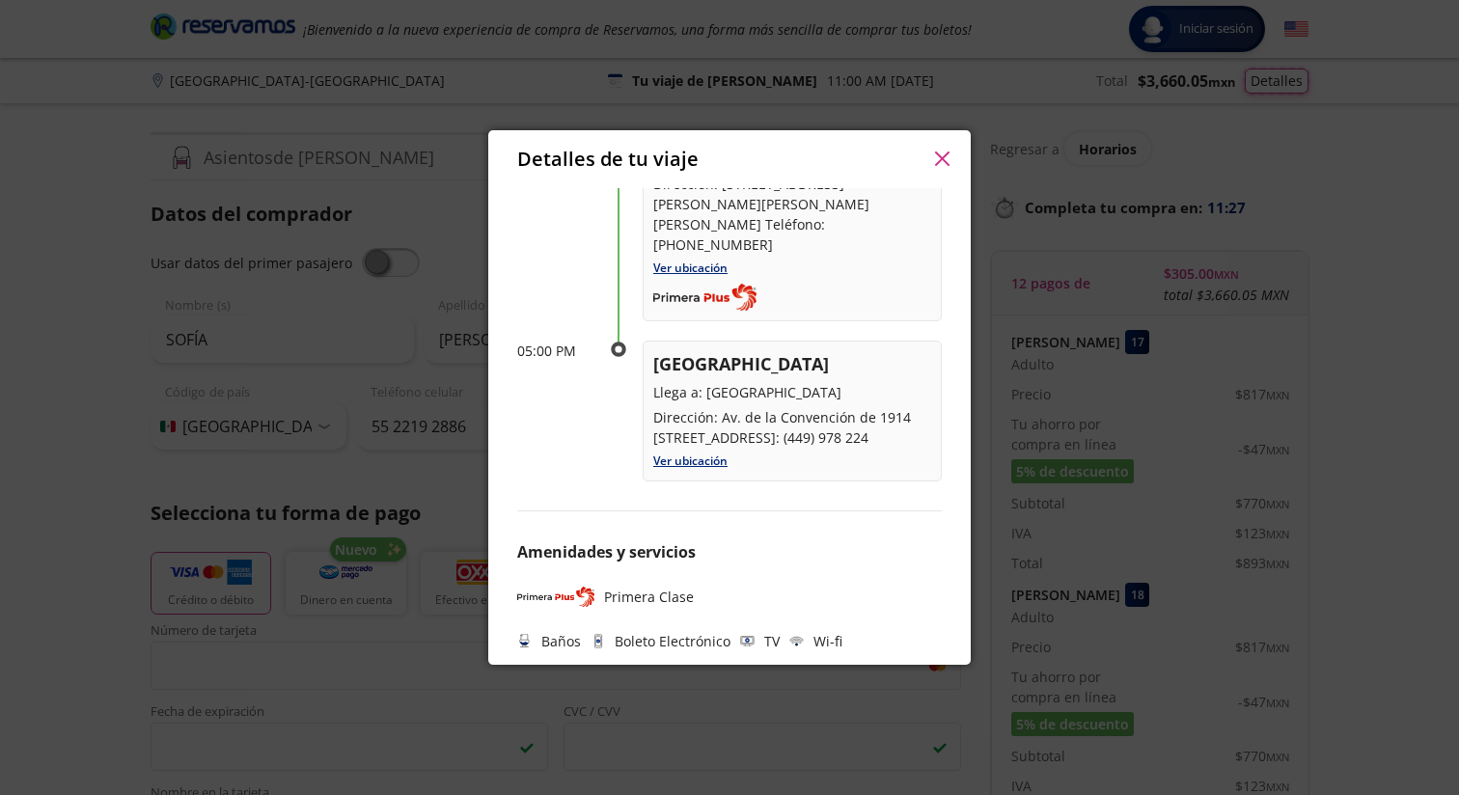
scroll to position [175, 0]
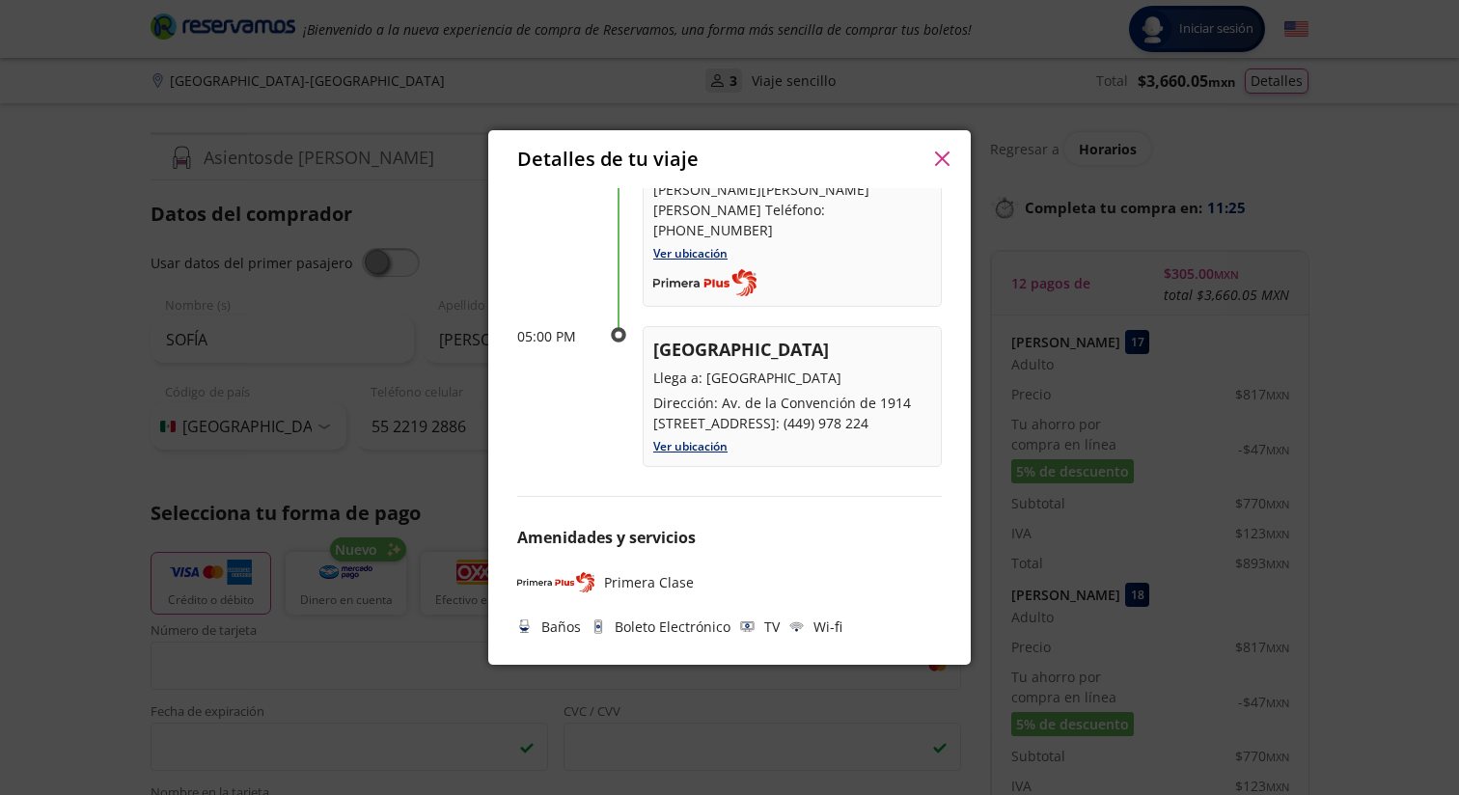
click at [947, 168] on button "button" at bounding box center [941, 159] width 29 height 29
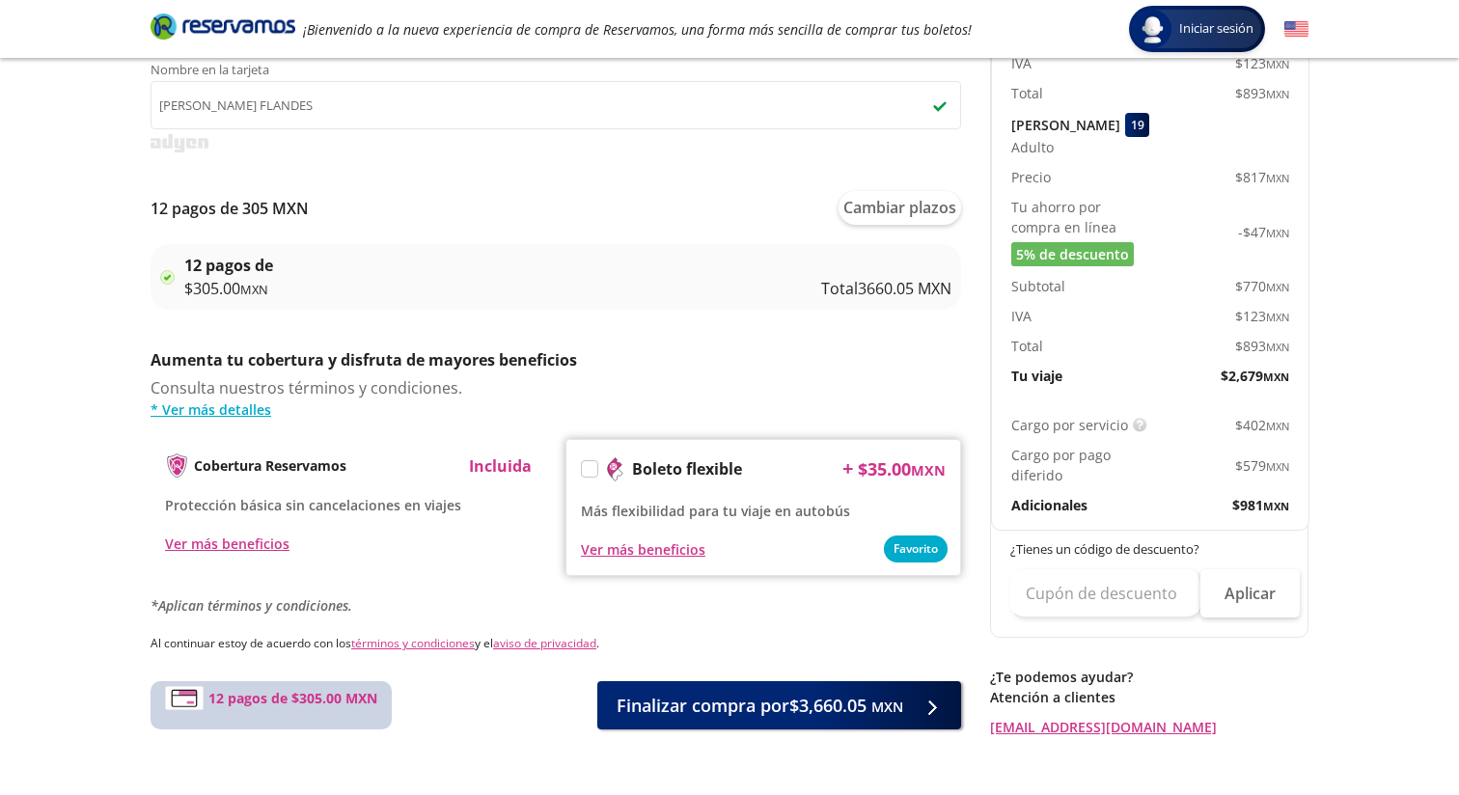
scroll to position [790, 0]
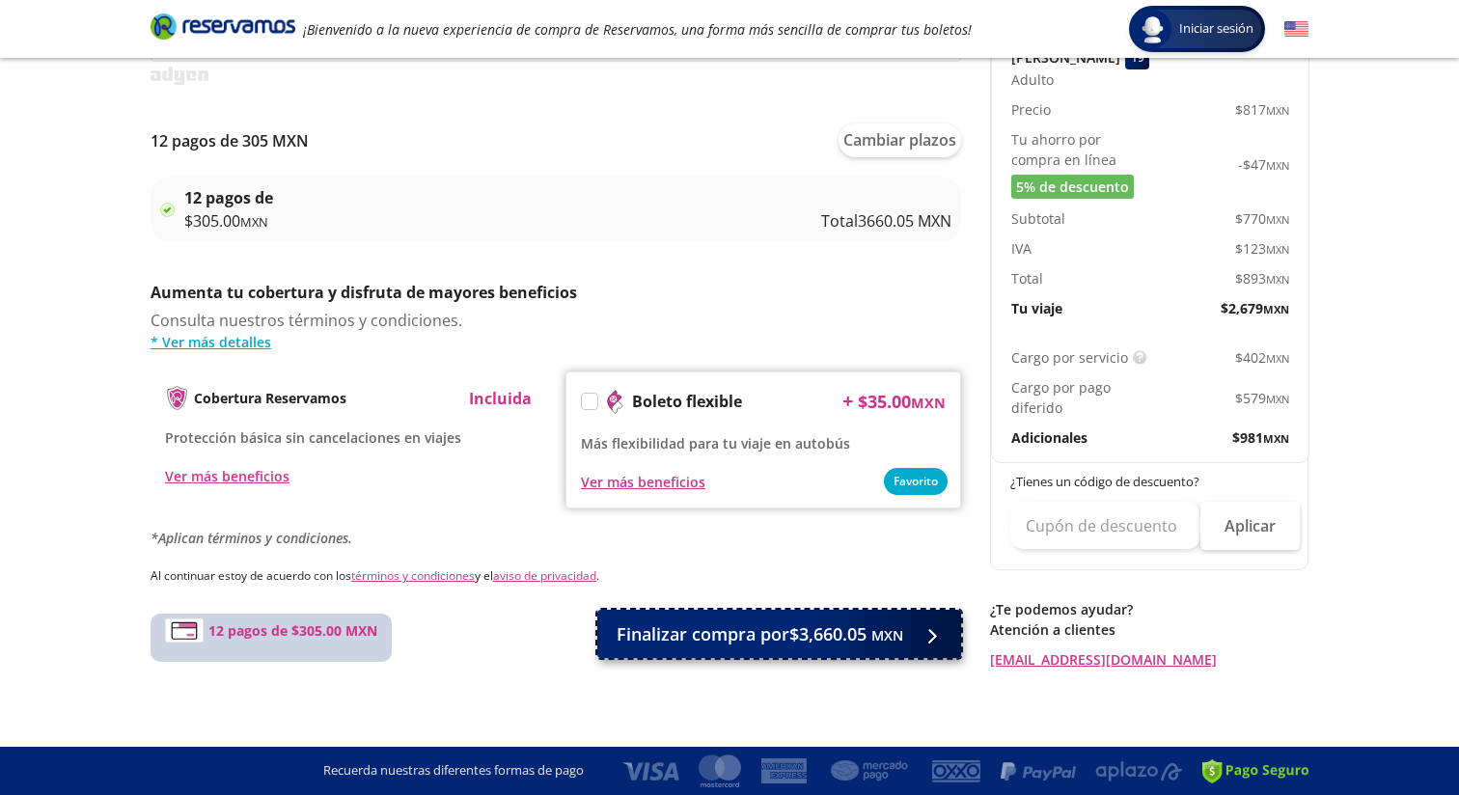
click at [825, 642] on span "Finalizar compra por $3,660.05 MXN" at bounding box center [760, 635] width 287 height 26
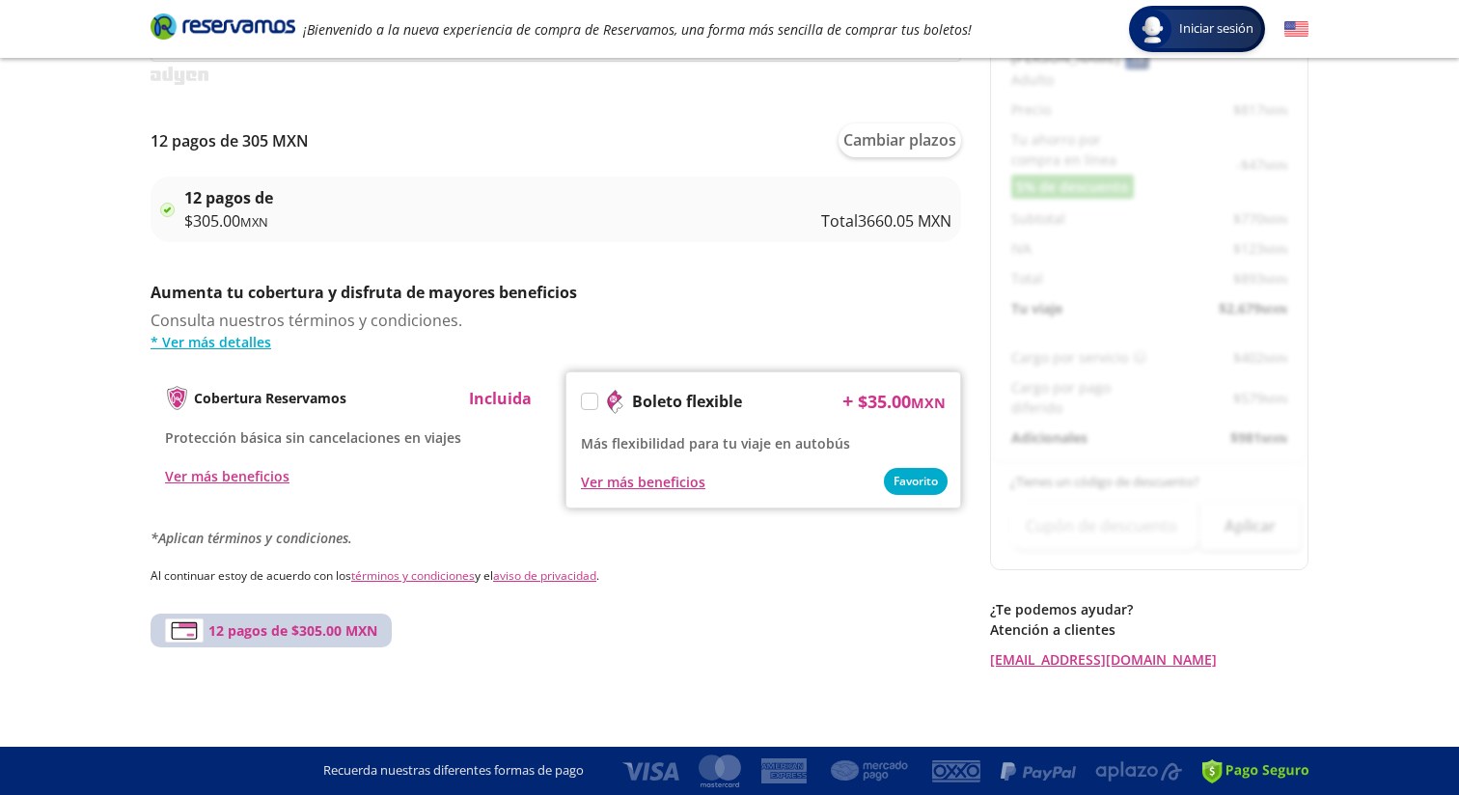
scroll to position [0, 0]
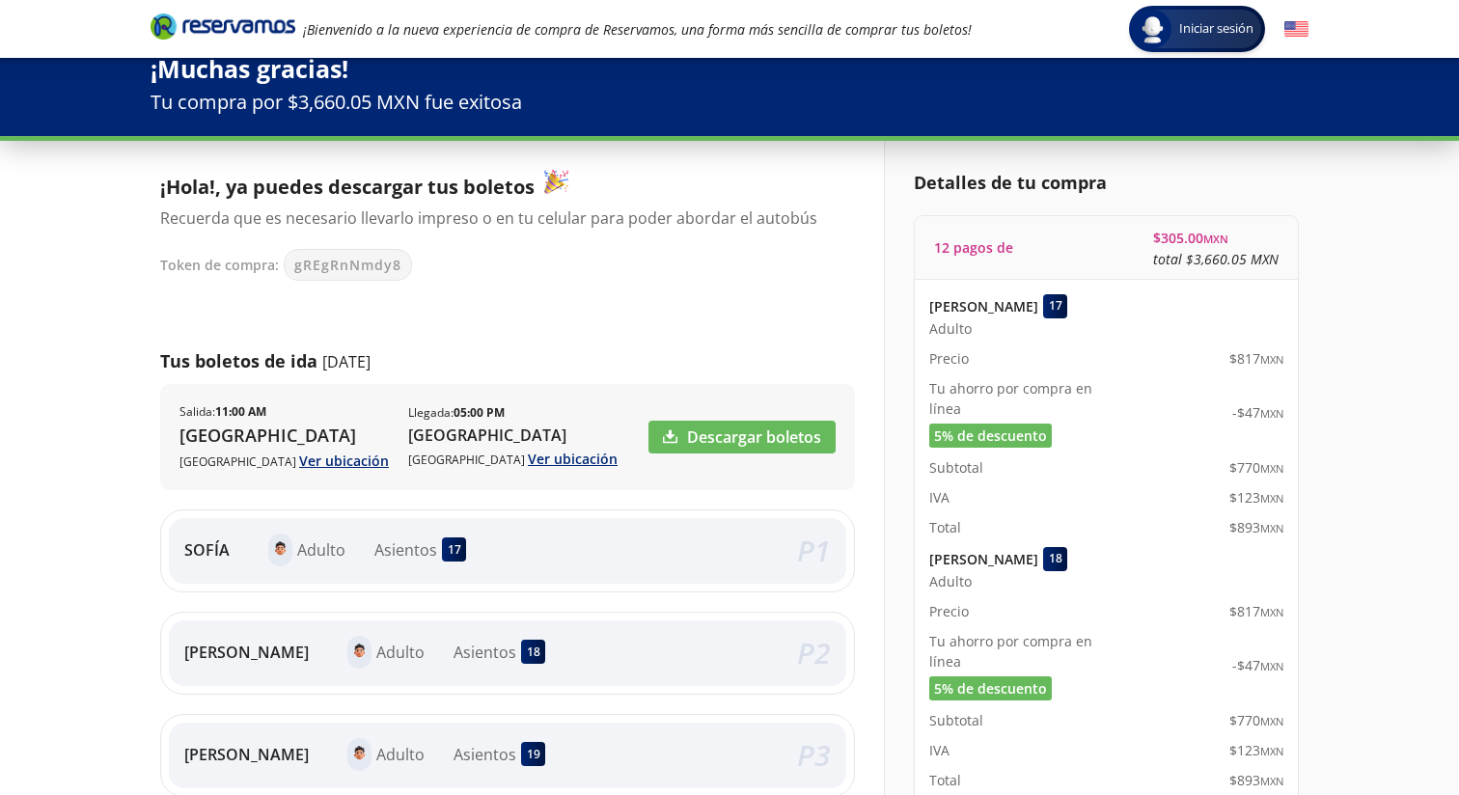
scroll to position [27, 0]
click at [708, 429] on link "Descargar boletos" at bounding box center [742, 436] width 187 height 33
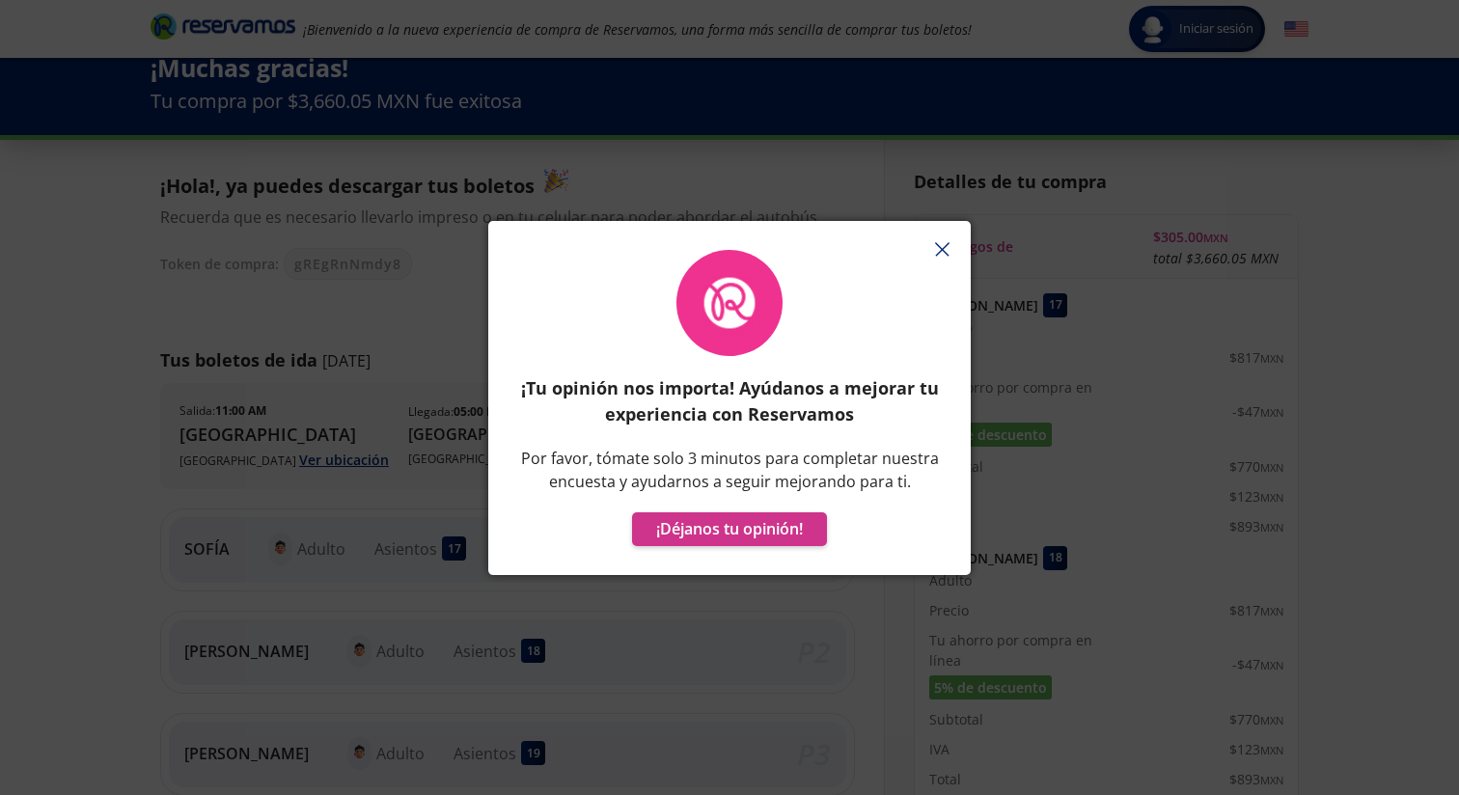
click at [943, 250] on line "button" at bounding box center [941, 249] width 13 height 13
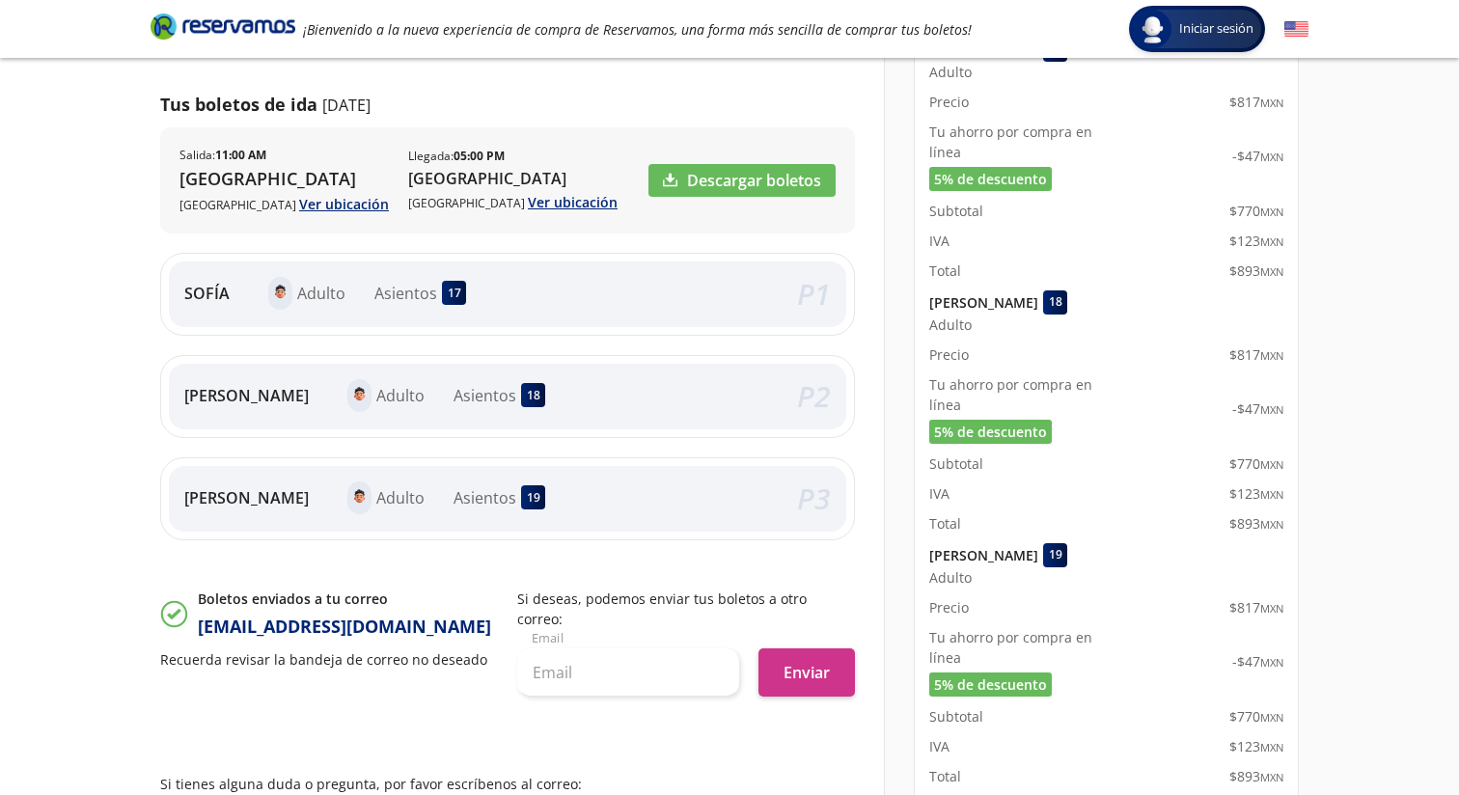
scroll to position [236, 0]
